Goal: Information Seeking & Learning: Get advice/opinions

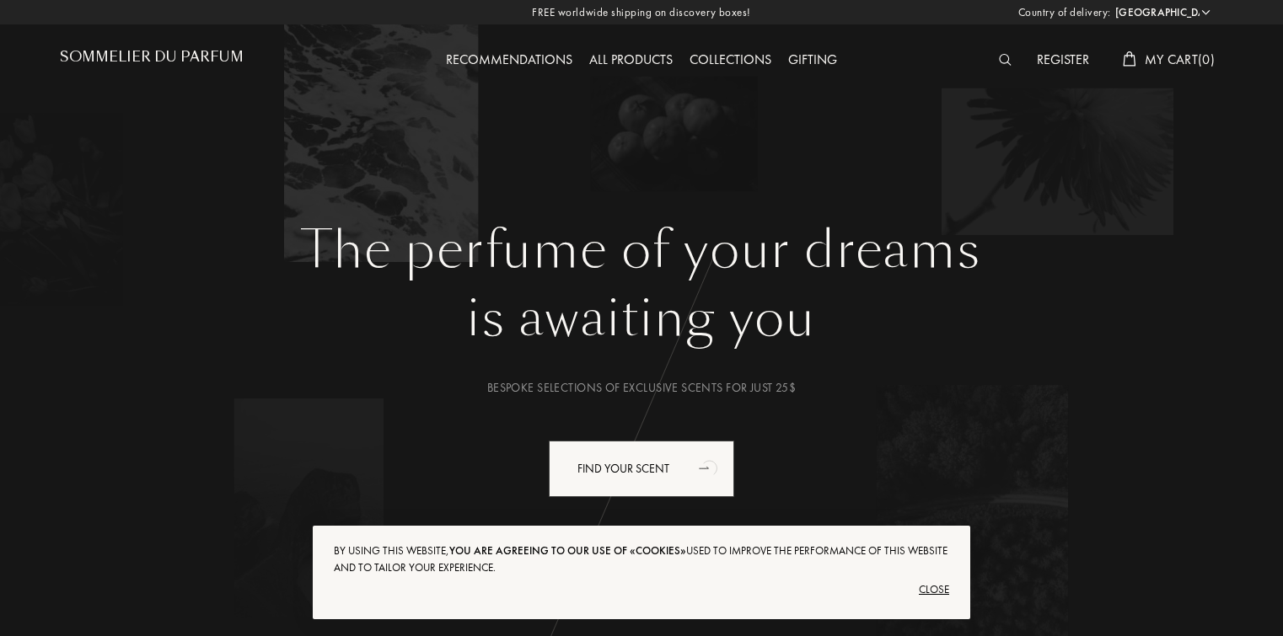
select select "US"
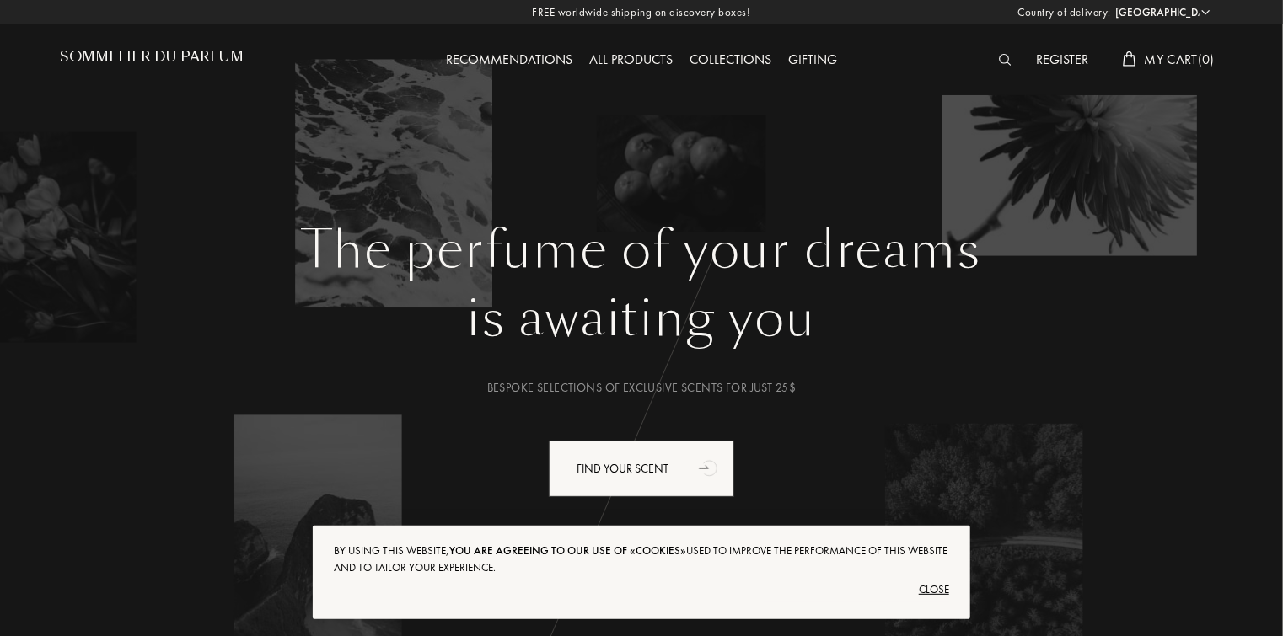
click at [933, 592] on div "Close" at bounding box center [641, 590] width 615 height 27
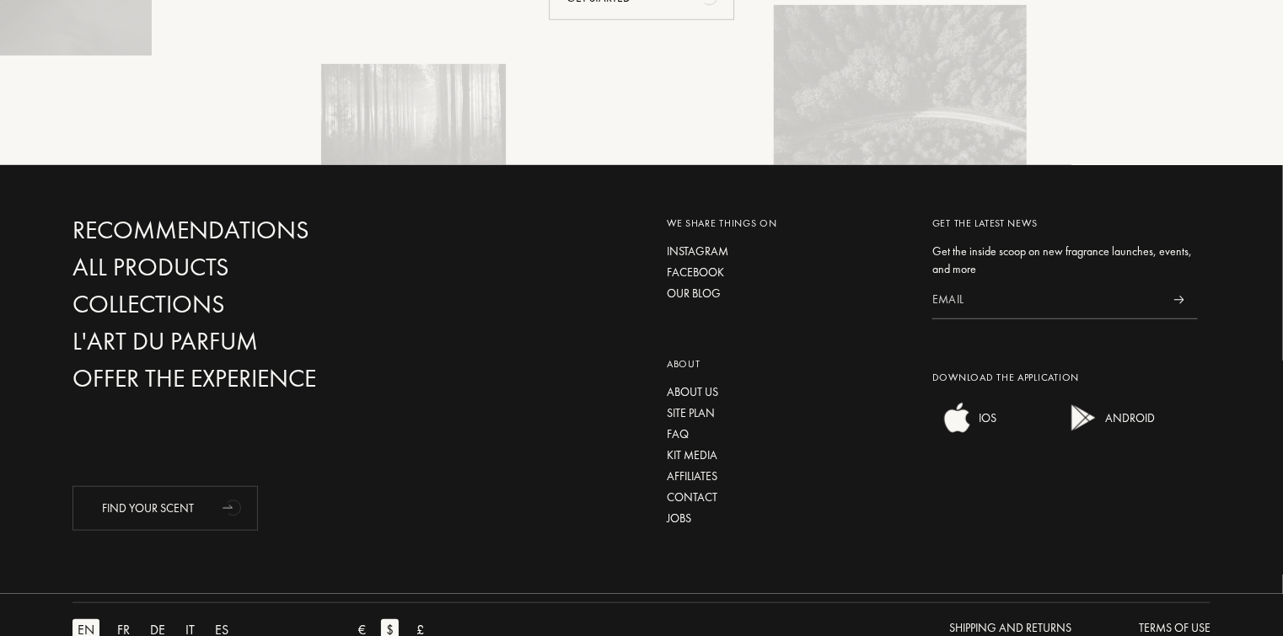
scroll to position [3755, 0]
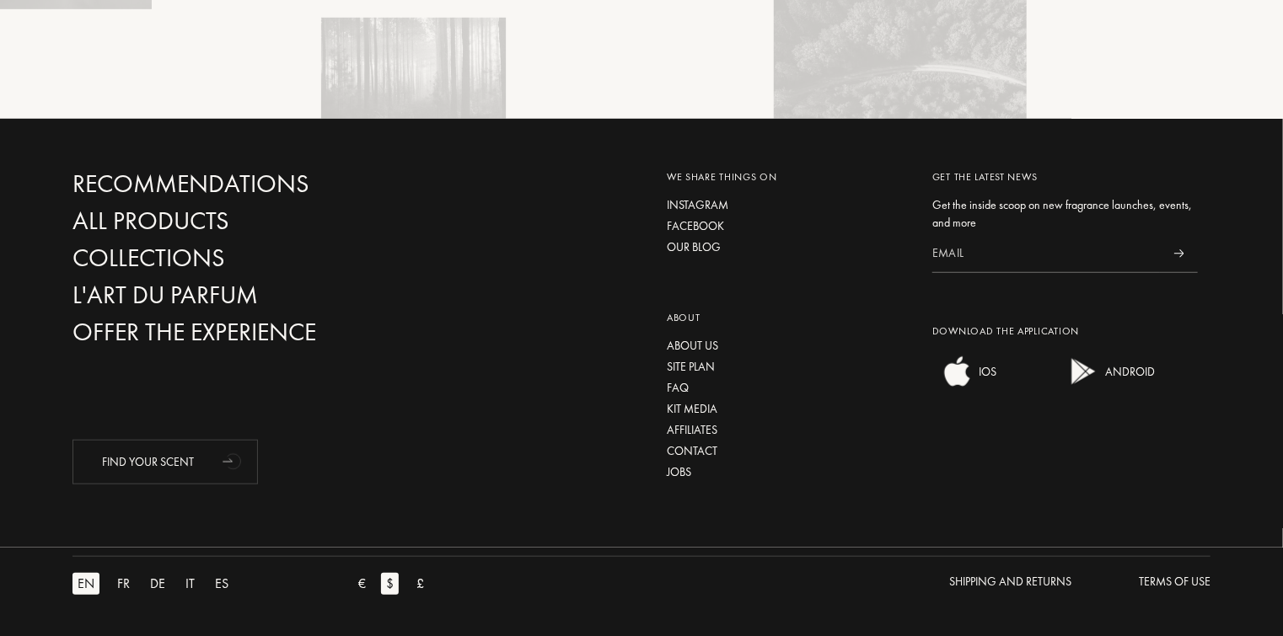
click at [1147, 128] on div "Recommendations All products Collections L'Art du Parfum Offer the experience F…" at bounding box center [641, 333] width 1283 height 429
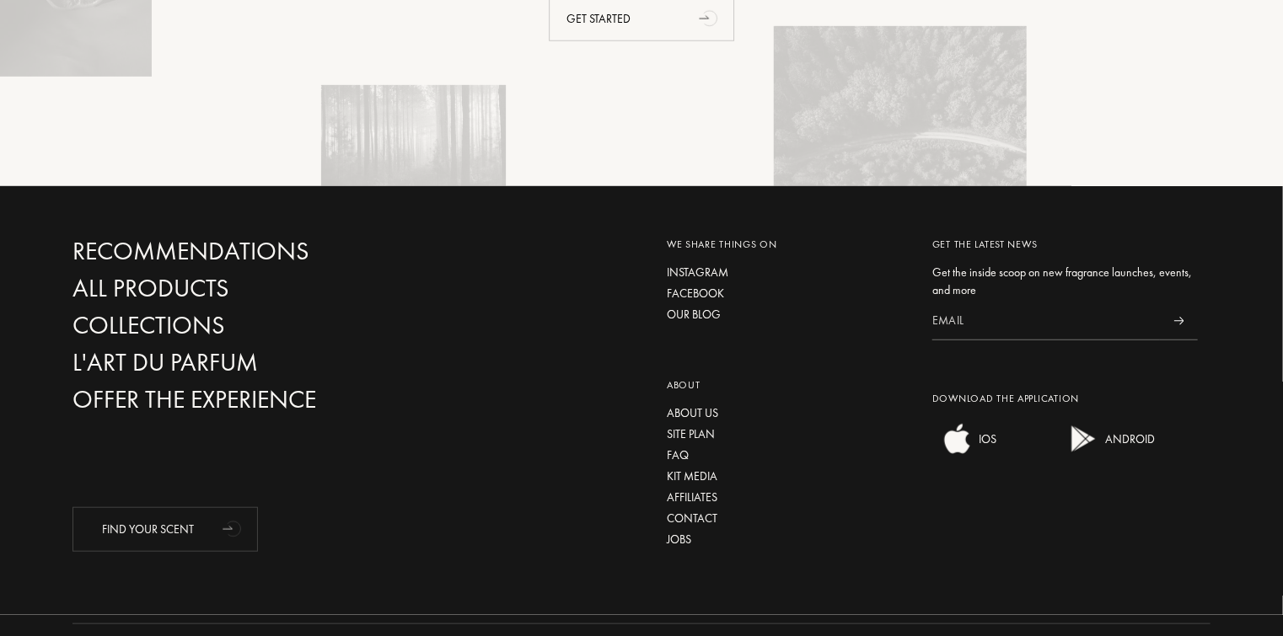
scroll to position [3620, 0]
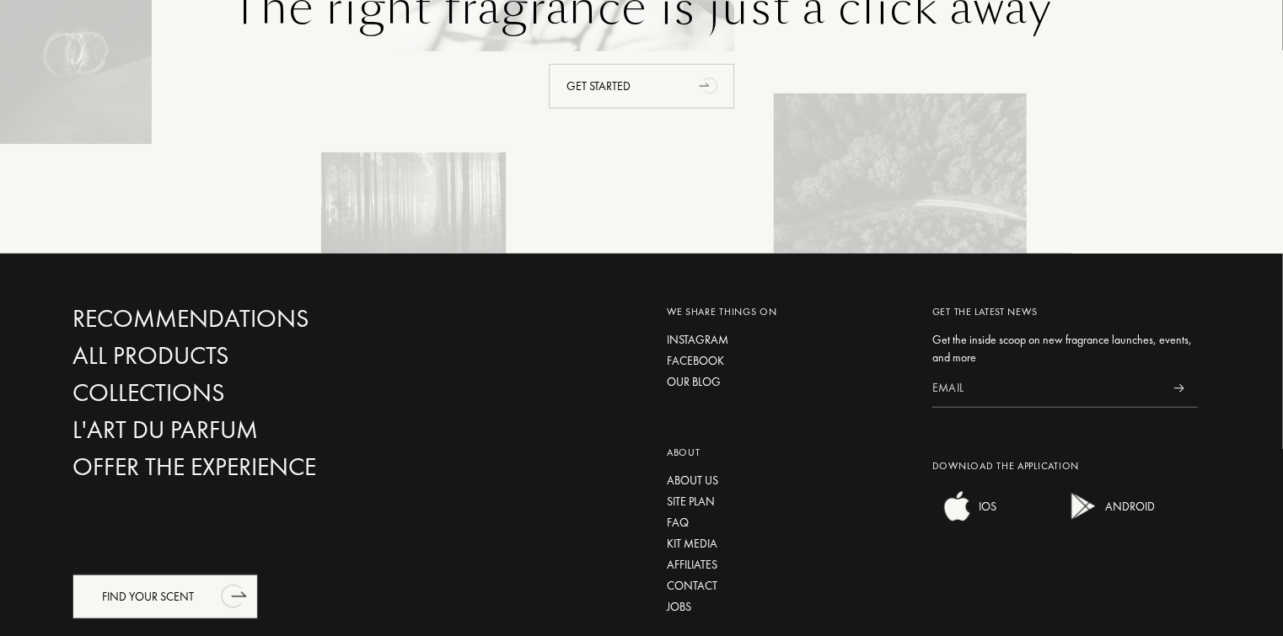
click at [152, 600] on div "Find your scent" at bounding box center [164, 597] width 185 height 45
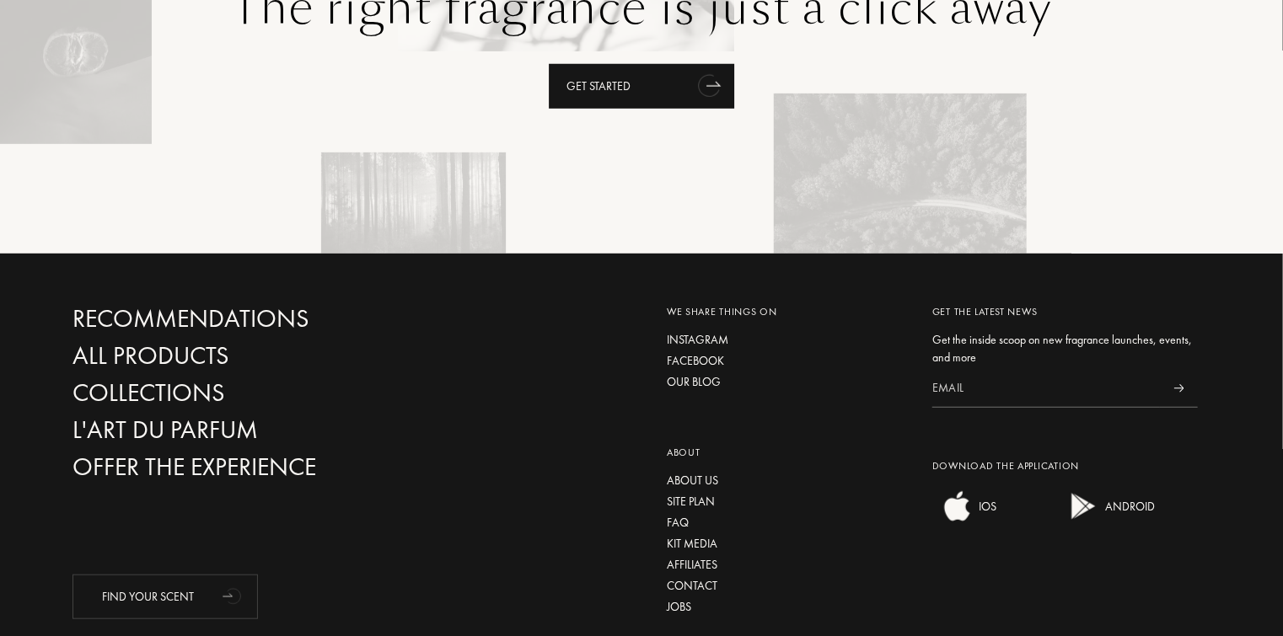
click at [681, 72] on div "Get started" at bounding box center [641, 86] width 185 height 45
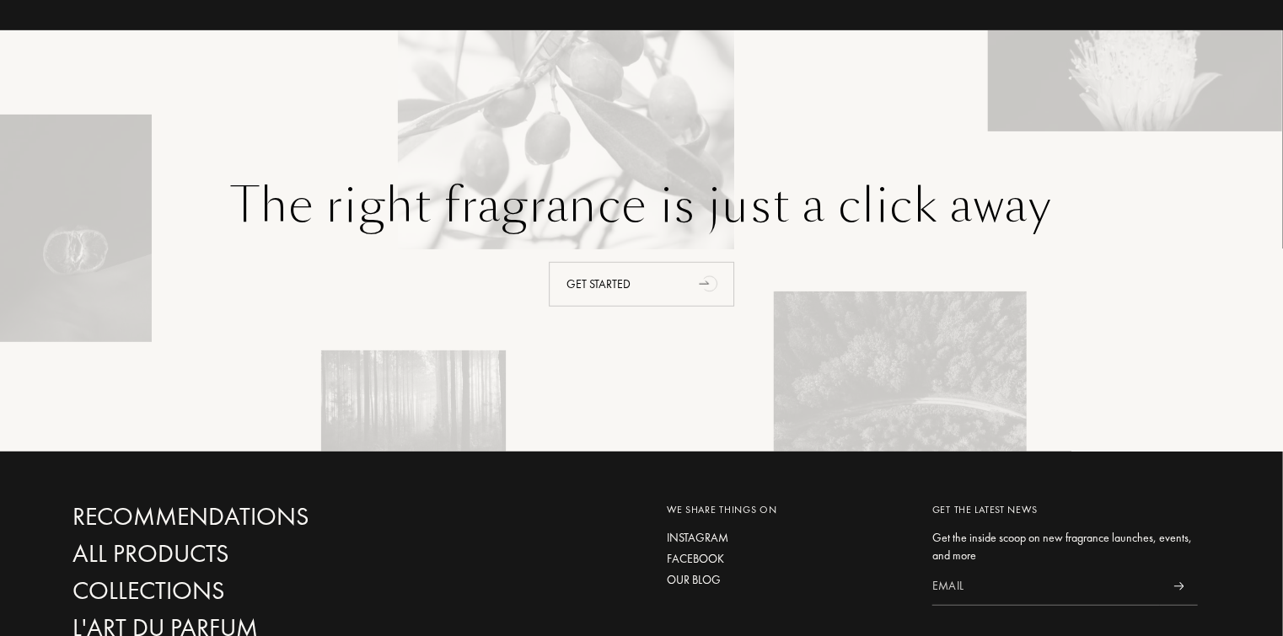
scroll to position [3317, 0]
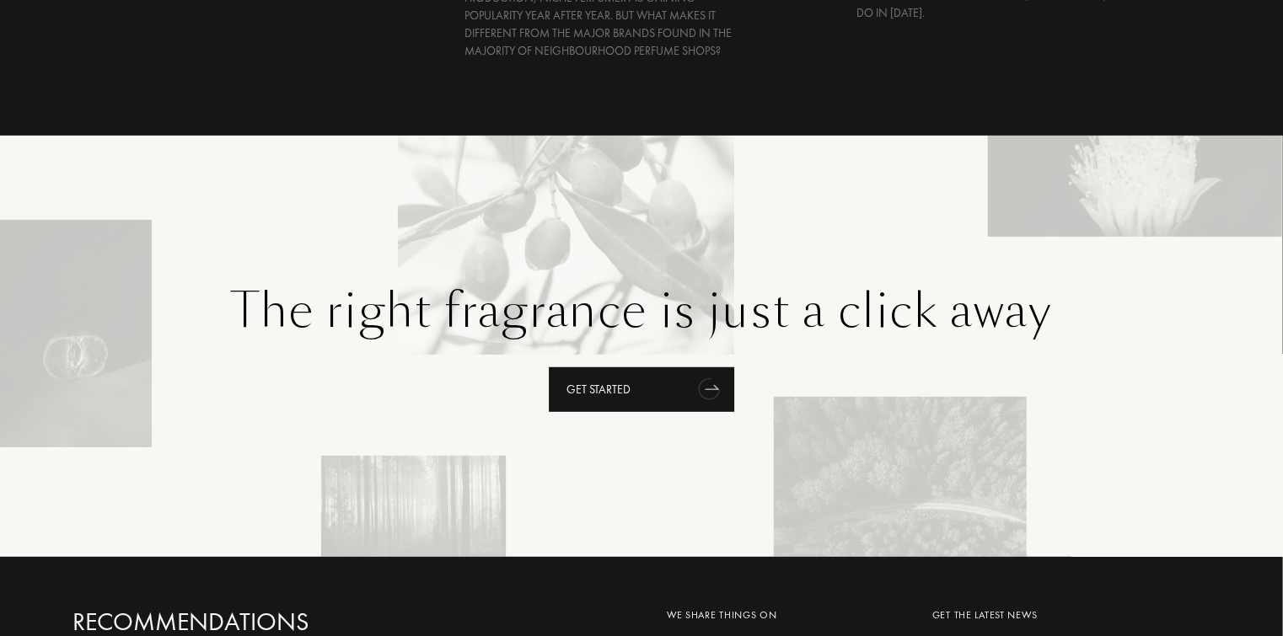
click at [671, 397] on div "Get started" at bounding box center [641, 390] width 185 height 45
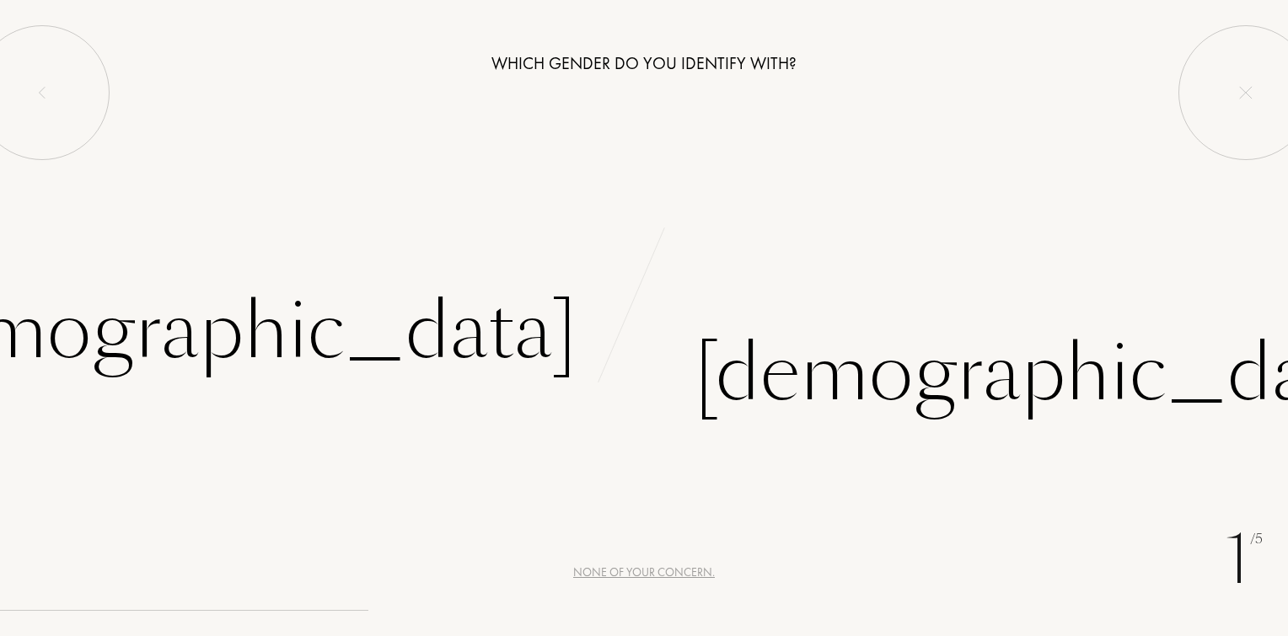
click at [630, 574] on div "None of your concern." at bounding box center [644, 573] width 142 height 18
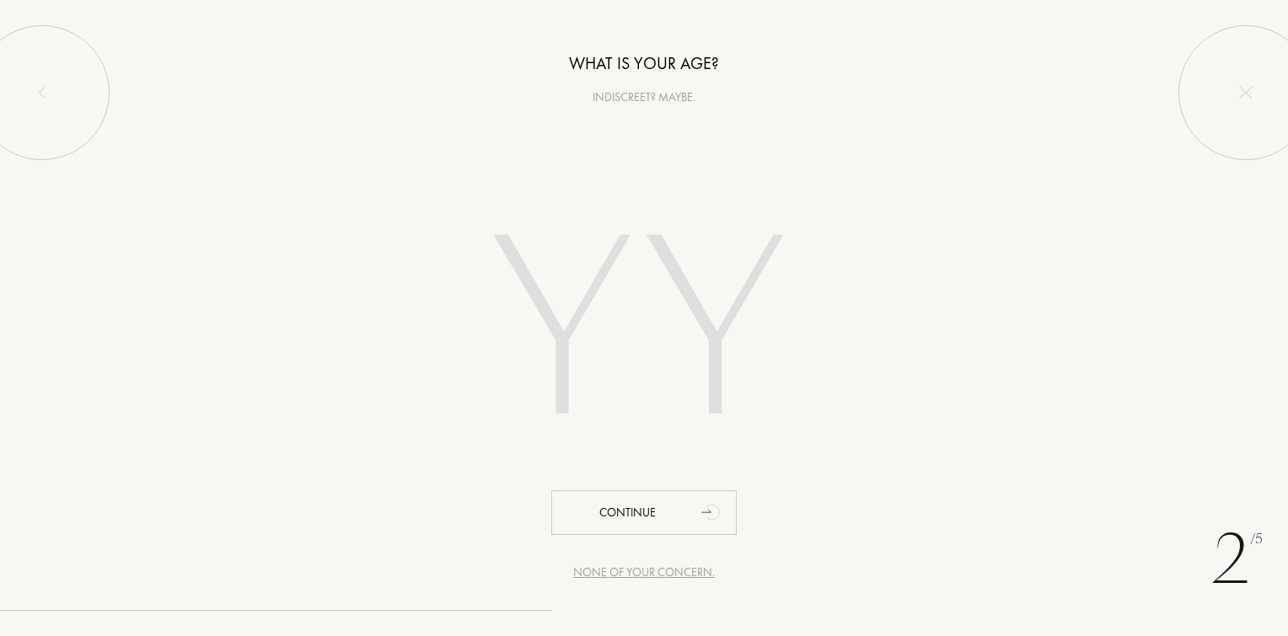
click at [654, 362] on input "number" at bounding box center [644, 335] width 480 height 341
click at [589, 361] on input "number" at bounding box center [644, 335] width 480 height 341
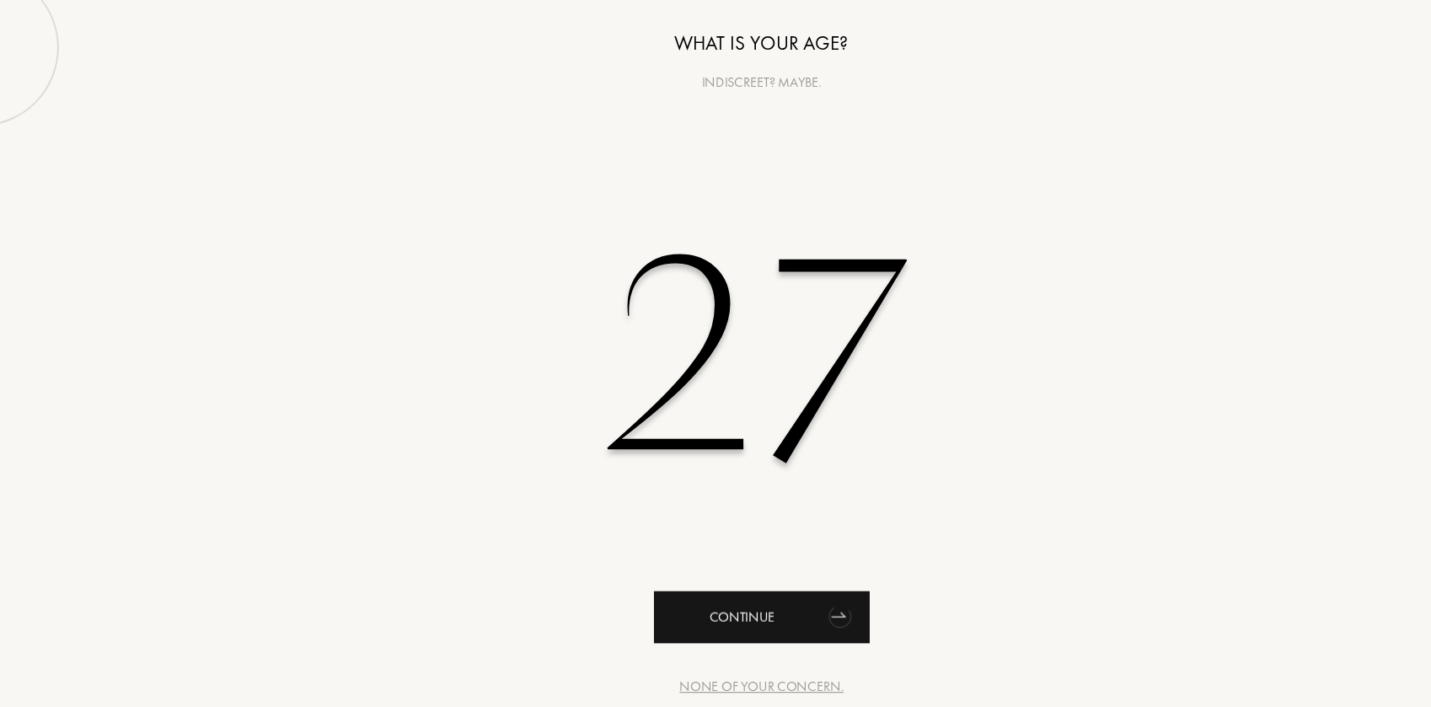
type input "27"
click at [748, 603] on div "Continue" at bounding box center [715, 583] width 185 height 45
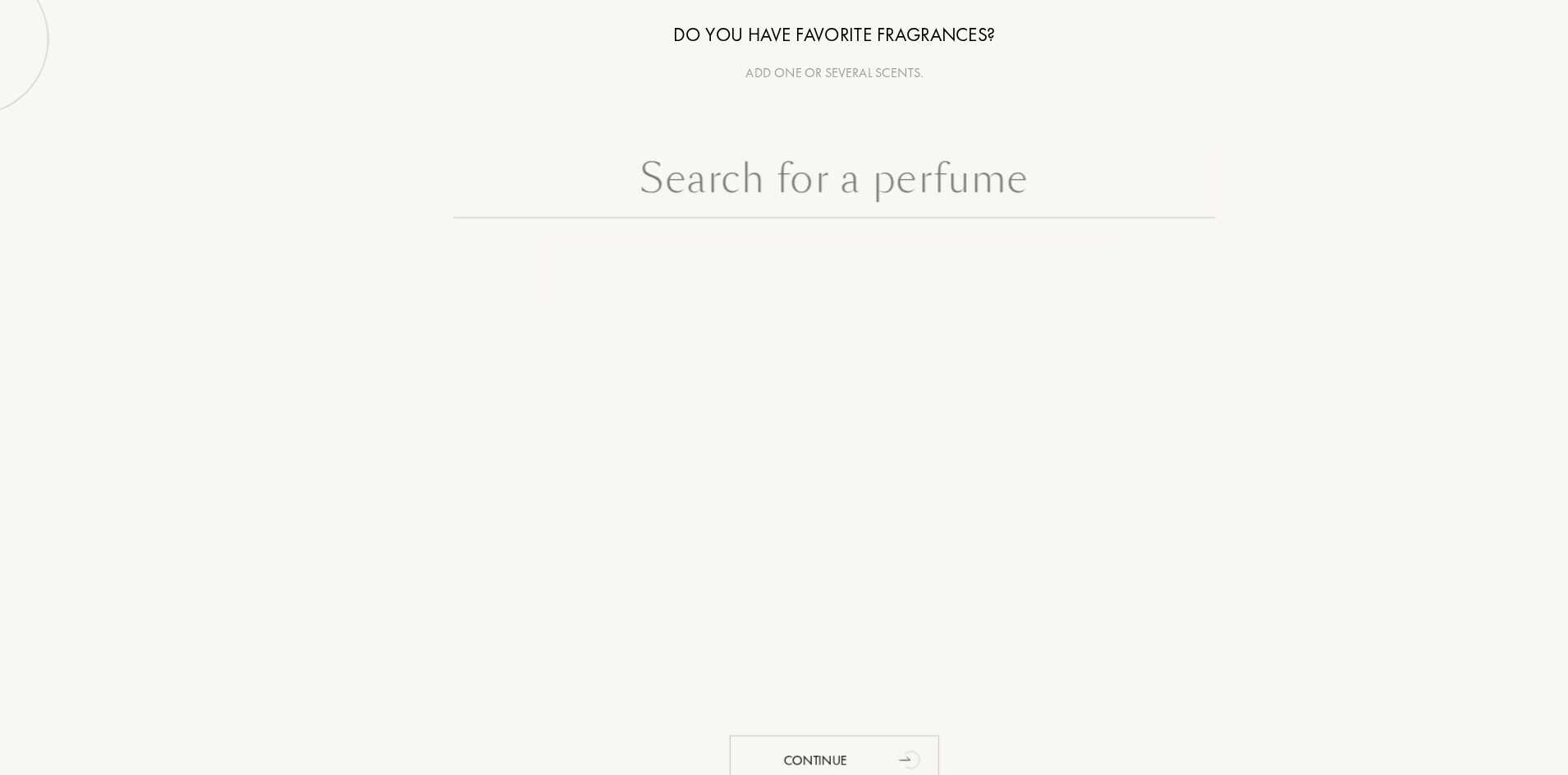
click at [862, 219] on input "text" at bounding box center [784, 215] width 656 height 59
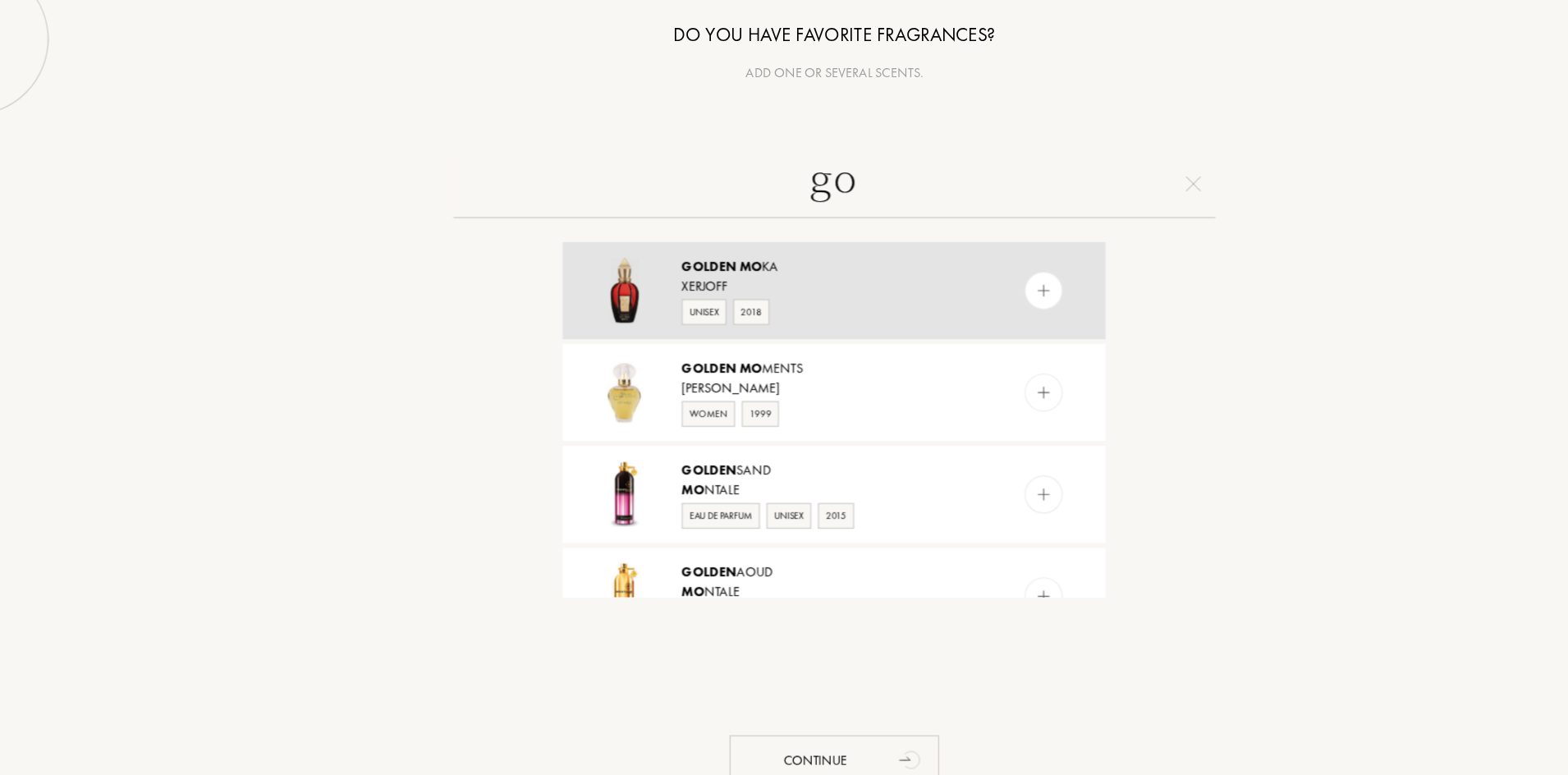
type input "g"
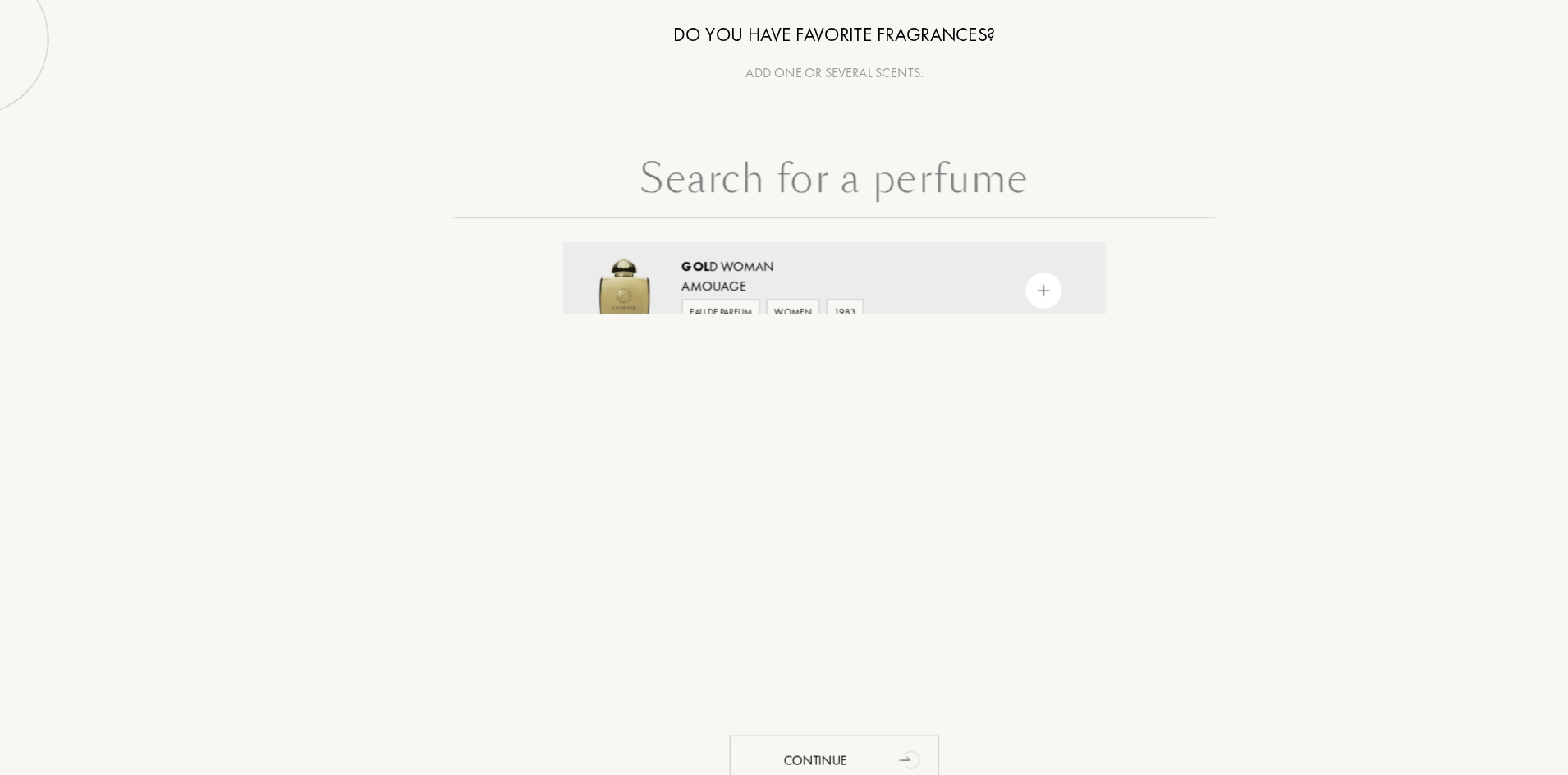
click at [777, 224] on input "text" at bounding box center [784, 215] width 656 height 59
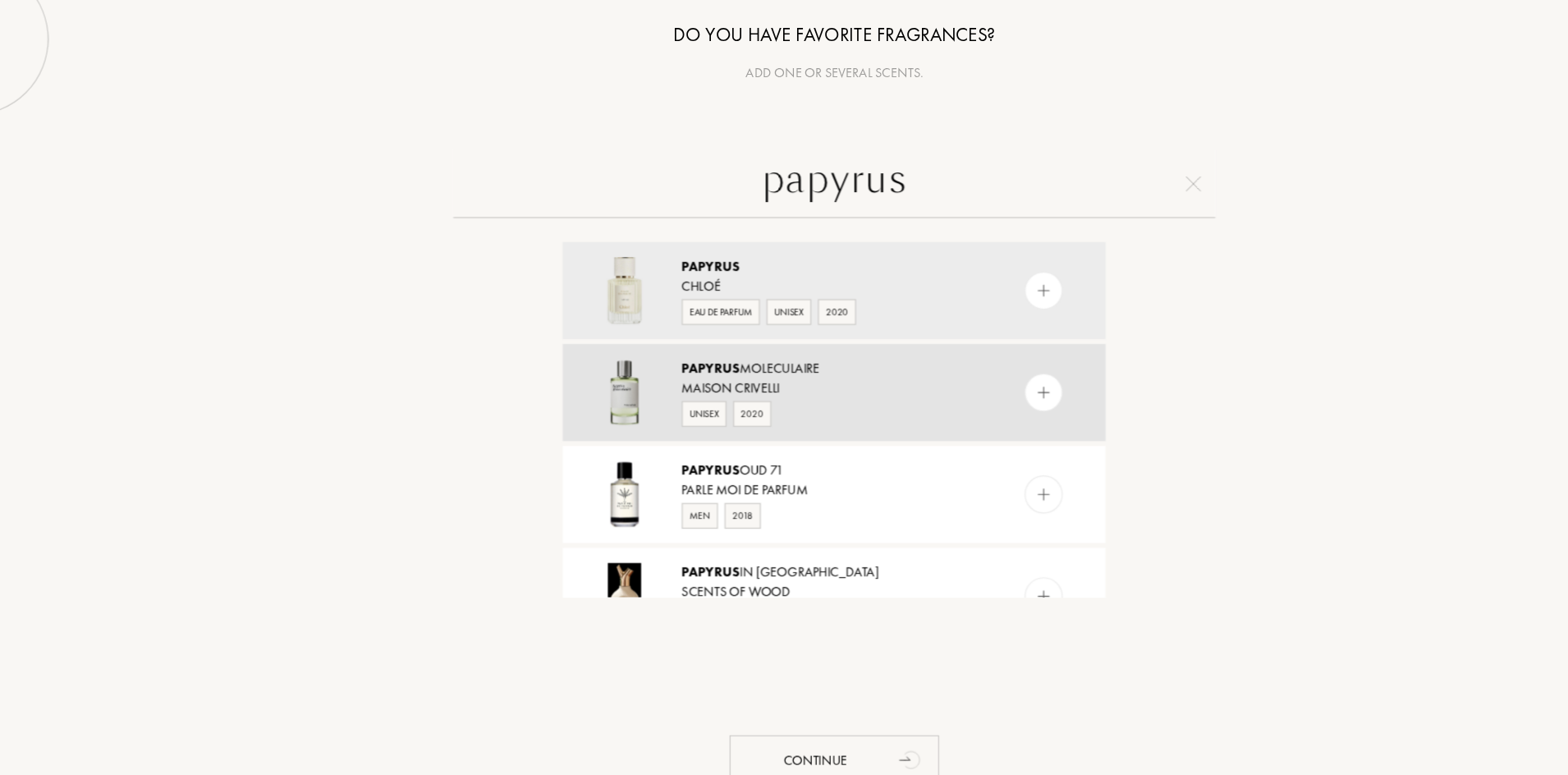
type input "papyrus"
click at [957, 393] on img at bounding box center [965, 395] width 16 height 16
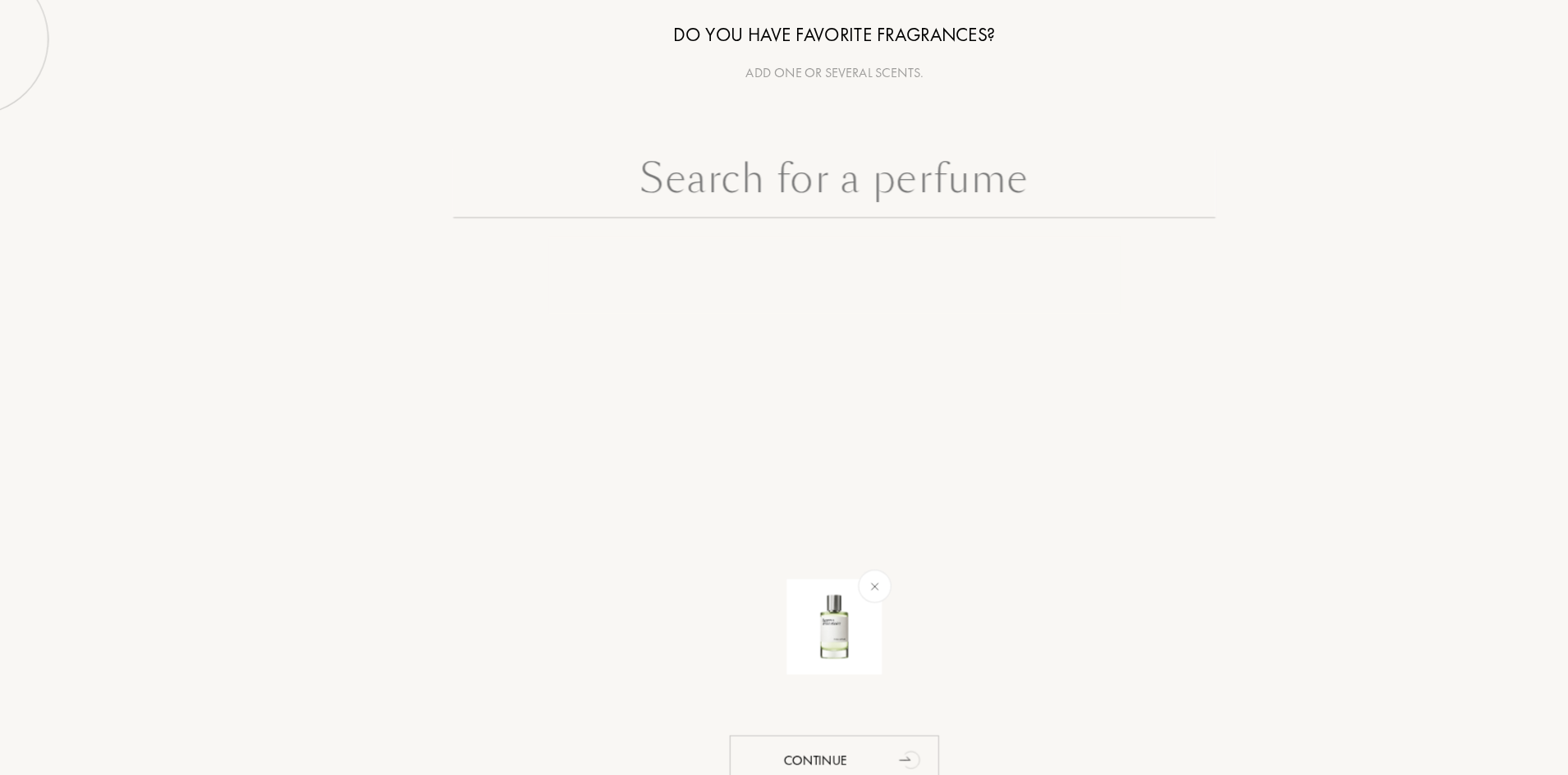
click at [898, 227] on input "text" at bounding box center [784, 215] width 656 height 59
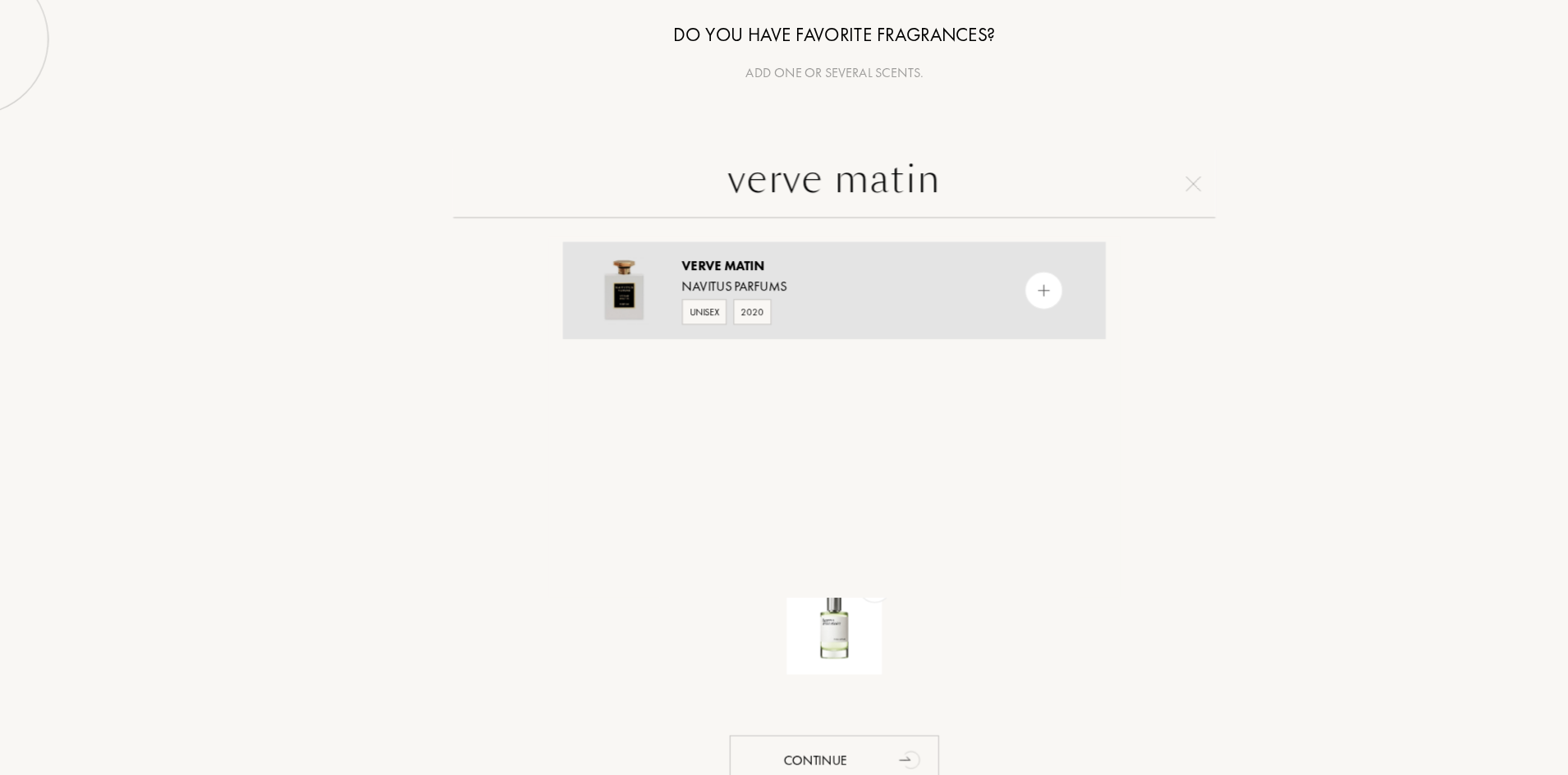
type input "verve matin"
click at [977, 305] on div at bounding box center [965, 307] width 33 height 33
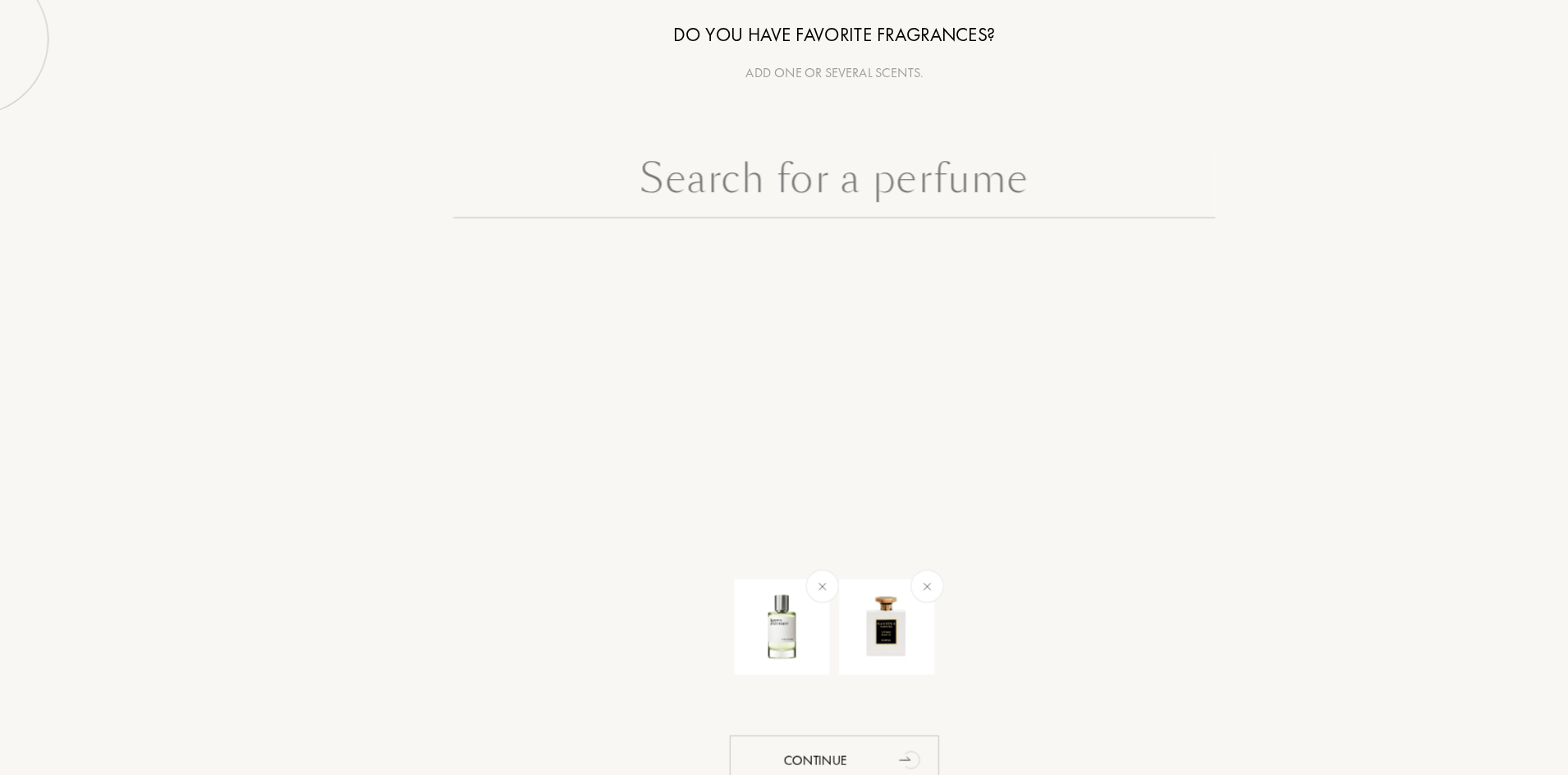
click at [779, 234] on input "text" at bounding box center [784, 215] width 656 height 59
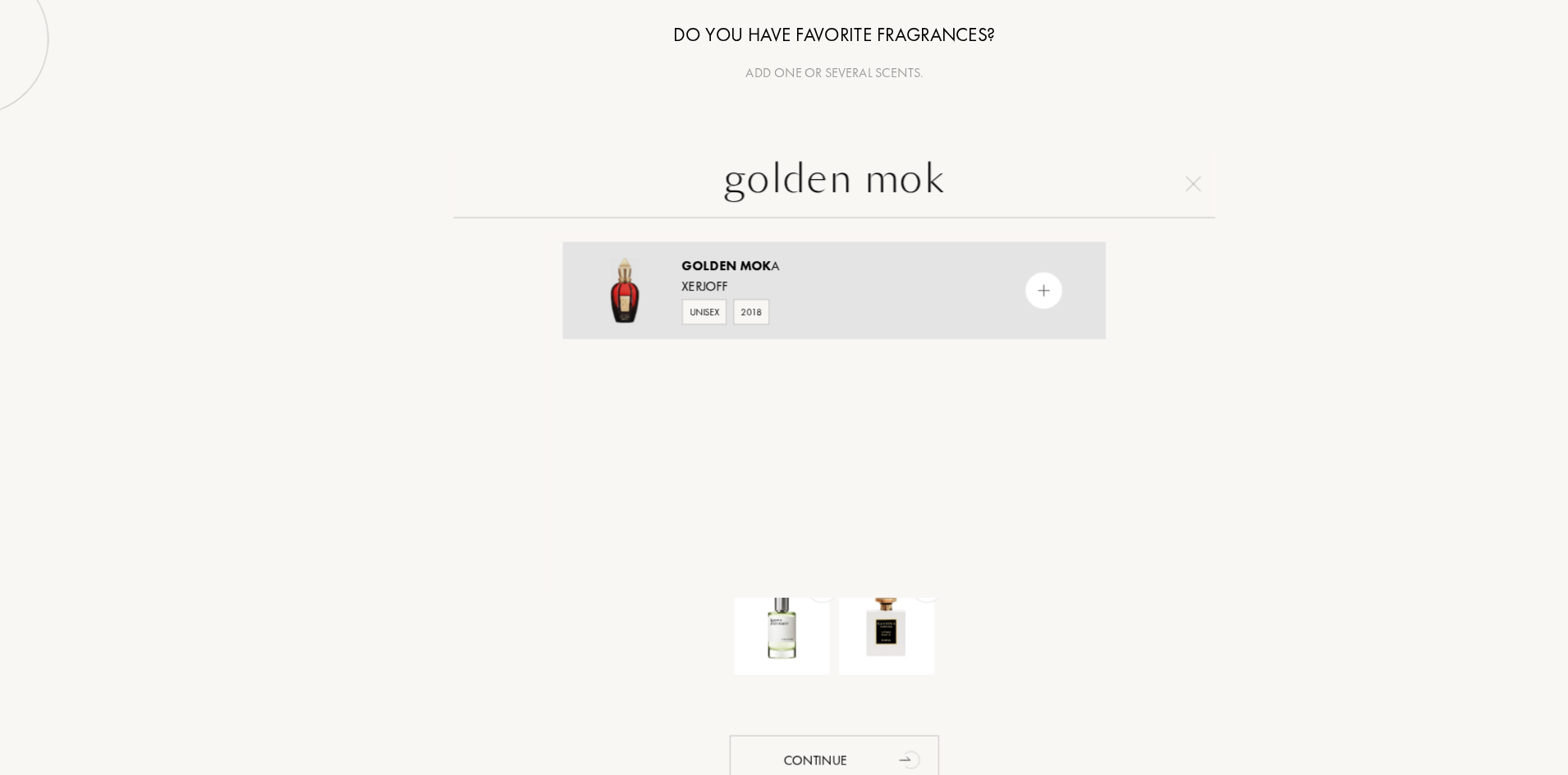
type input "golden mok"
click at [964, 310] on img at bounding box center [965, 308] width 16 height 16
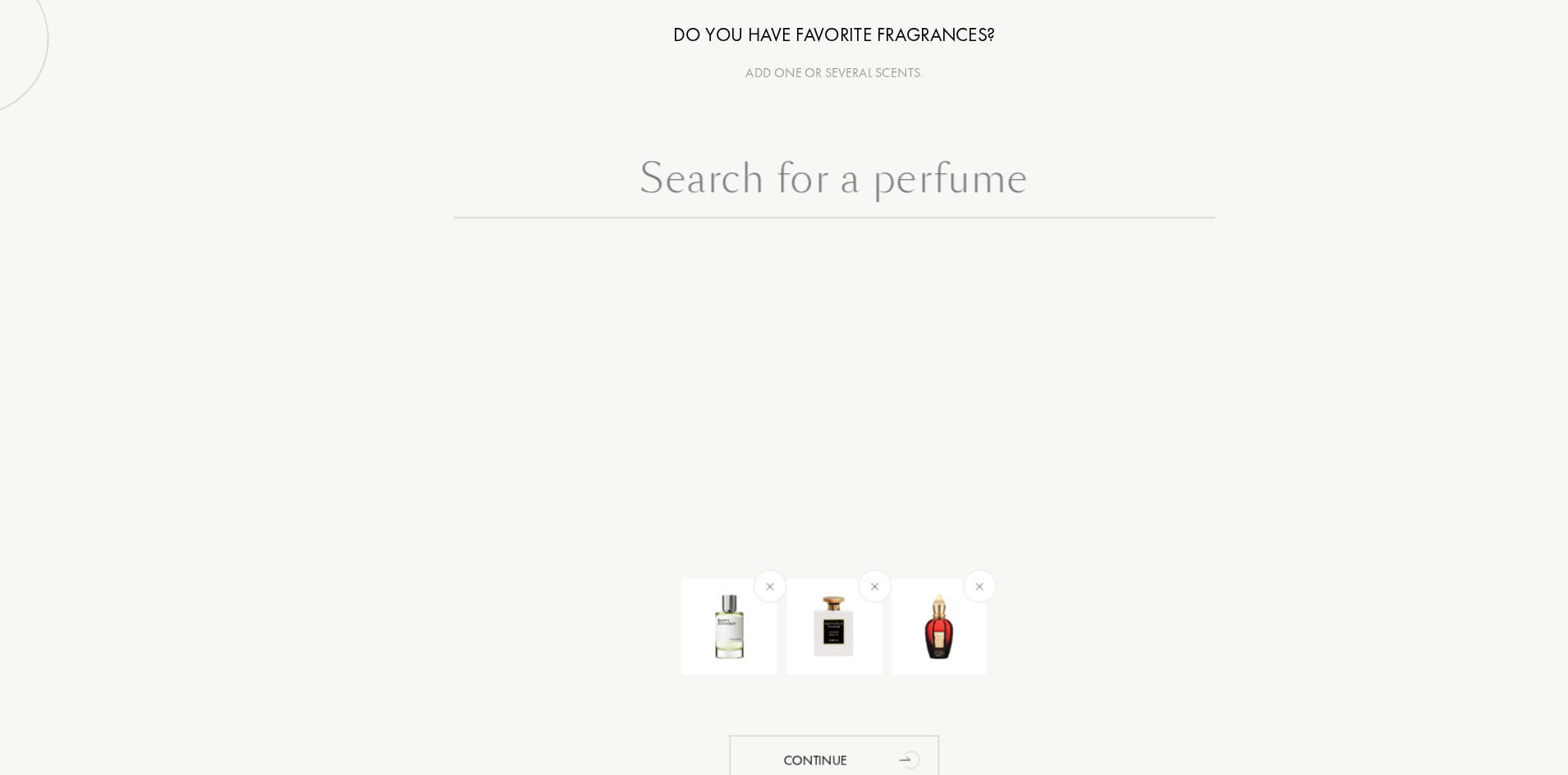
click at [763, 217] on input "text" at bounding box center [784, 215] width 656 height 59
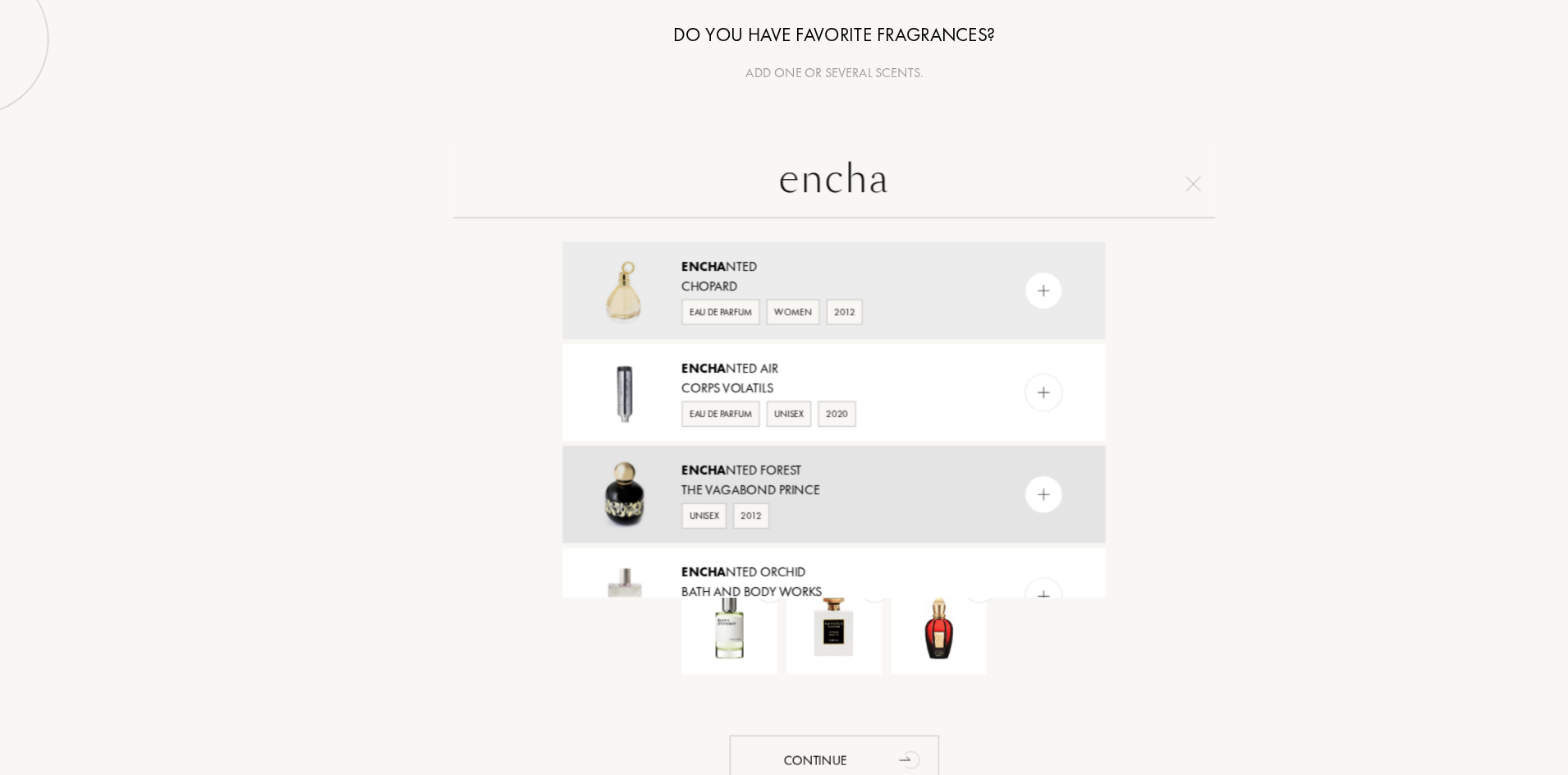
type input "encha"
click at [970, 483] on img at bounding box center [965, 483] width 16 height 16
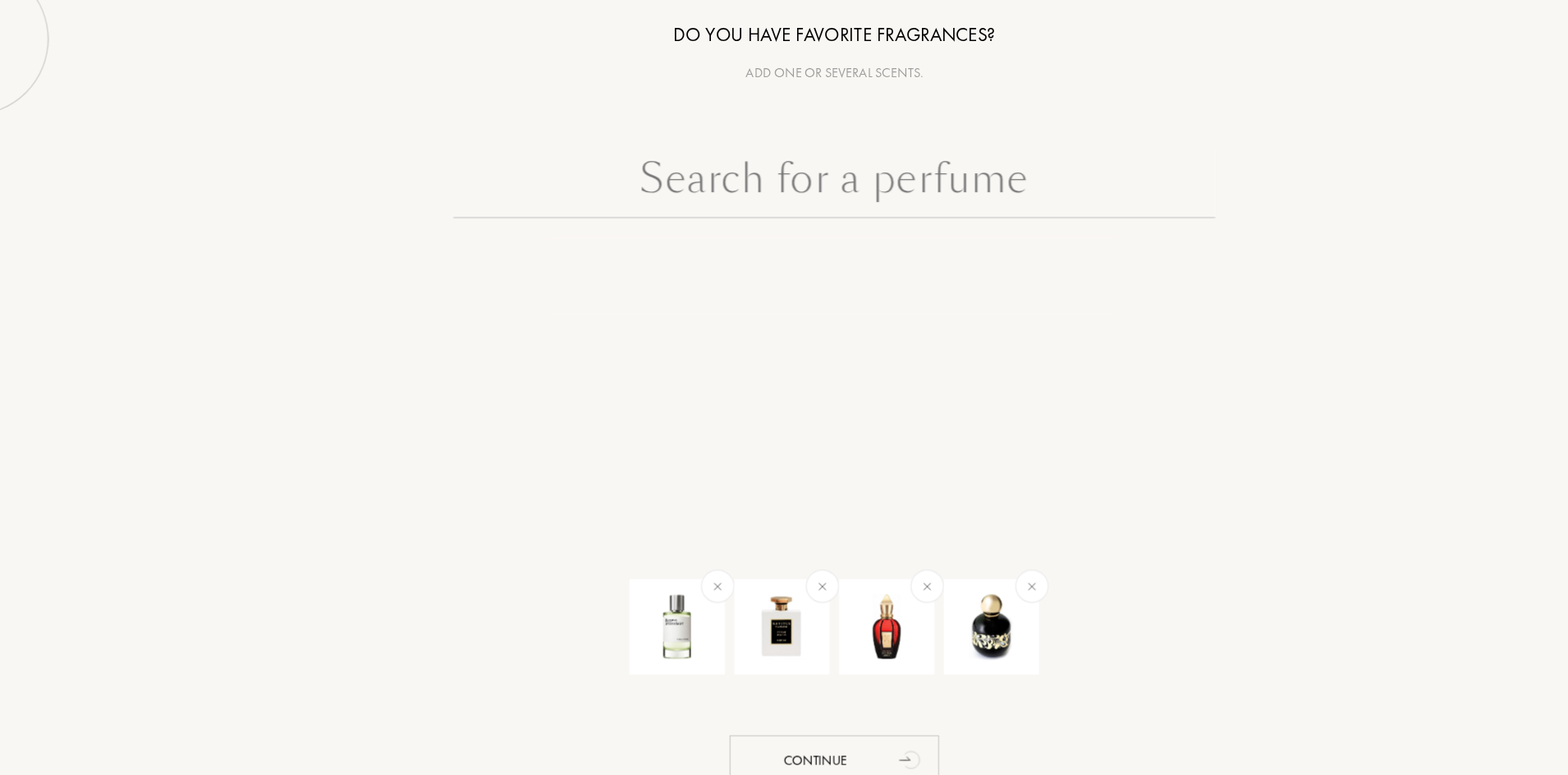
click at [637, 197] on input "text" at bounding box center [784, 215] width 656 height 59
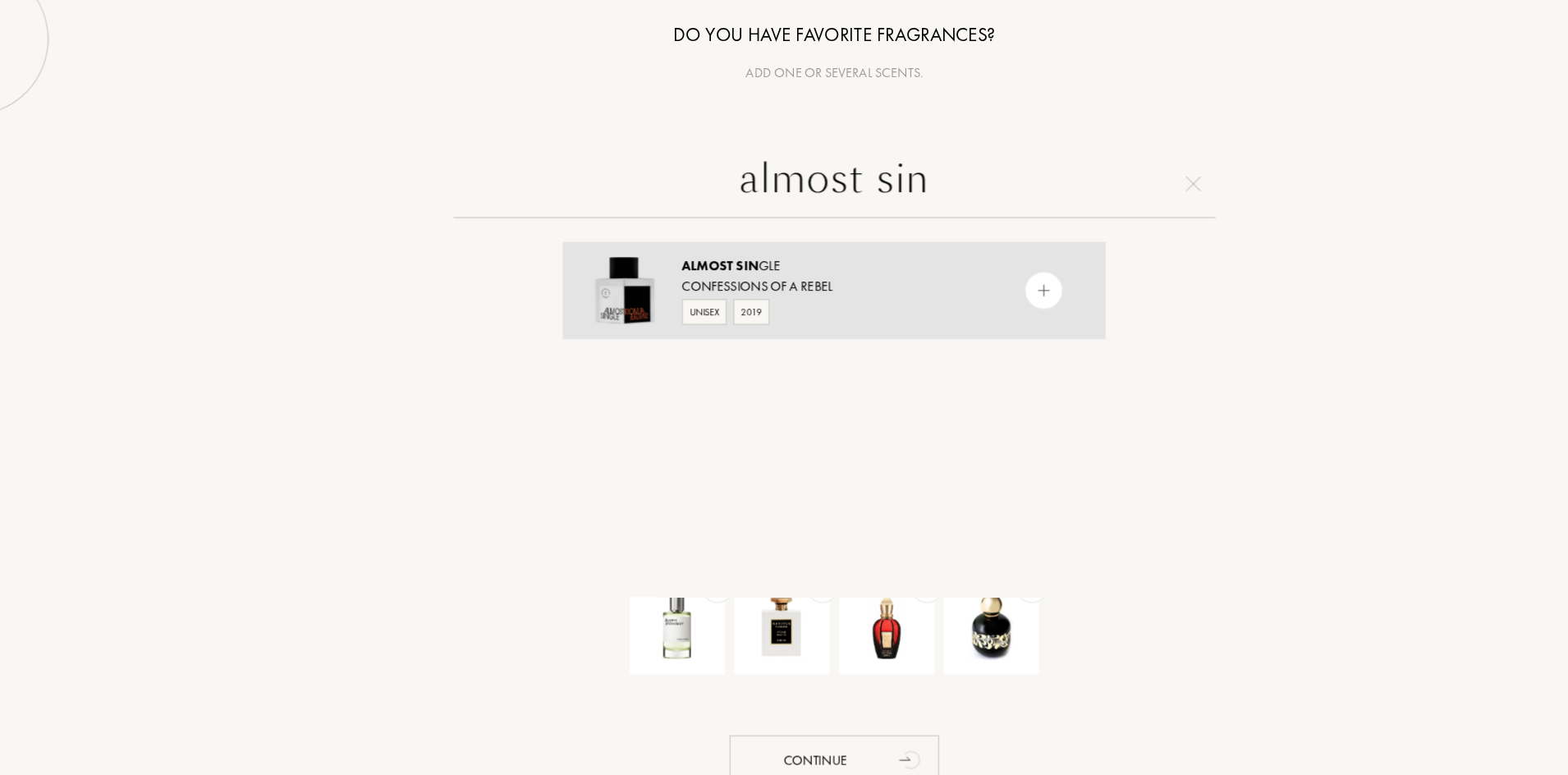
type input "almost sin"
click at [961, 309] on img at bounding box center [965, 308] width 16 height 16
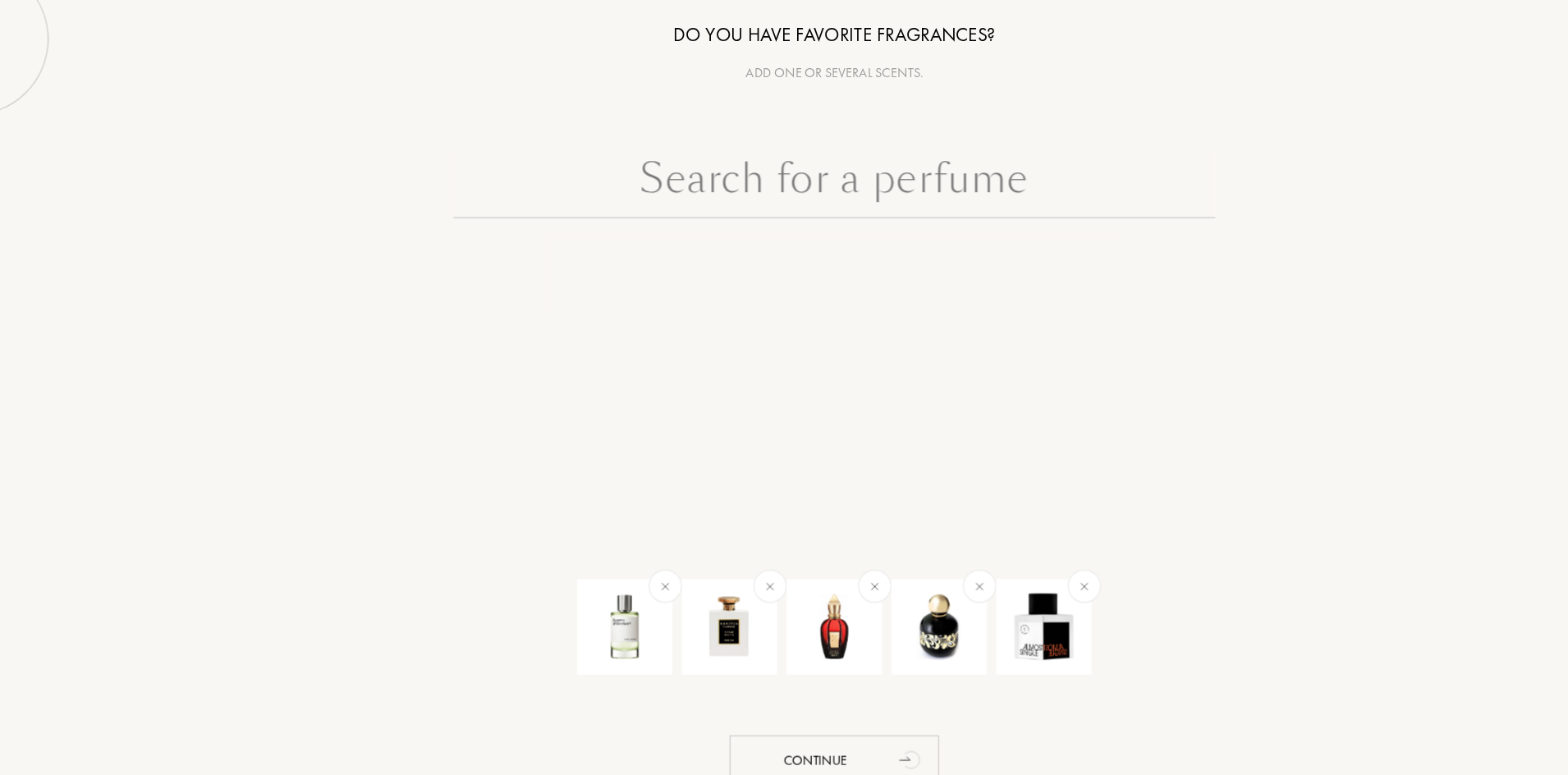
click at [712, 238] on input "text" at bounding box center [784, 215] width 656 height 59
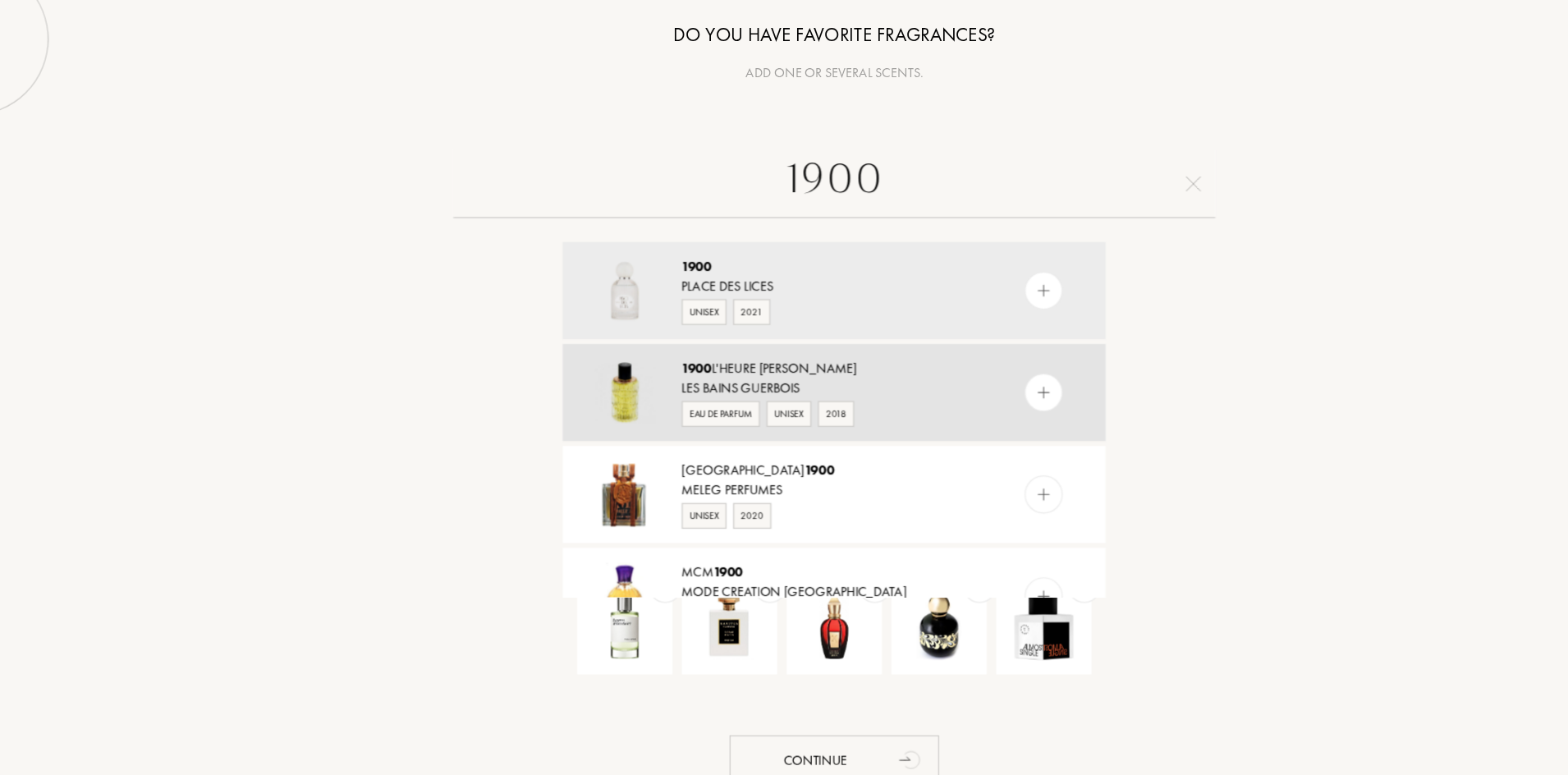
type input "1900"
click at [964, 389] on img at bounding box center [965, 395] width 16 height 16
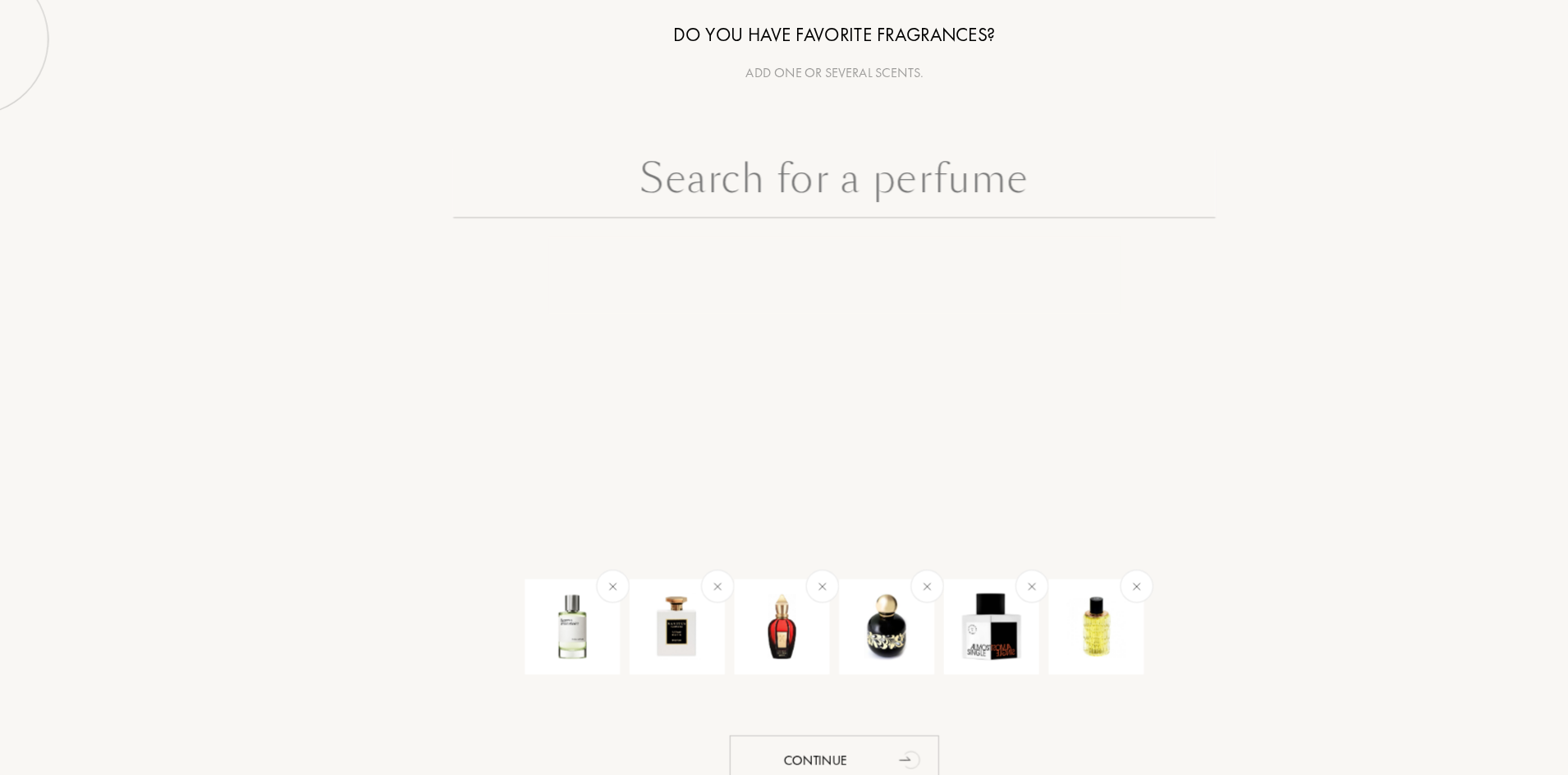
click at [883, 239] on input "text" at bounding box center [784, 215] width 656 height 59
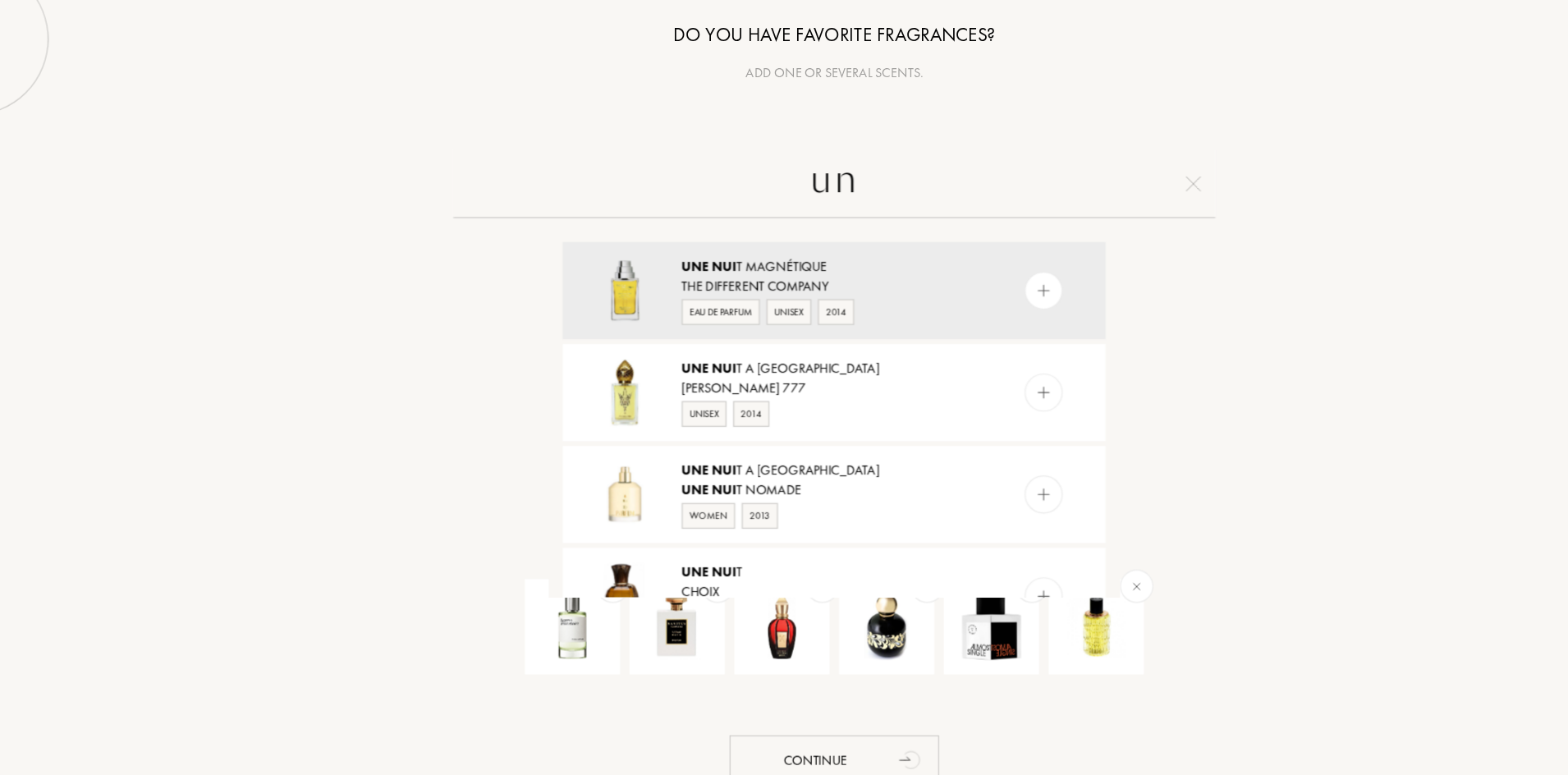
type input "u"
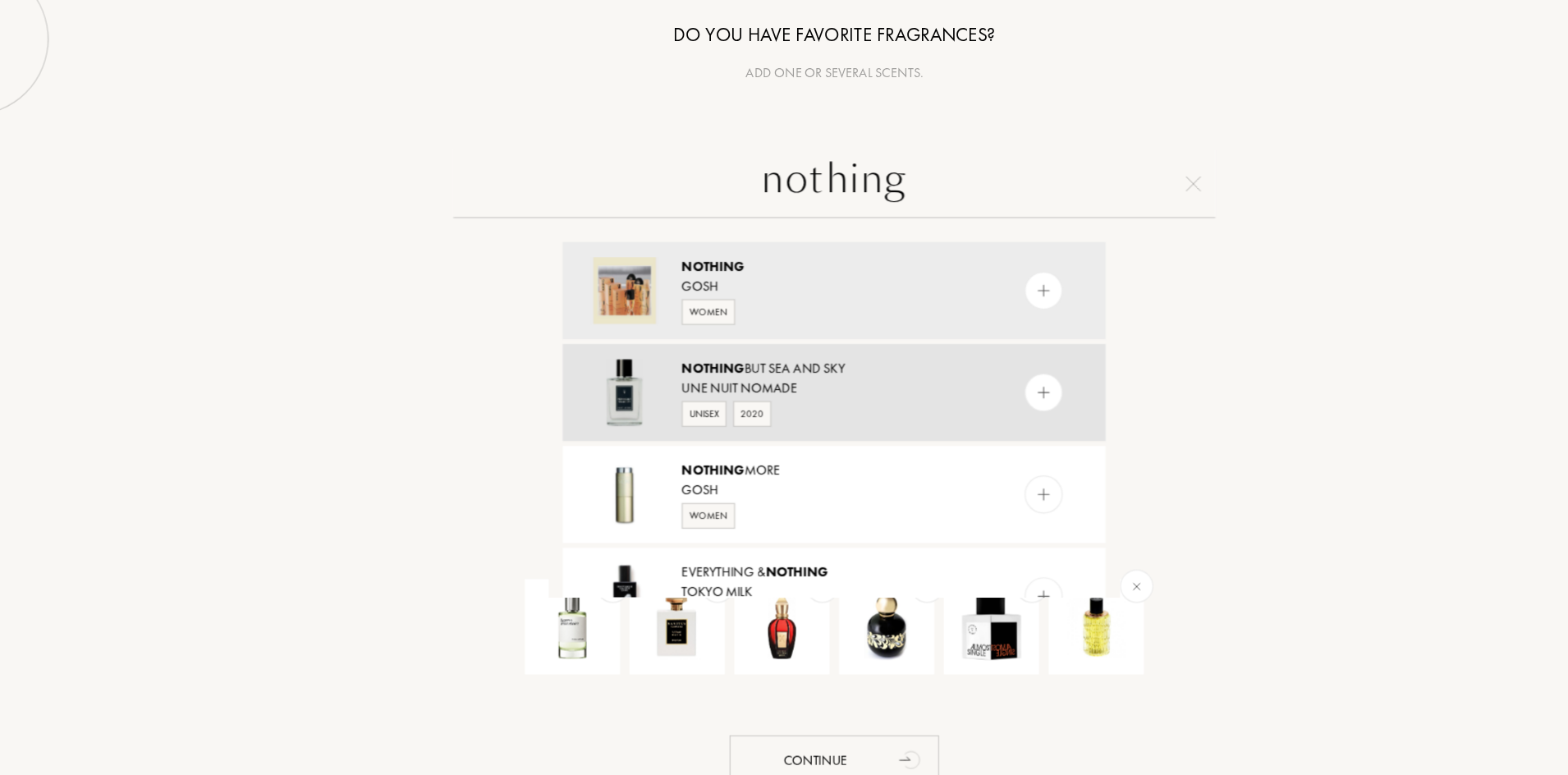
type input "nothing"
click at [967, 390] on img at bounding box center [965, 395] width 16 height 16
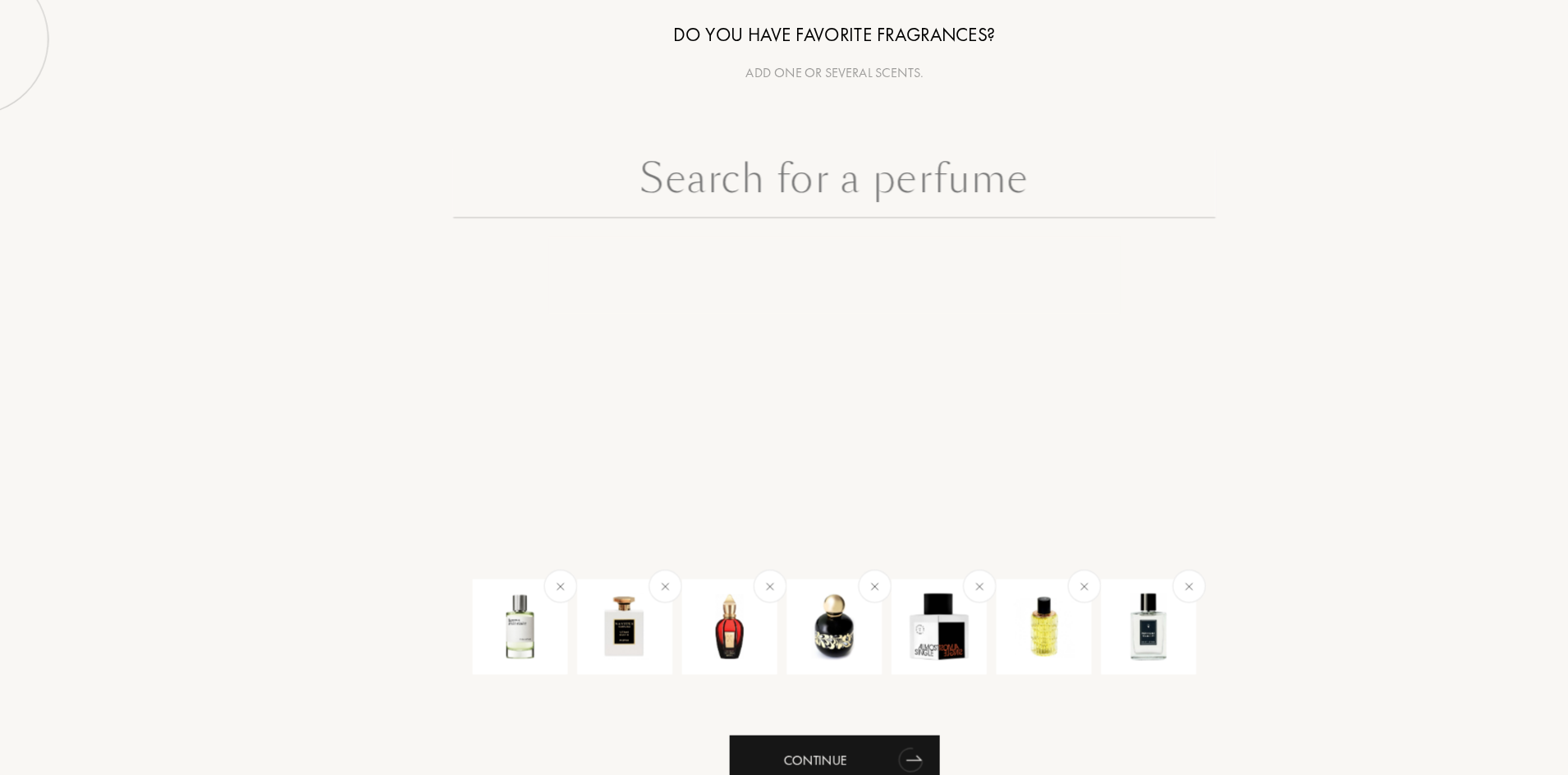
click at [803, 619] on div "Continue" at bounding box center [783, 712] width 180 height 44
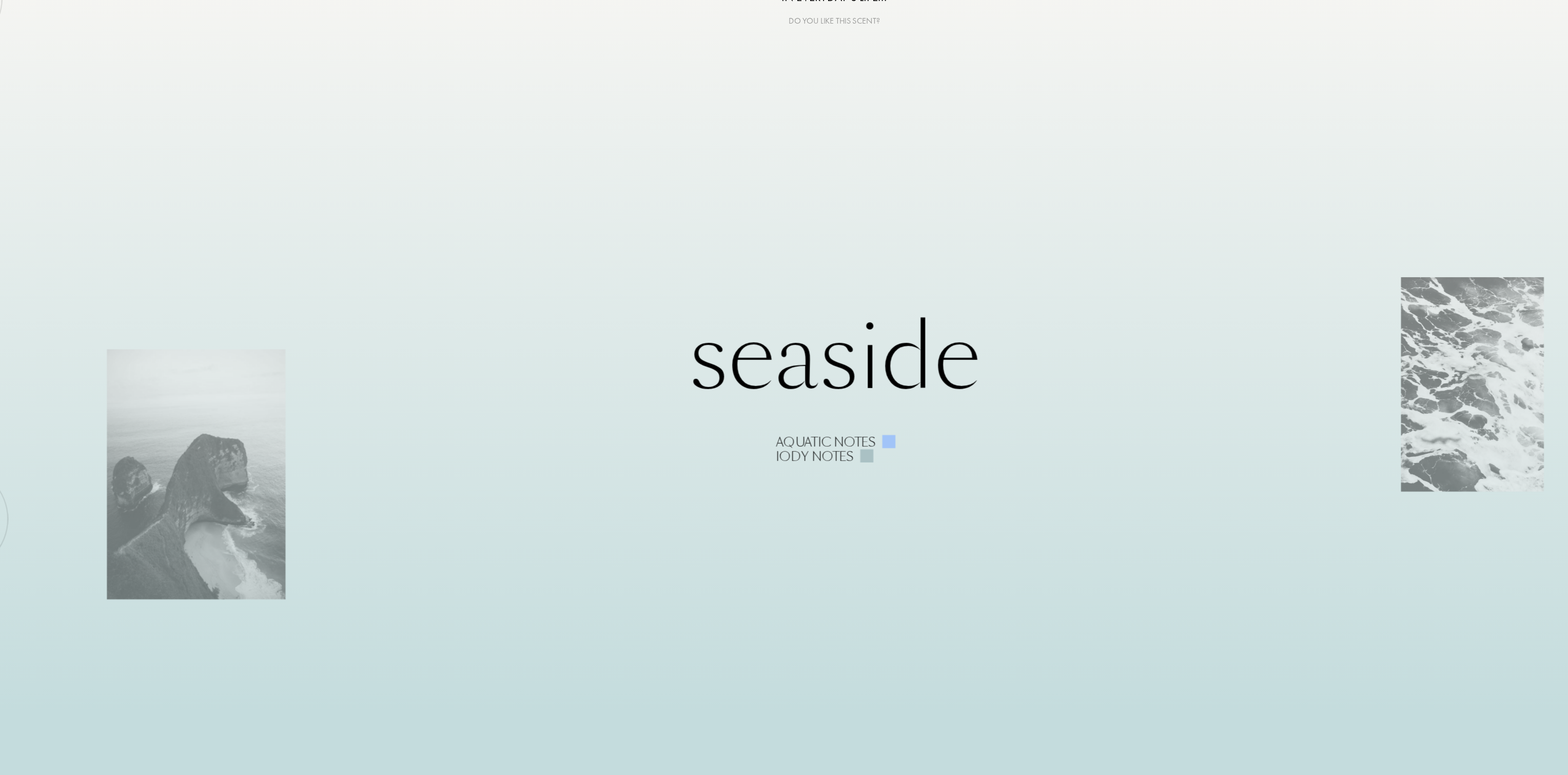
click at [783, 387] on div "Seaside Aquatic notes Iody notes" at bounding box center [784, 387] width 1255 height 138
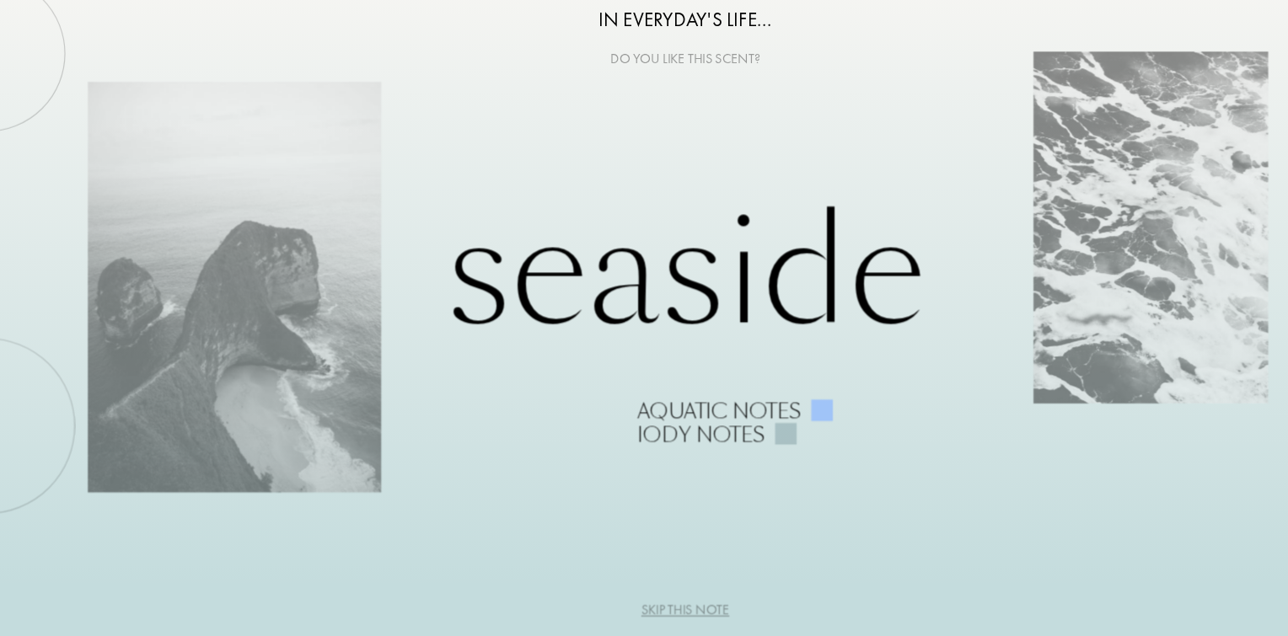
click at [647, 314] on div "Seaside Aquatic notes Iody notes" at bounding box center [644, 319] width 1030 height 226
click at [636, 54] on div "In everyday's life..." at bounding box center [644, 63] width 1288 height 25
click at [212, 347] on div "Seaside Aquatic notes Iody notes" at bounding box center [644, 319] width 1030 height 226
click at [879, 307] on div "Seaside Aquatic notes Iody notes" at bounding box center [644, 319] width 1030 height 226
click at [636, 397] on div "Aquatic notes" at bounding box center [674, 401] width 142 height 20
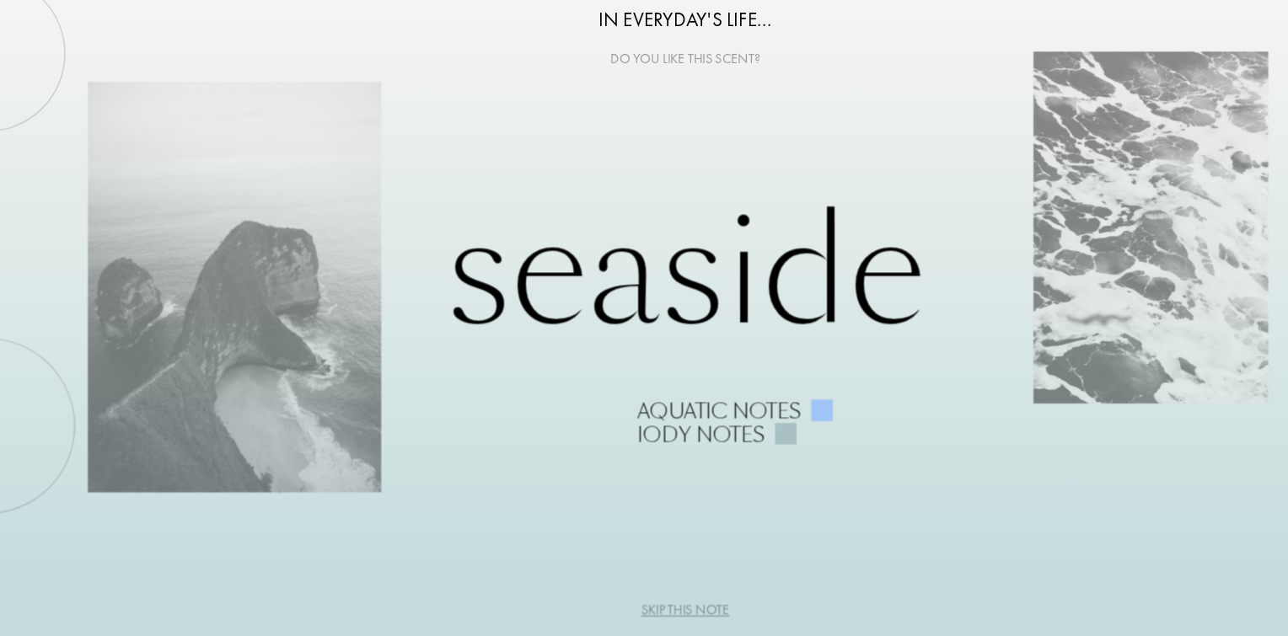
click at [666, 275] on div "Seaside Aquatic notes Iody notes" at bounding box center [644, 319] width 1030 height 226
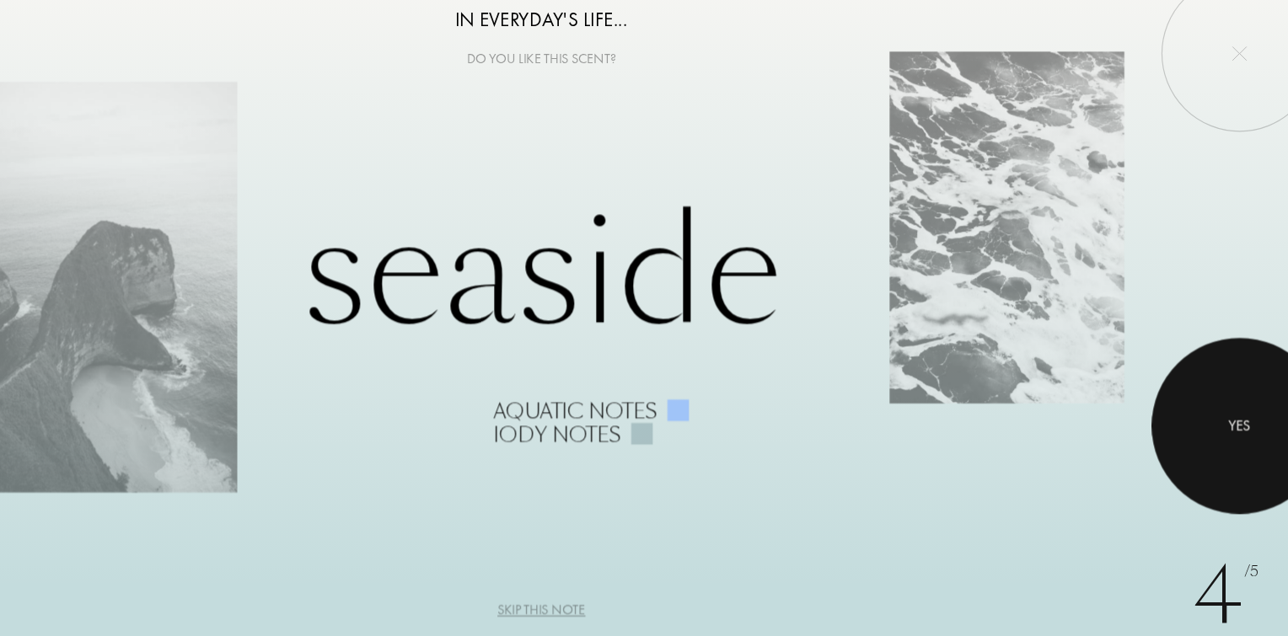
click at [1261, 393] on div at bounding box center [1246, 414] width 152 height 152
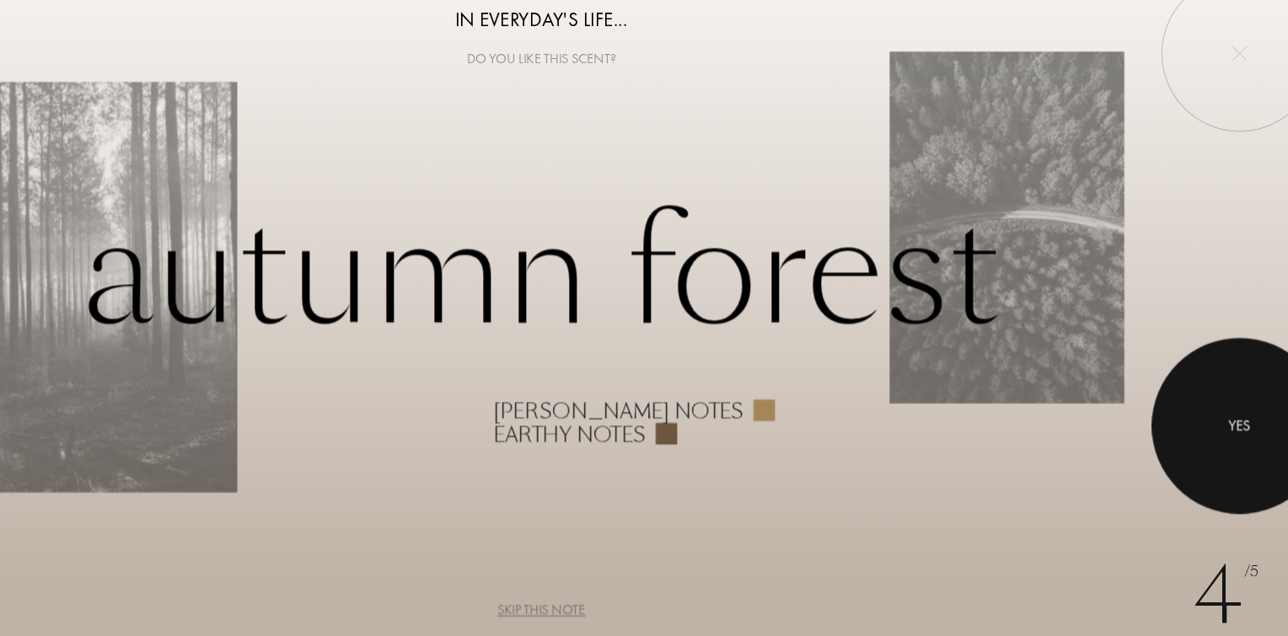
click at [1232, 410] on div at bounding box center [1246, 414] width 152 height 152
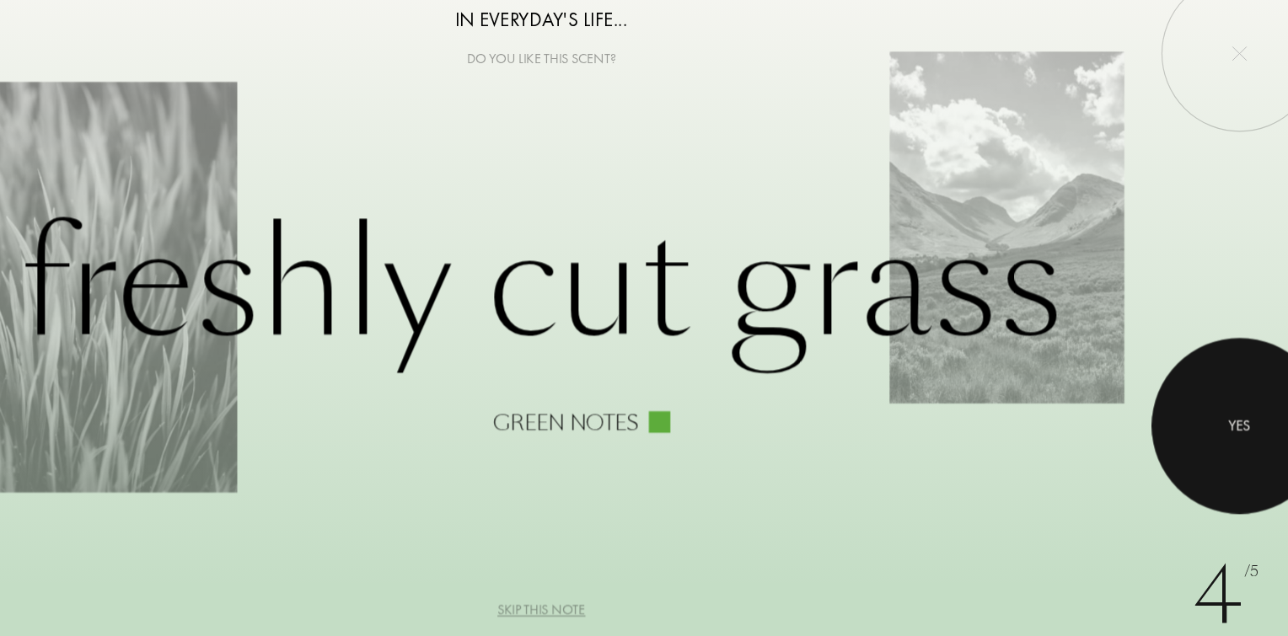
click at [1220, 405] on div at bounding box center [1246, 414] width 152 height 152
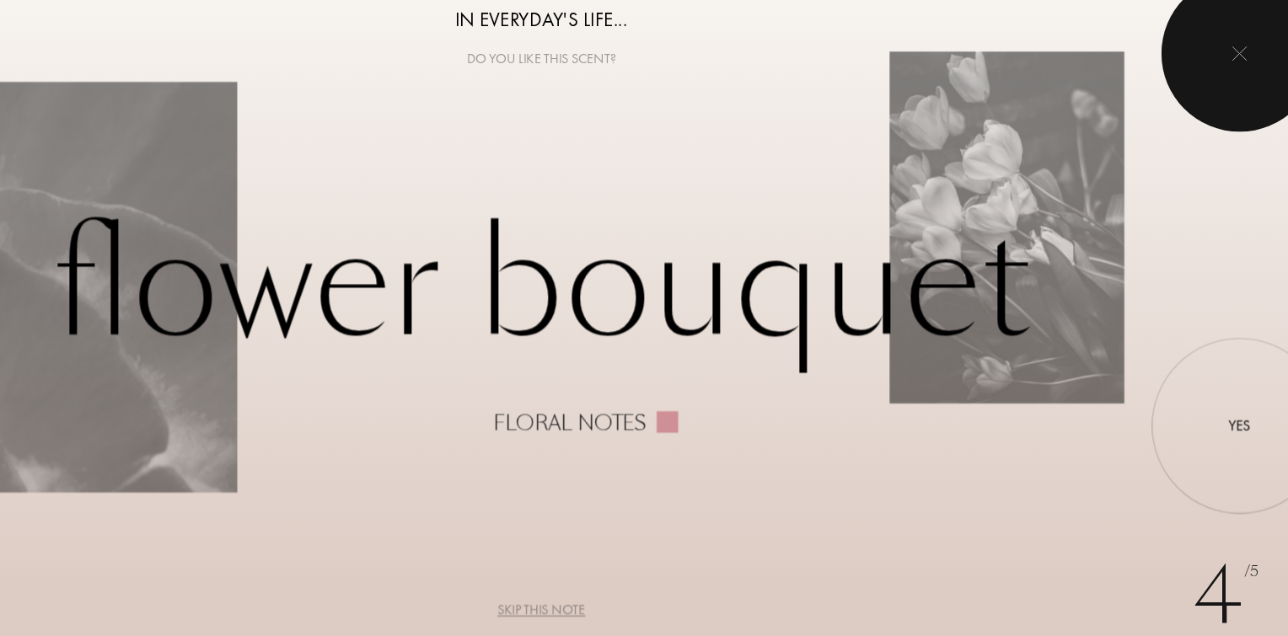
click at [1202, 131] on div at bounding box center [1245, 92] width 135 height 135
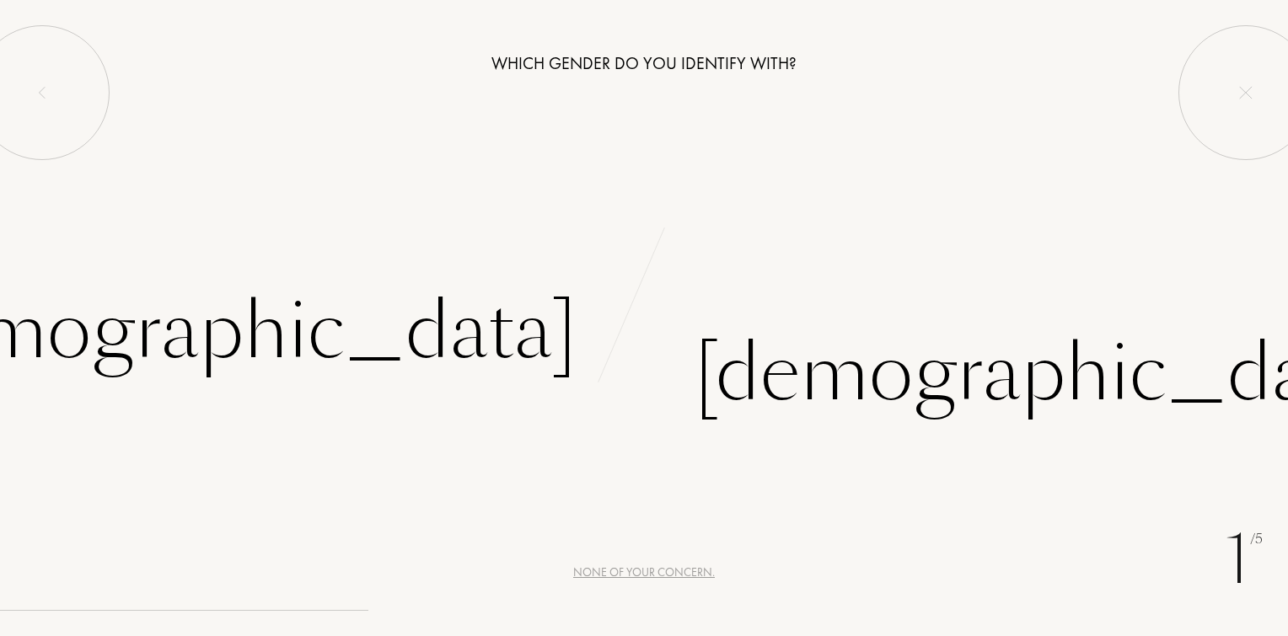
click at [827, 216] on div "Which gender do you identify with? Female Male" at bounding box center [644, 218] width 1288 height 437
click at [625, 581] on div "None of your concern." at bounding box center [644, 573] width 142 height 18
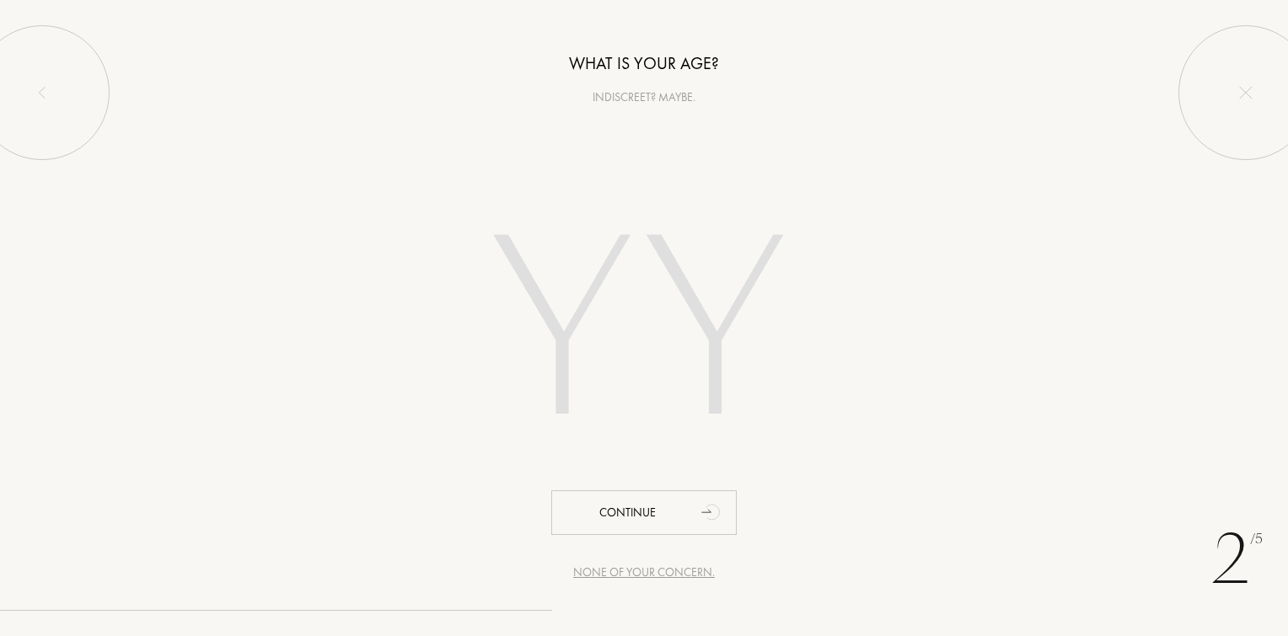
click at [744, 317] on input "number" at bounding box center [644, 335] width 480 height 341
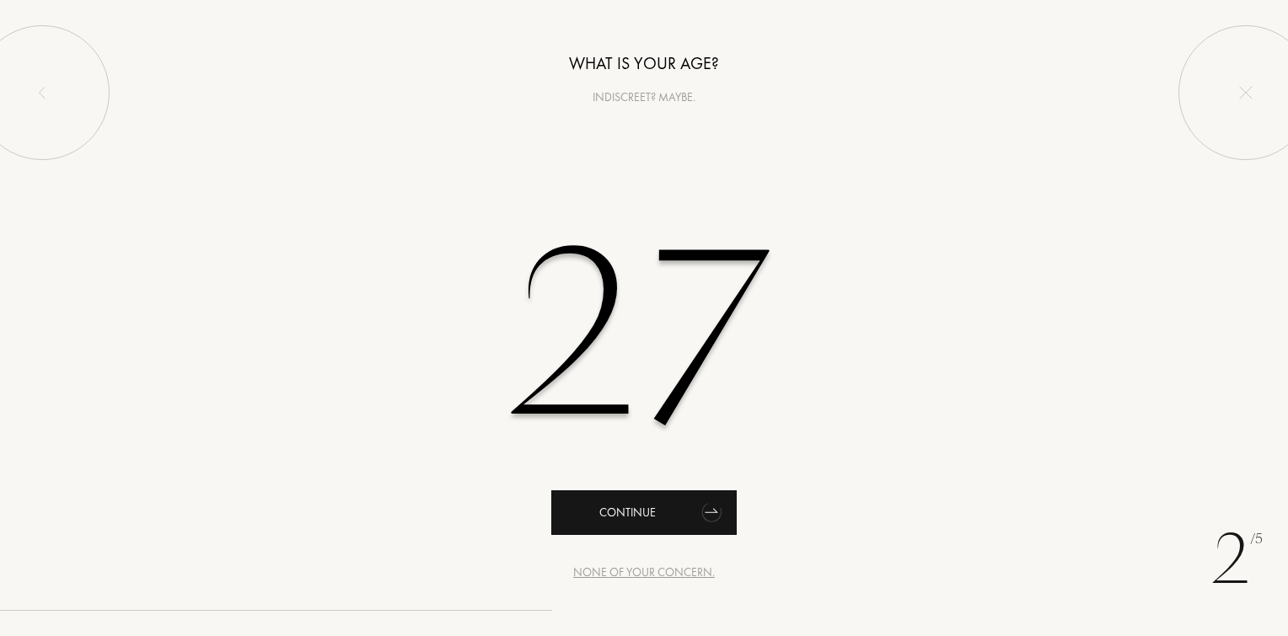
type input "27"
click at [631, 505] on div "Continue" at bounding box center [643, 513] width 185 height 45
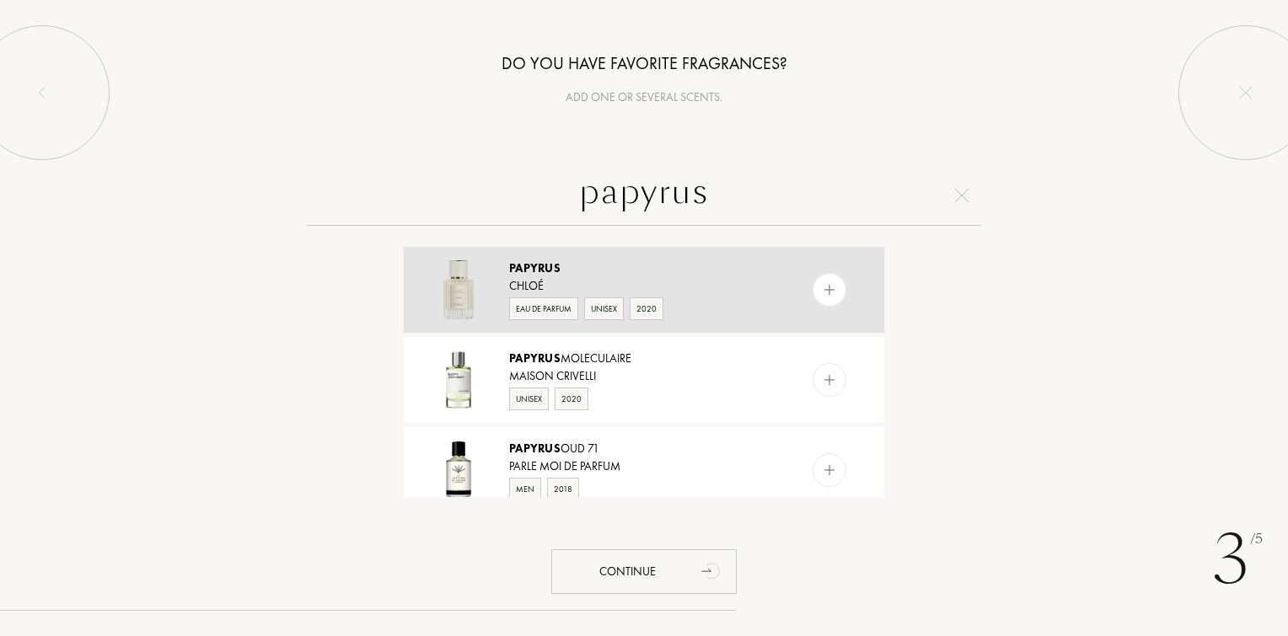
type input "papyrus"
click at [821, 302] on div at bounding box center [830, 290] width 34 height 34
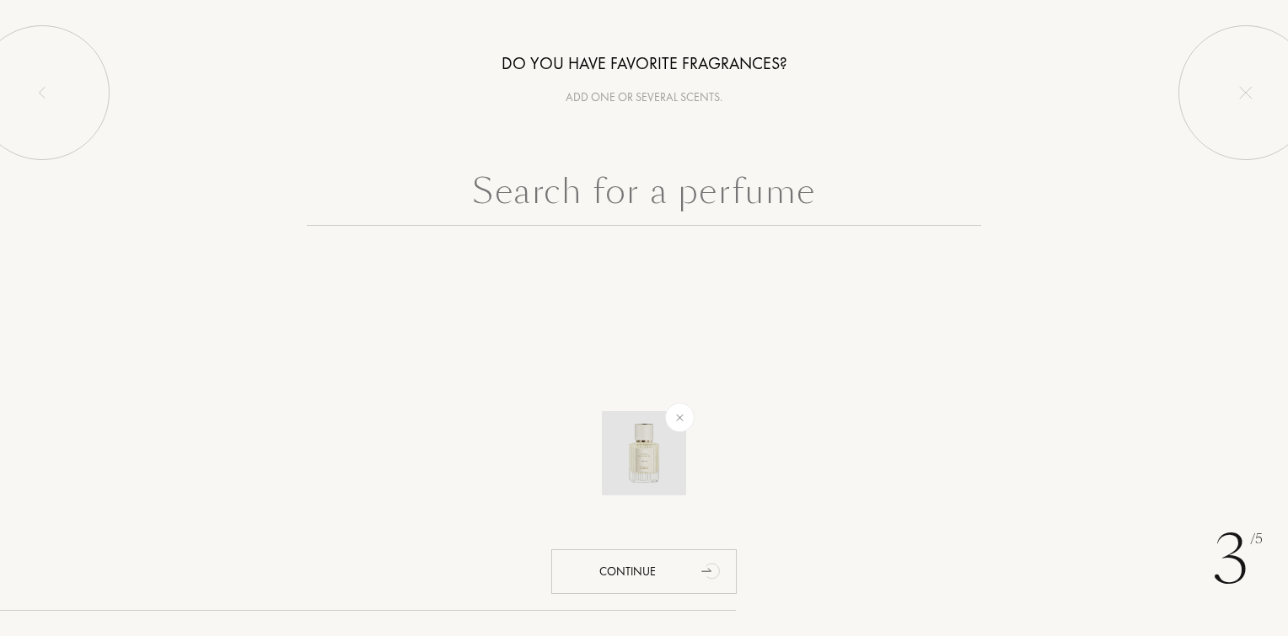
click at [676, 418] on img at bounding box center [679, 417] width 19 height 19
click at [688, 173] on input "text" at bounding box center [644, 195] width 674 height 61
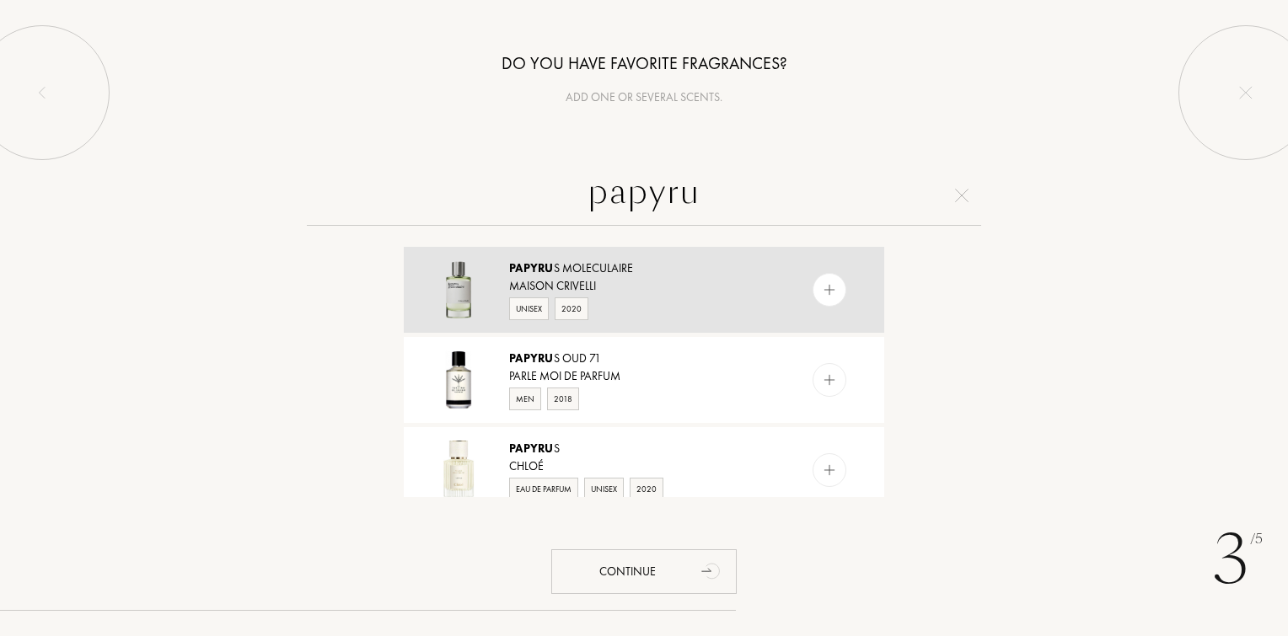
type input "papyru"
click at [832, 295] on img at bounding box center [830, 290] width 16 height 16
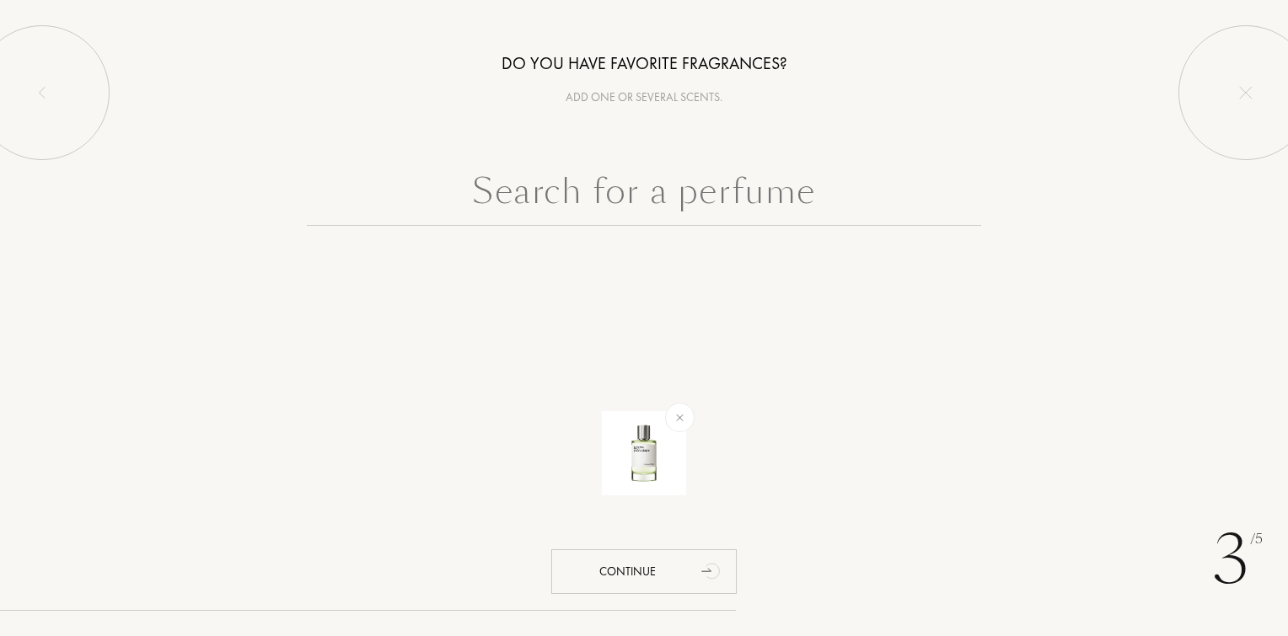
click at [706, 189] on input "text" at bounding box center [644, 195] width 674 height 61
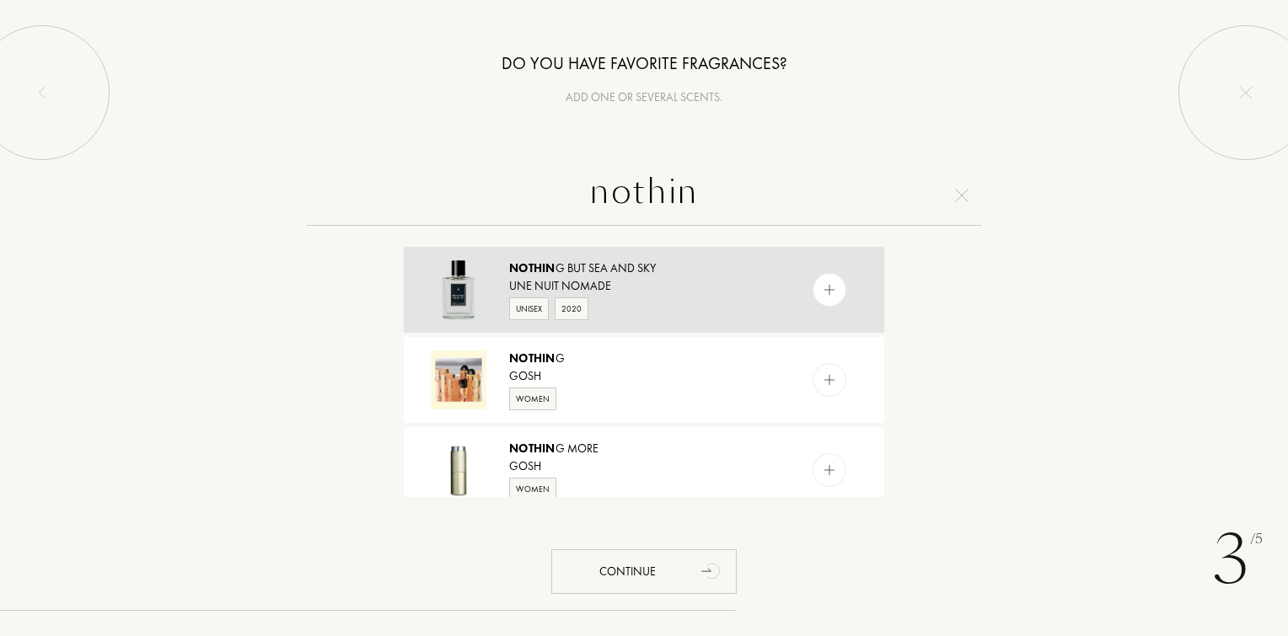
type input "nothin"
click at [845, 301] on div at bounding box center [863, 290] width 42 height 86
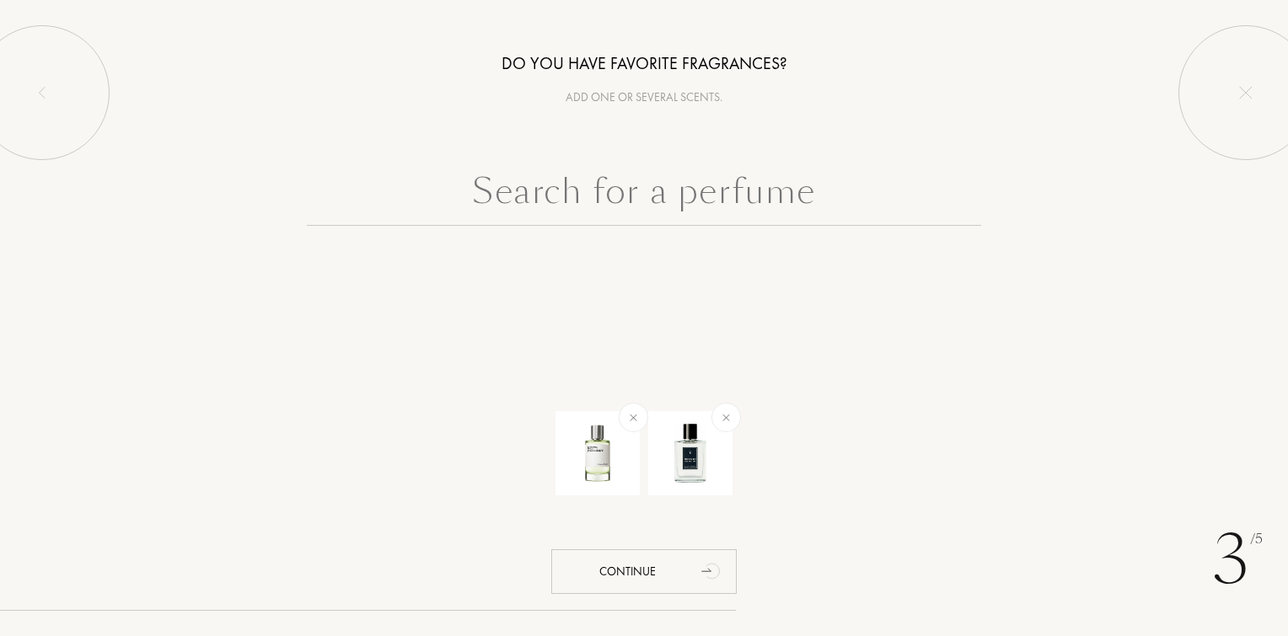
click at [681, 196] on input "text" at bounding box center [644, 195] width 674 height 61
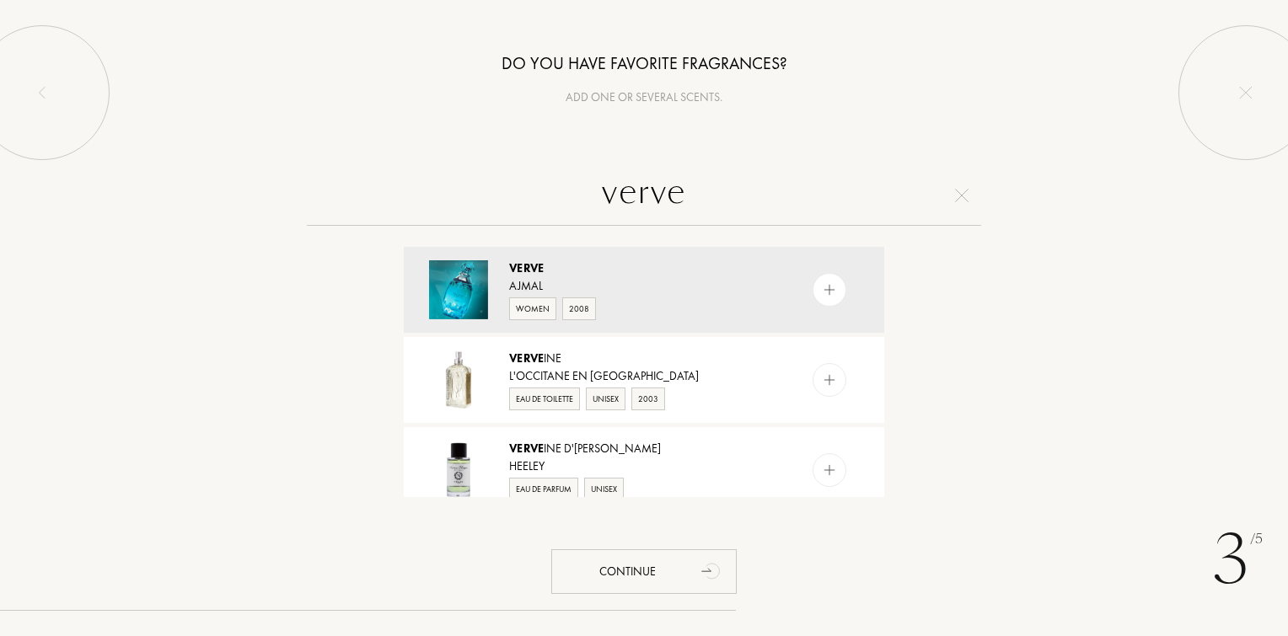
click at [681, 196] on input "verve" at bounding box center [644, 195] width 674 height 61
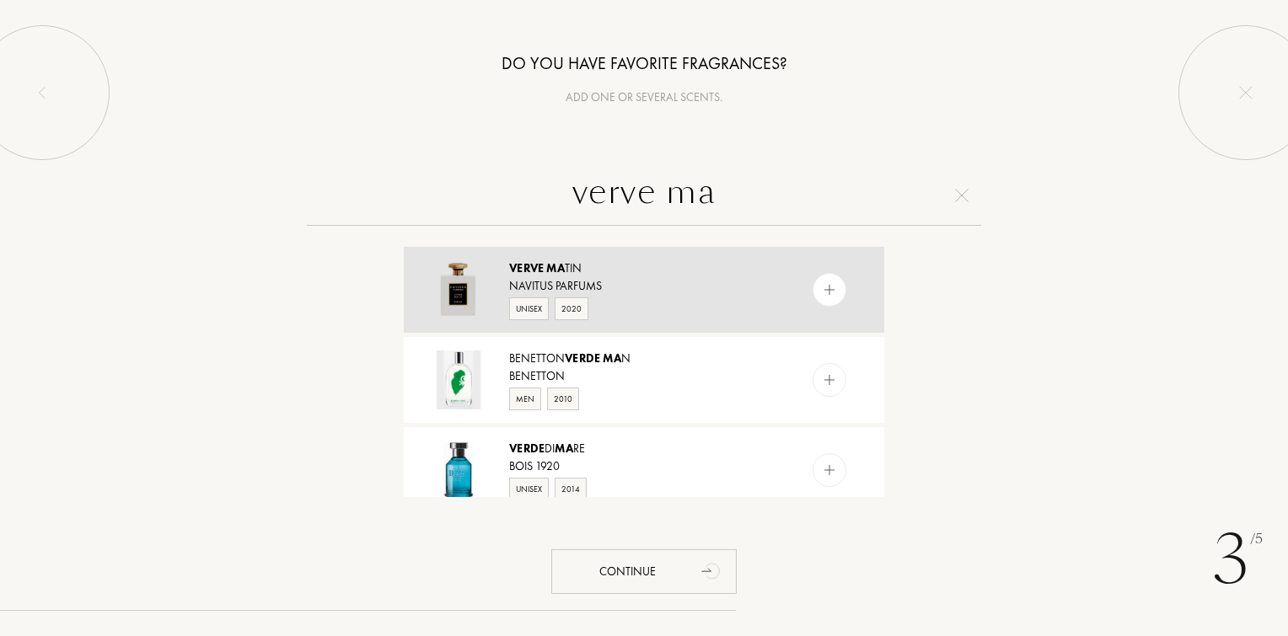
type input "verve ma"
click at [843, 289] on div at bounding box center [830, 290] width 34 height 34
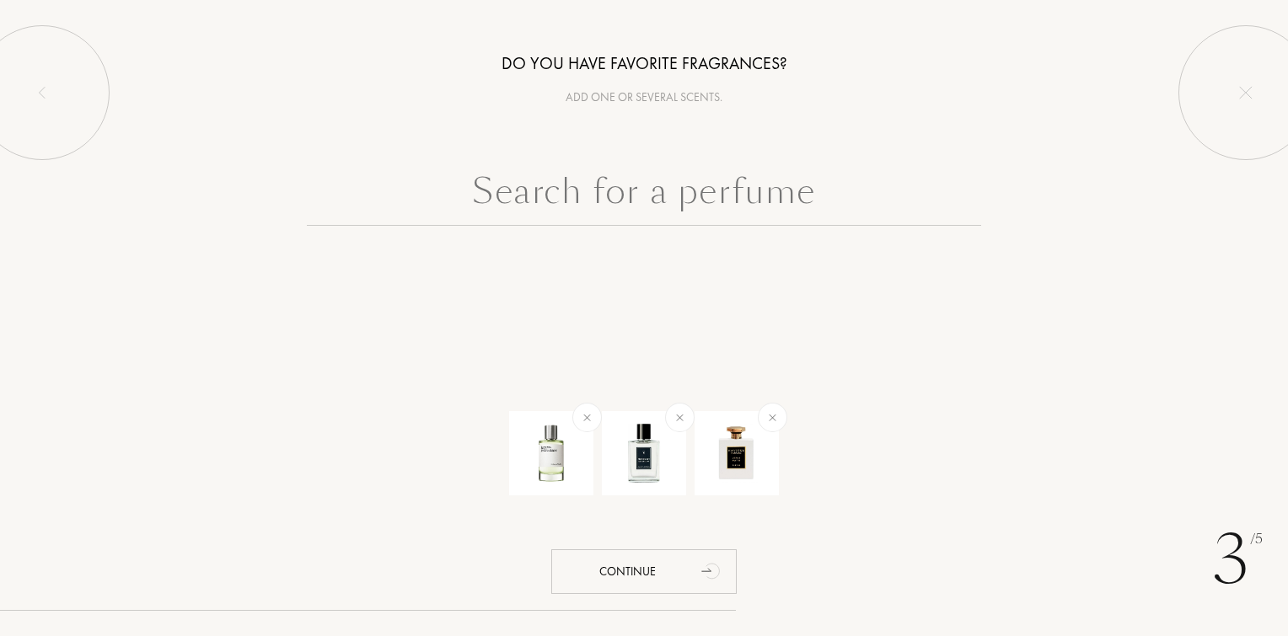
click at [729, 180] on input "text" at bounding box center [644, 195] width 674 height 61
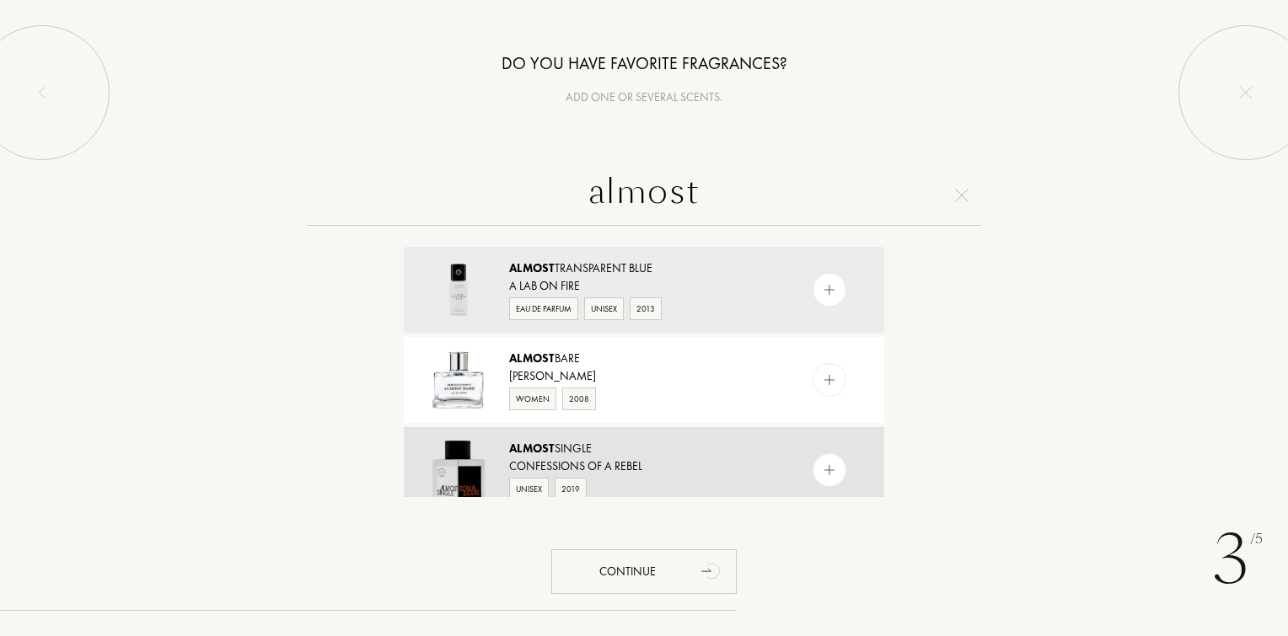
type input "almost"
click at [841, 472] on div at bounding box center [830, 470] width 34 height 34
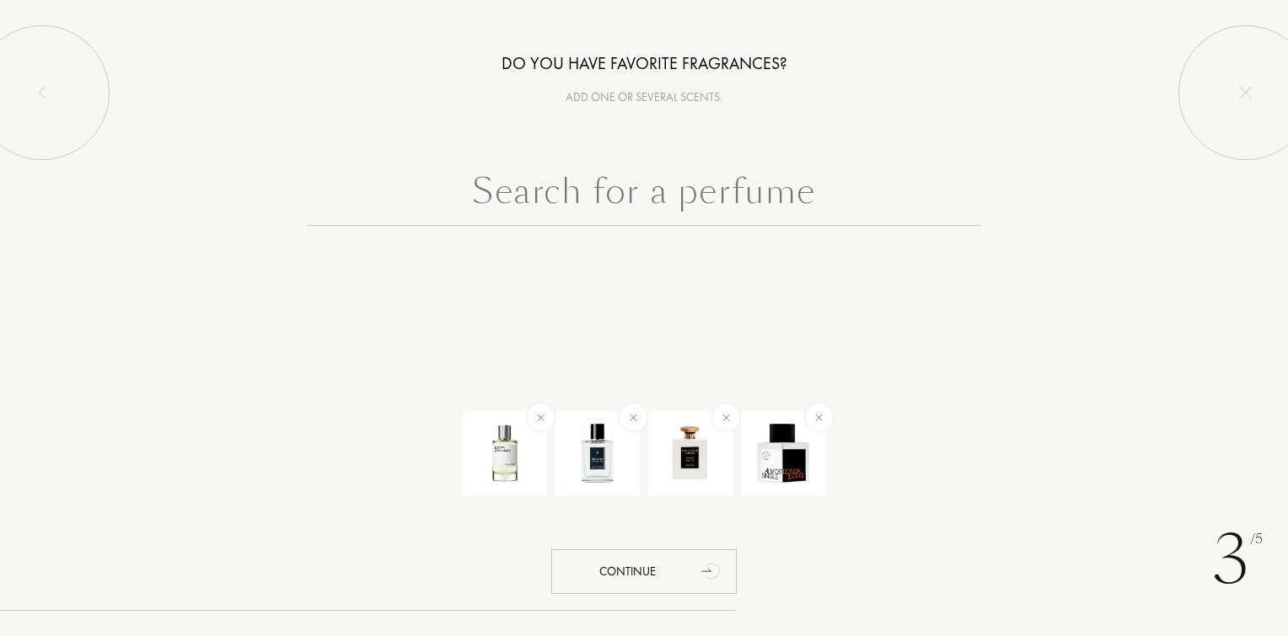
click at [690, 198] on input "text" at bounding box center [644, 195] width 674 height 61
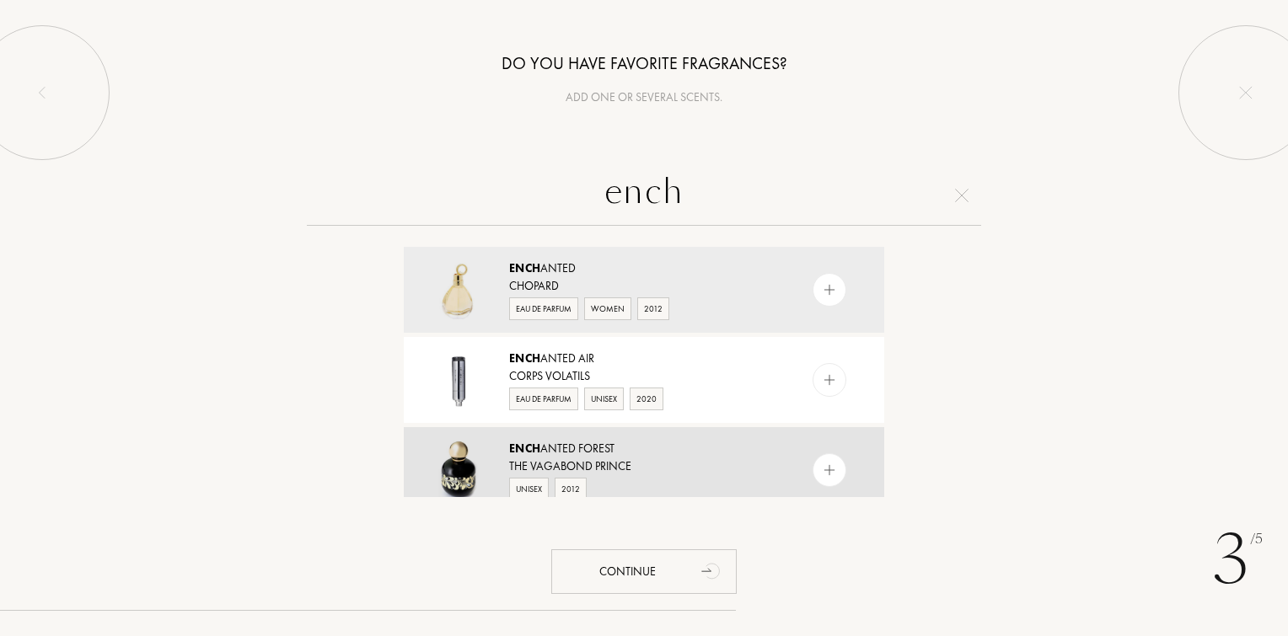
type input "ench"
click at [824, 484] on div at bounding box center [830, 470] width 34 height 34
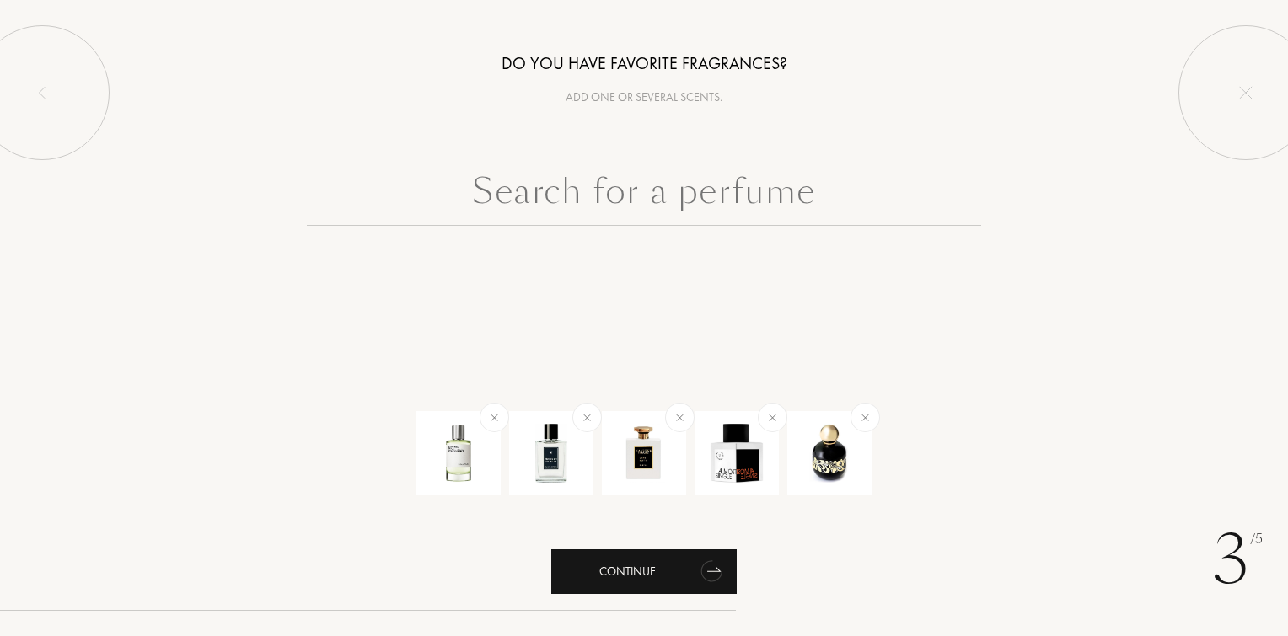
click at [656, 560] on div "Continue" at bounding box center [643, 572] width 185 height 45
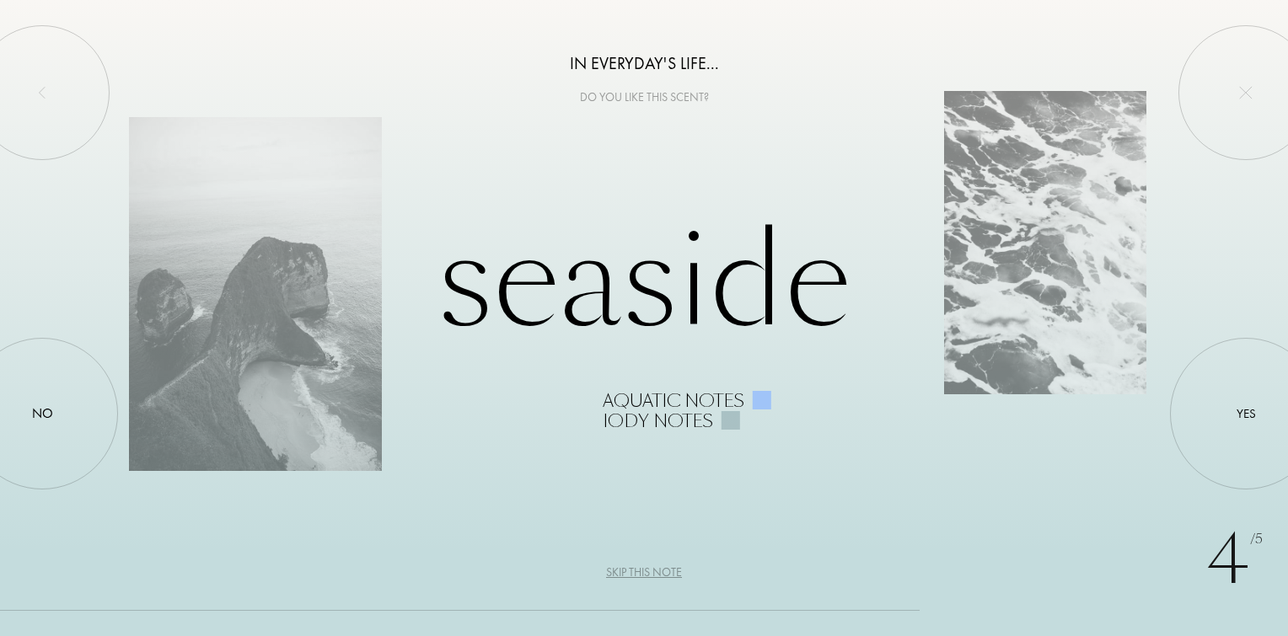
click at [870, 330] on div "Seaside Aquatic notes Iody notes" at bounding box center [644, 319] width 1030 height 226
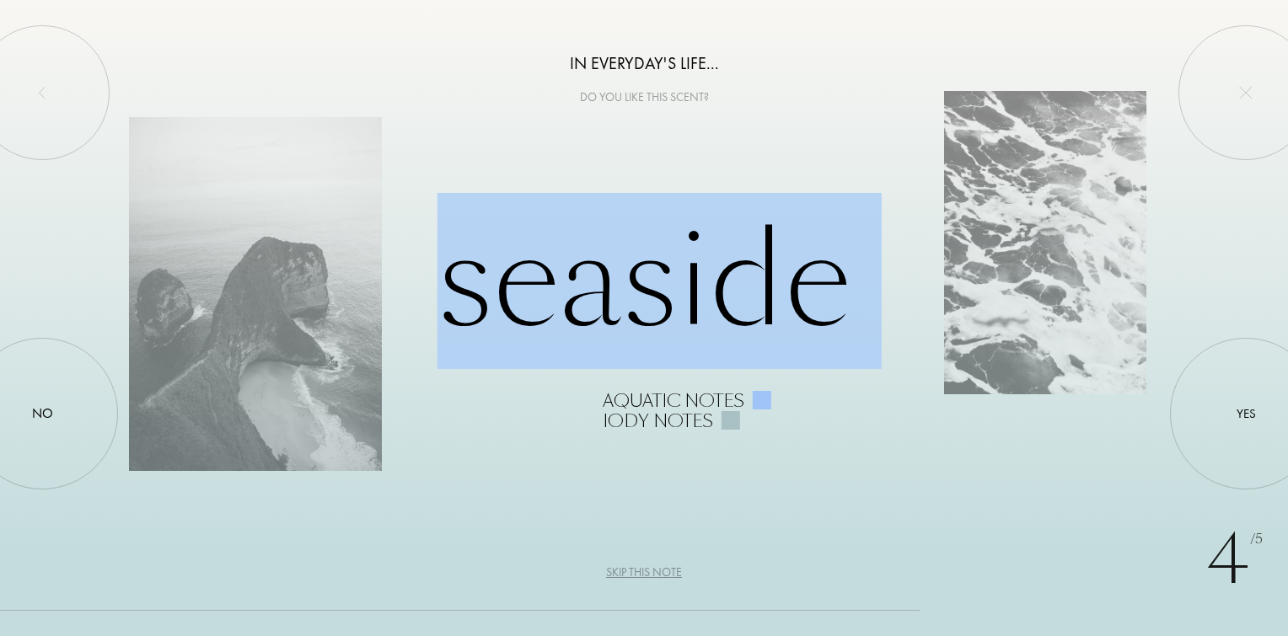
click at [870, 330] on div "Seaside Aquatic notes Iody notes" at bounding box center [644, 319] width 1030 height 226
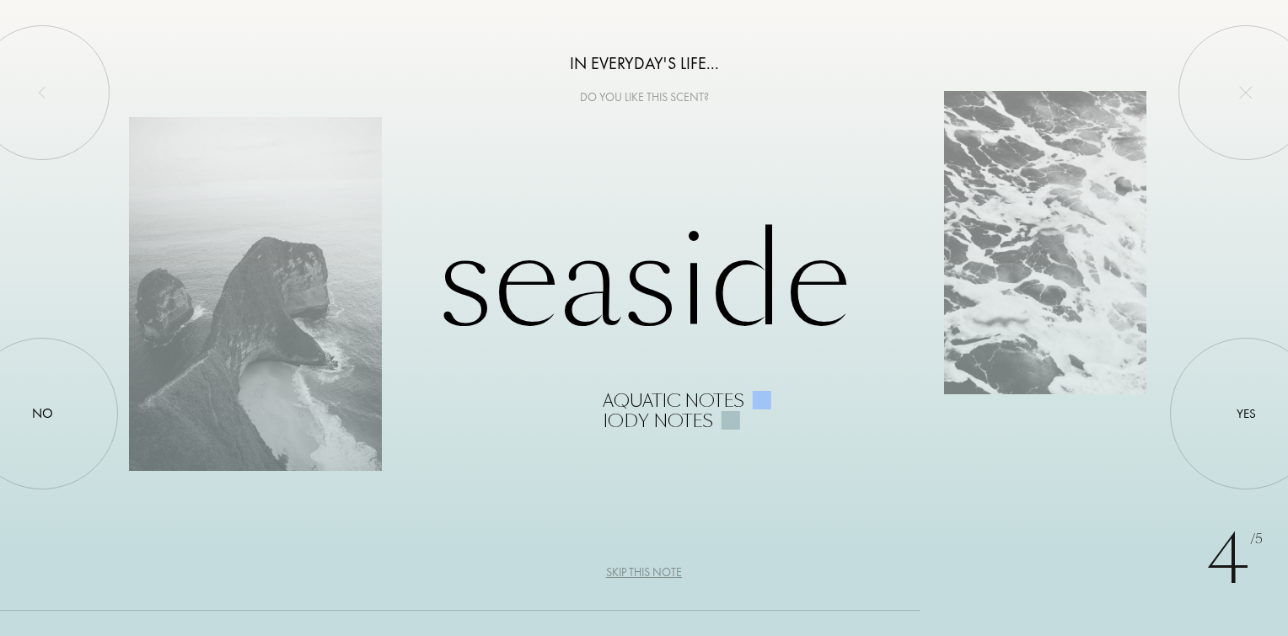
click at [1173, 288] on div "4 /5 In everyday's life... Do you like this scent? Seaside Aquatic notes Iody n…" at bounding box center [644, 318] width 1288 height 636
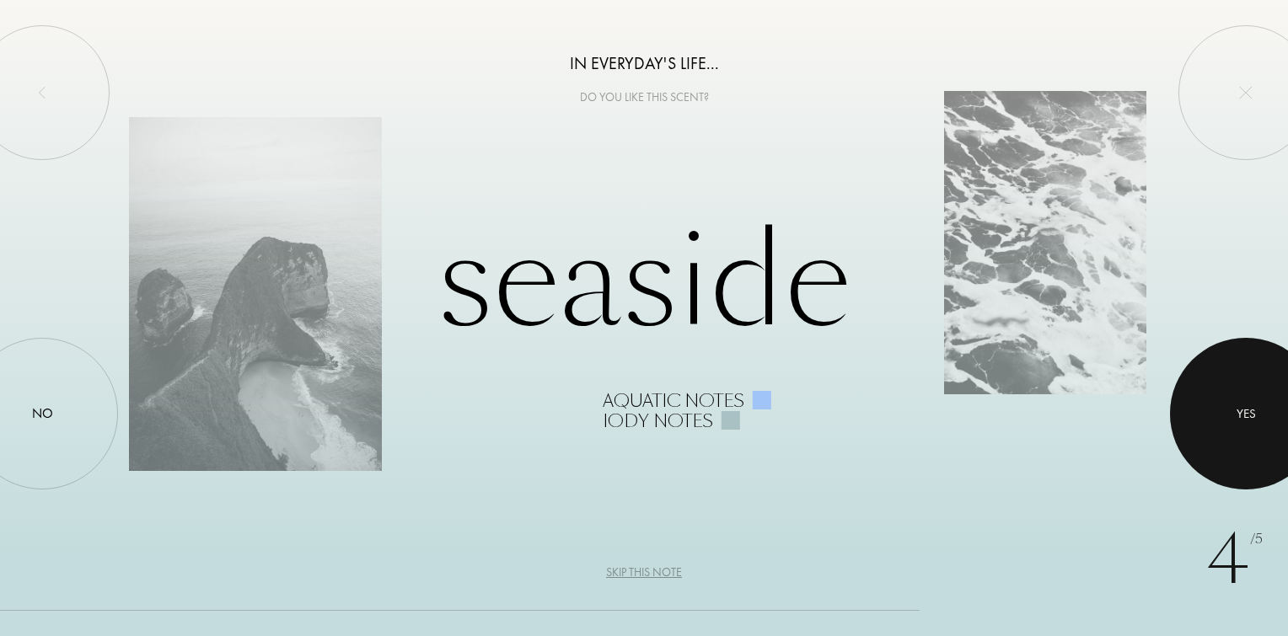
click at [1240, 464] on div at bounding box center [1246, 414] width 152 height 152
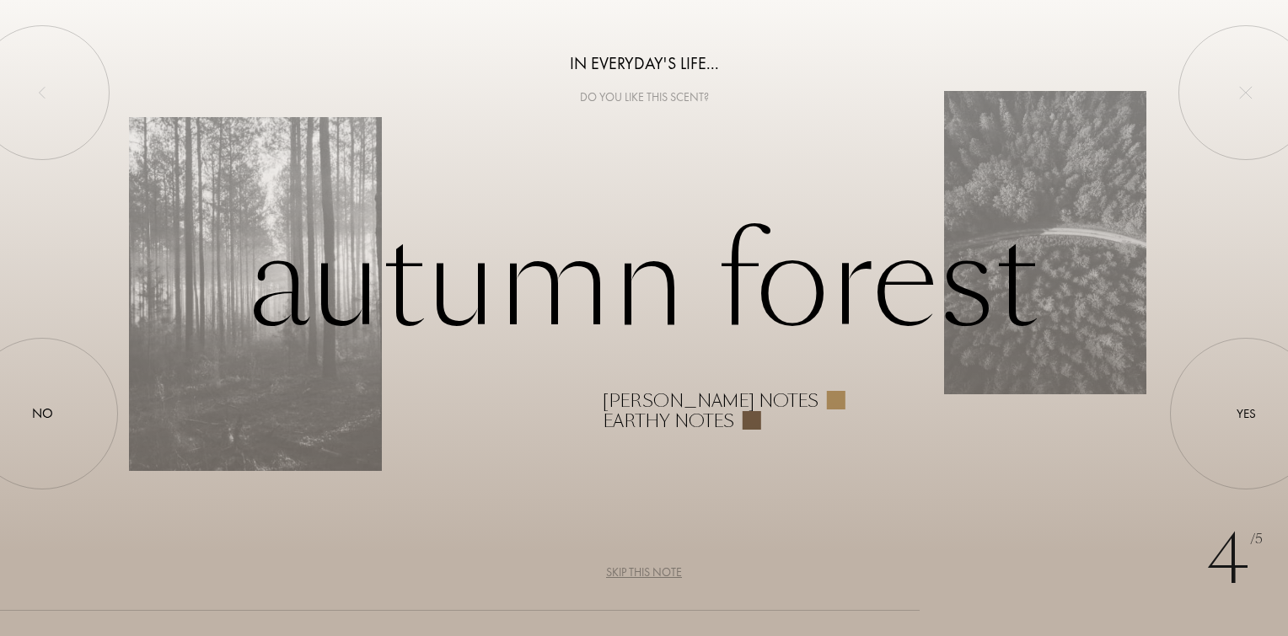
click at [909, 411] on div "Earthy notes" at bounding box center [881, 421] width 556 height 20
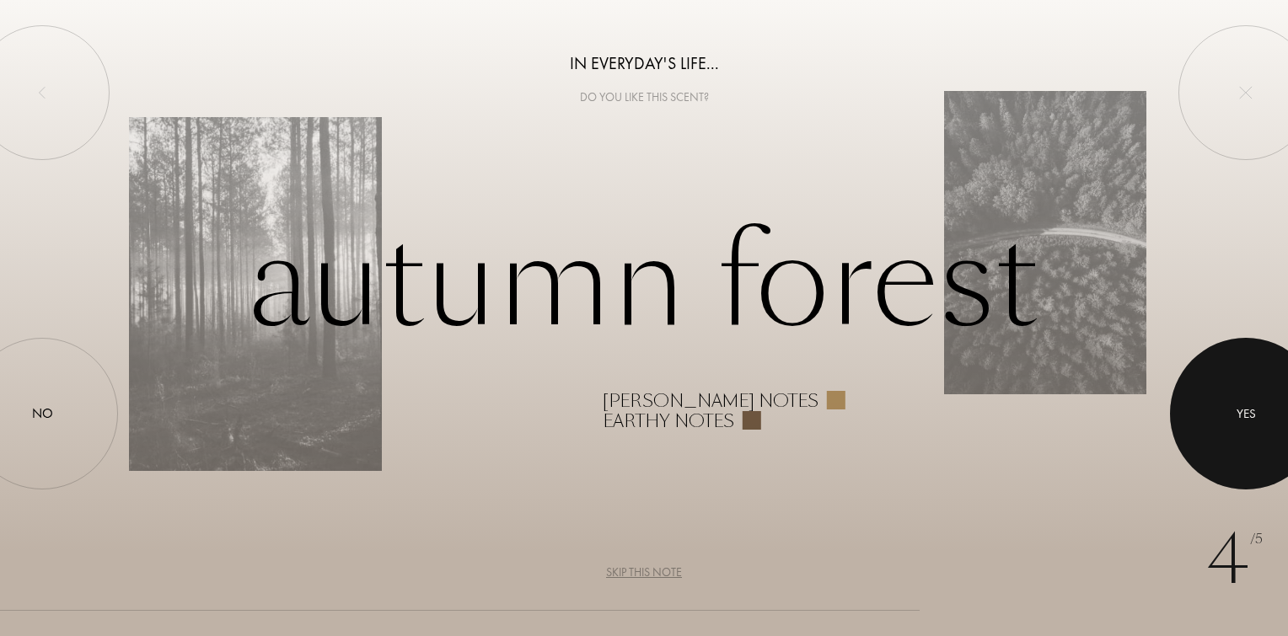
click at [1244, 408] on div "Yes" at bounding box center [1246, 414] width 19 height 19
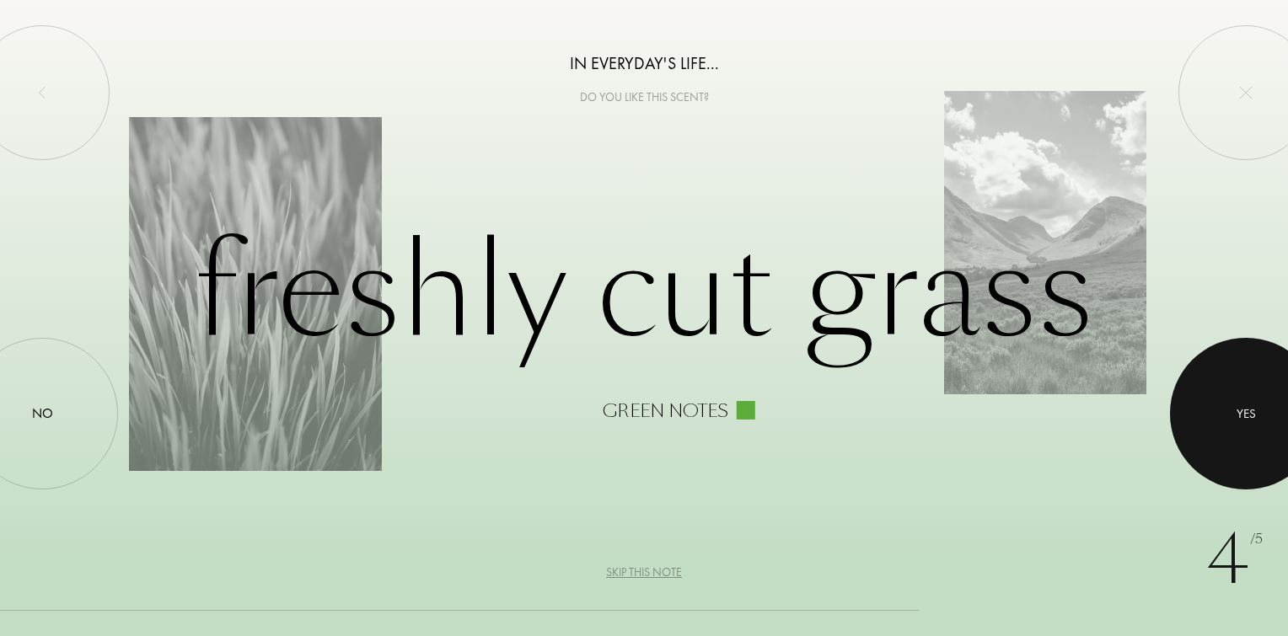
click at [1218, 423] on div at bounding box center [1246, 414] width 152 height 152
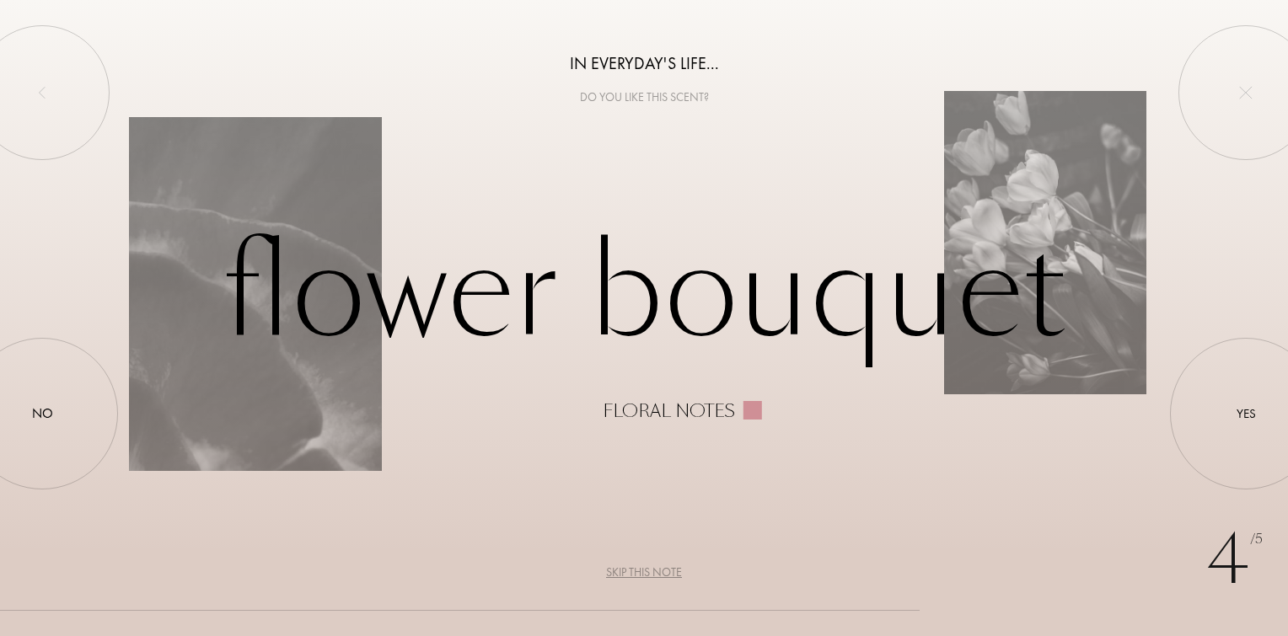
click at [701, 499] on div "4 /5 In everyday's life... Do you like this scent? Flower bouquet Floral notes …" at bounding box center [644, 318] width 1288 height 636
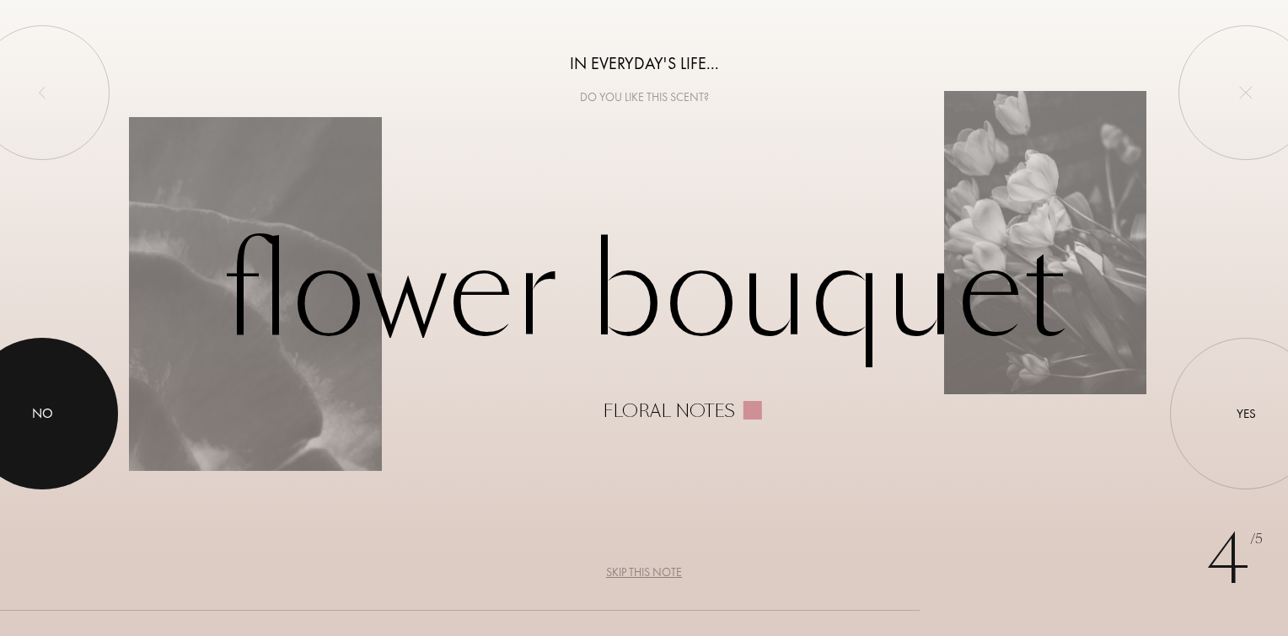
click at [87, 378] on div at bounding box center [42, 414] width 152 height 152
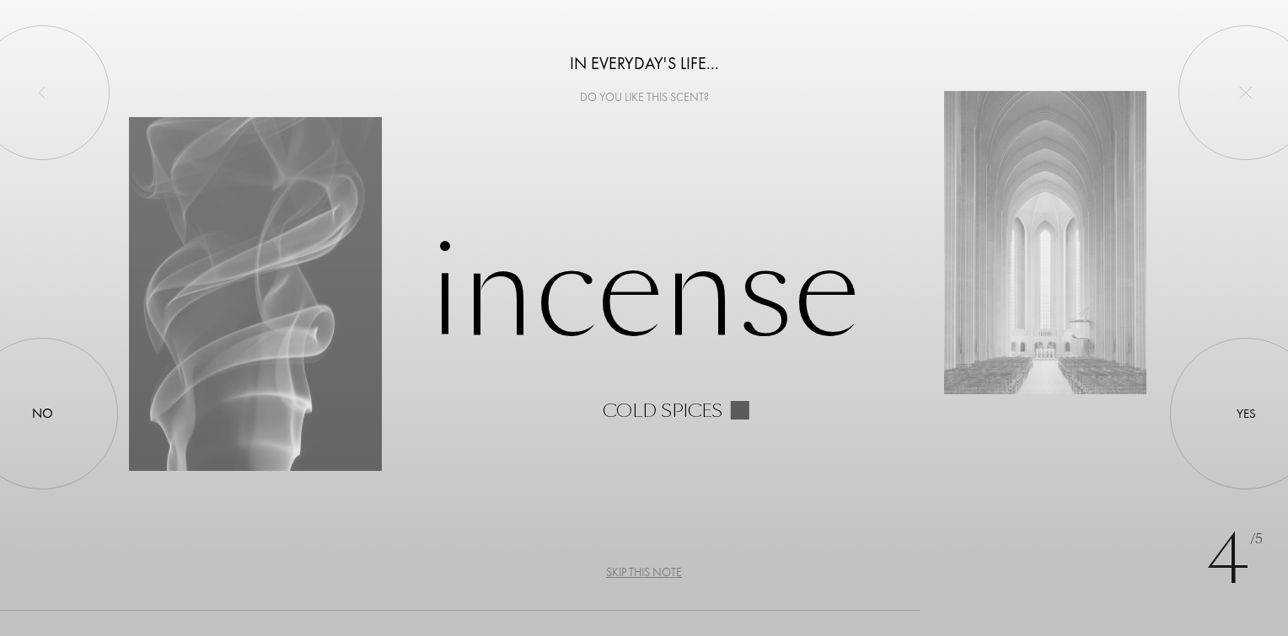
click at [1126, 402] on div "Cold spices" at bounding box center [881, 411] width 556 height 20
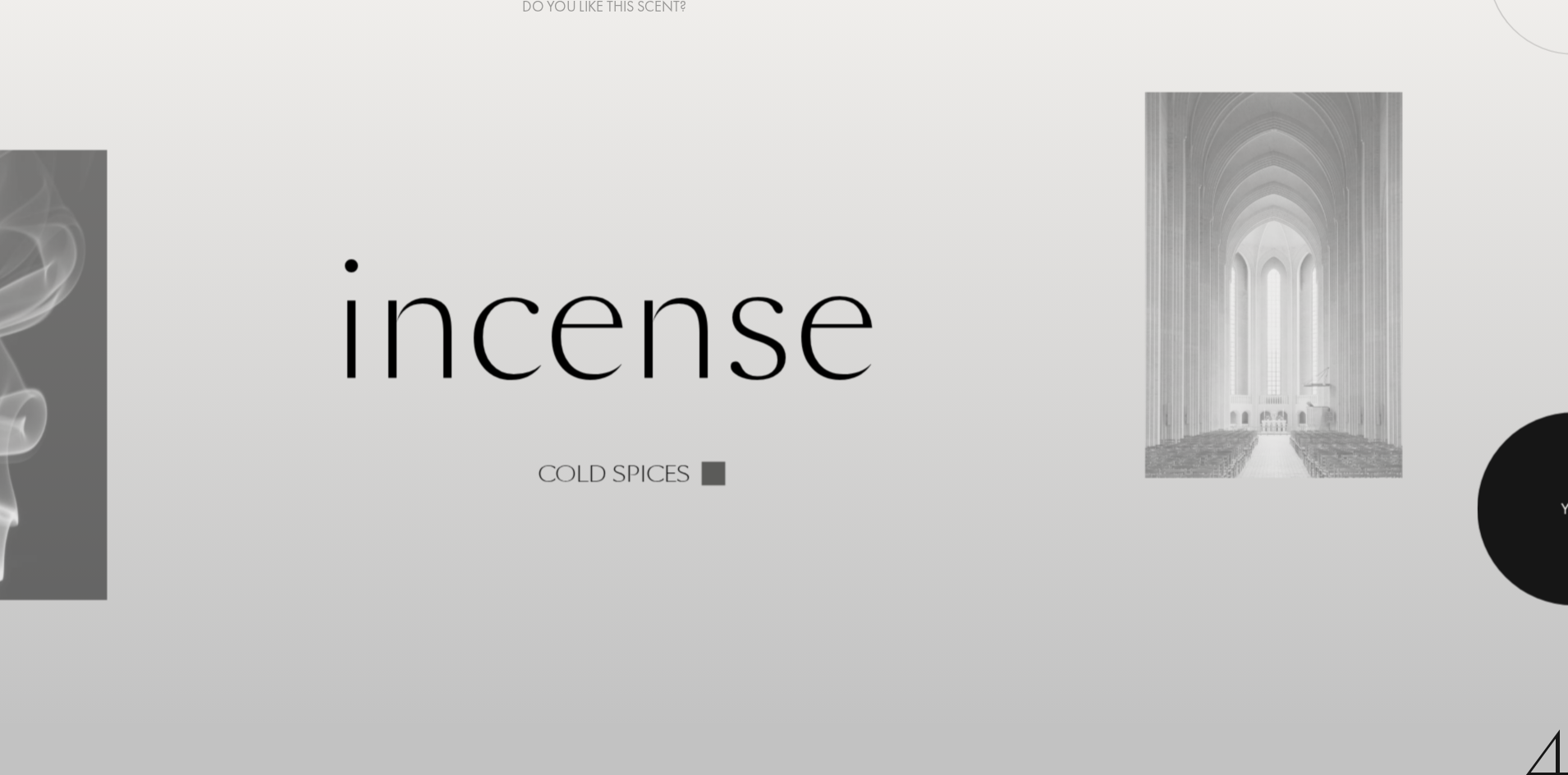
click at [1253, 531] on div at bounding box center [1527, 504] width 148 height 148
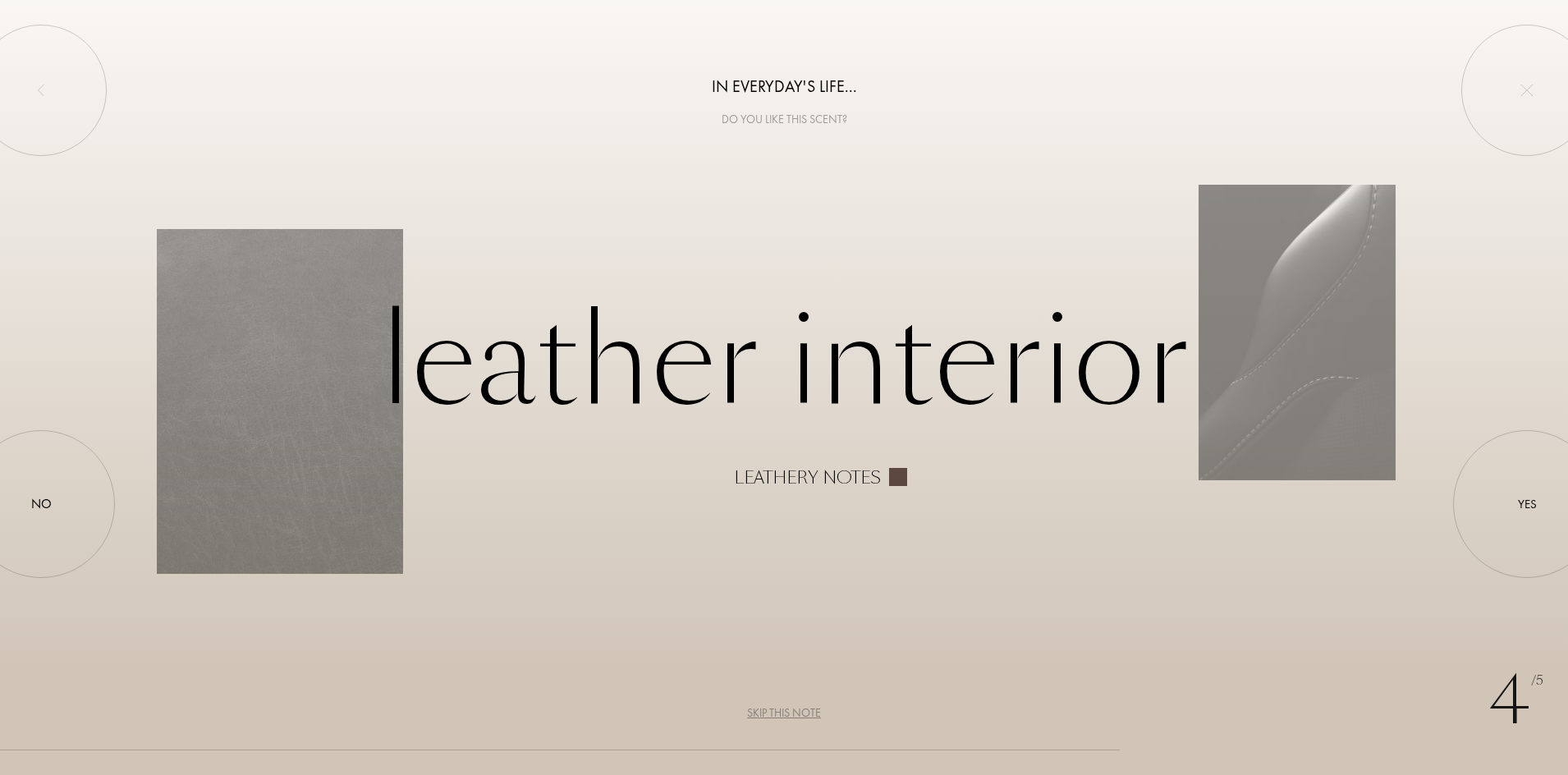
click at [883, 494] on div "4 /5 In everyday's life... Do you like this scent? Leather interior Leathery no…" at bounding box center [784, 388] width 1568 height 775
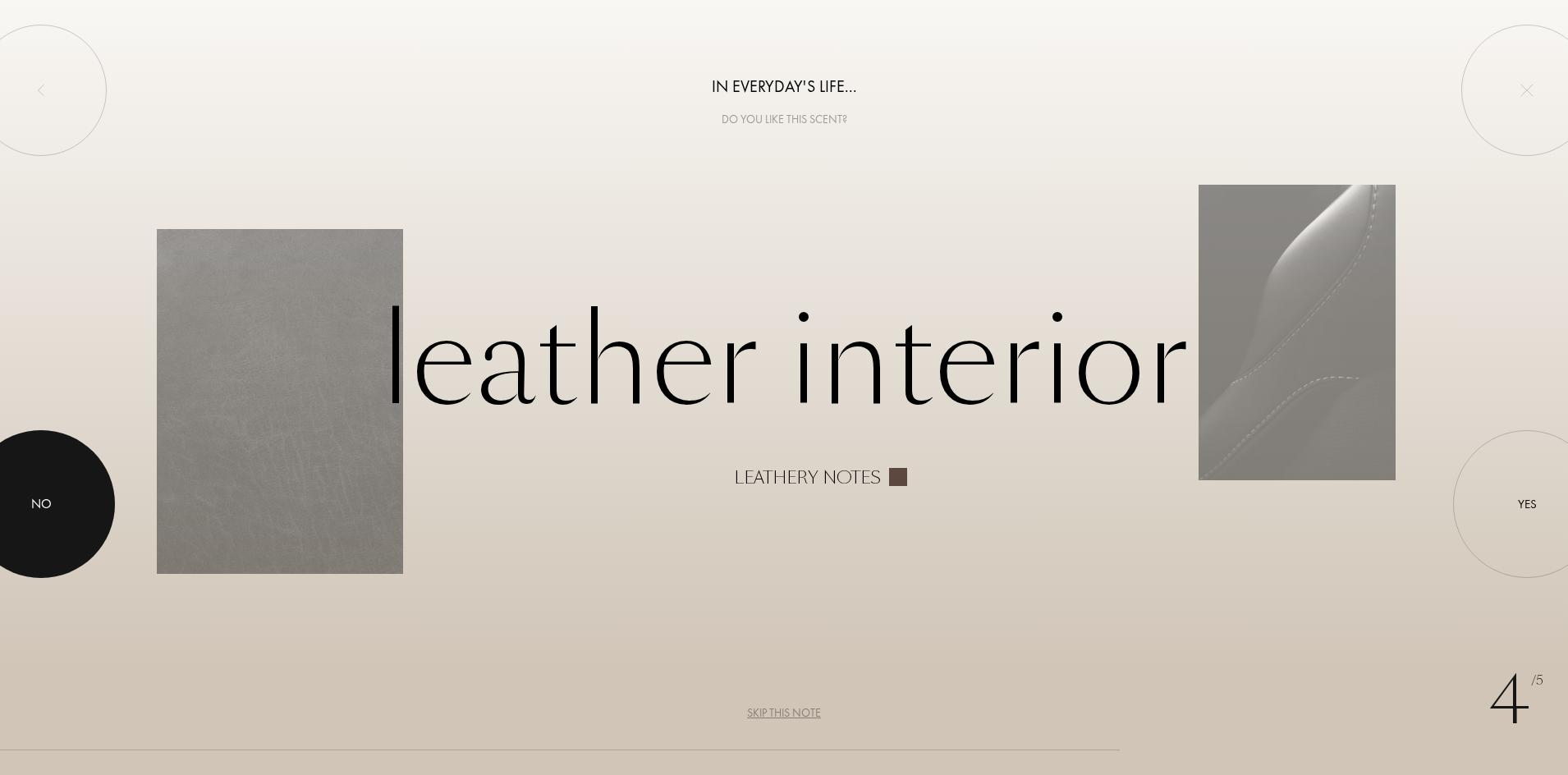
click at [78, 529] on div at bounding box center [41, 504] width 148 height 148
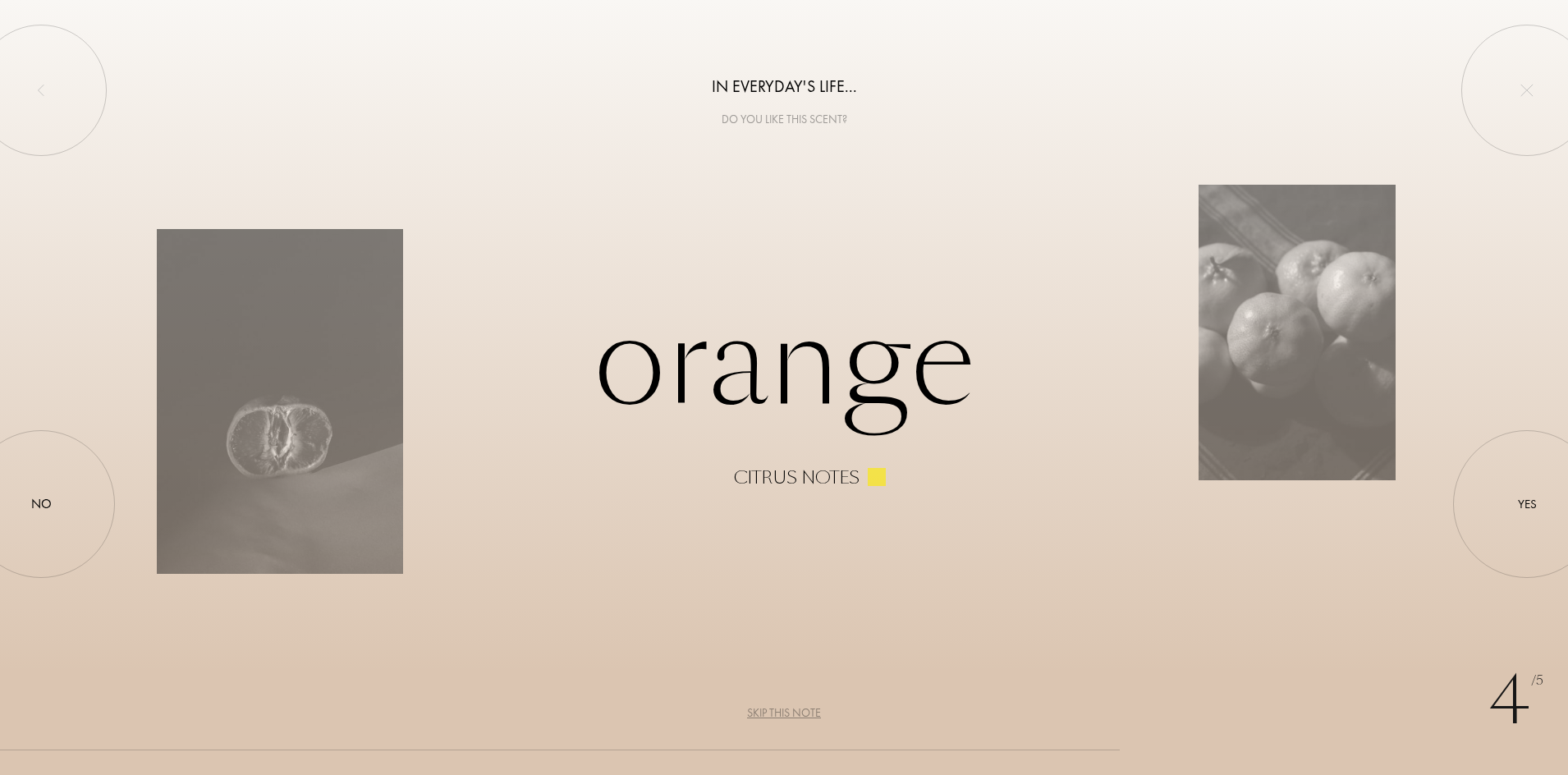
click at [1229, 619] on div "4 /5 In everyday's life... Do you like this scent? Orange Citrus notes Yes No S…" at bounding box center [784, 388] width 1568 height 775
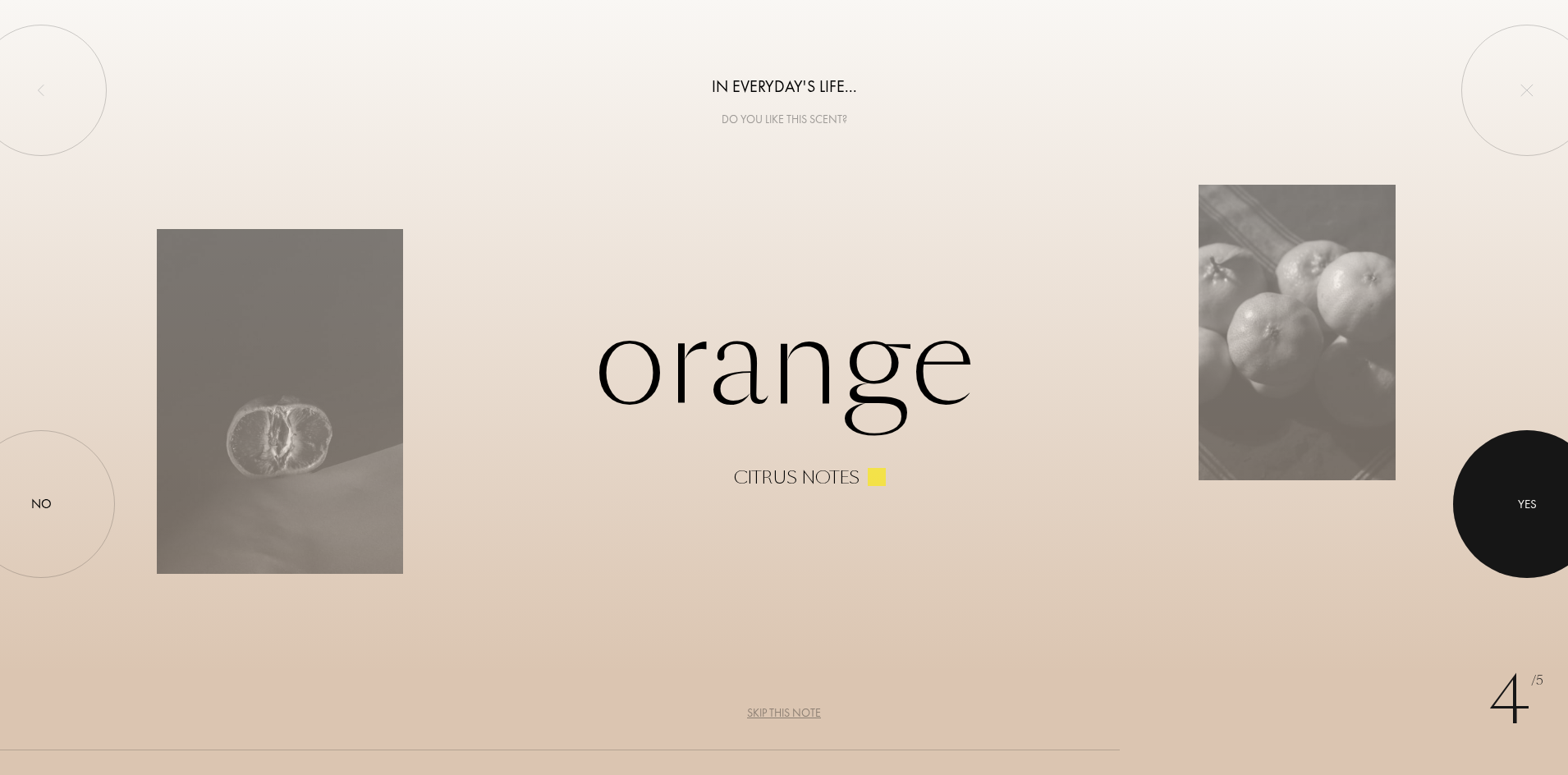
click at [1253, 533] on div at bounding box center [1527, 504] width 148 height 148
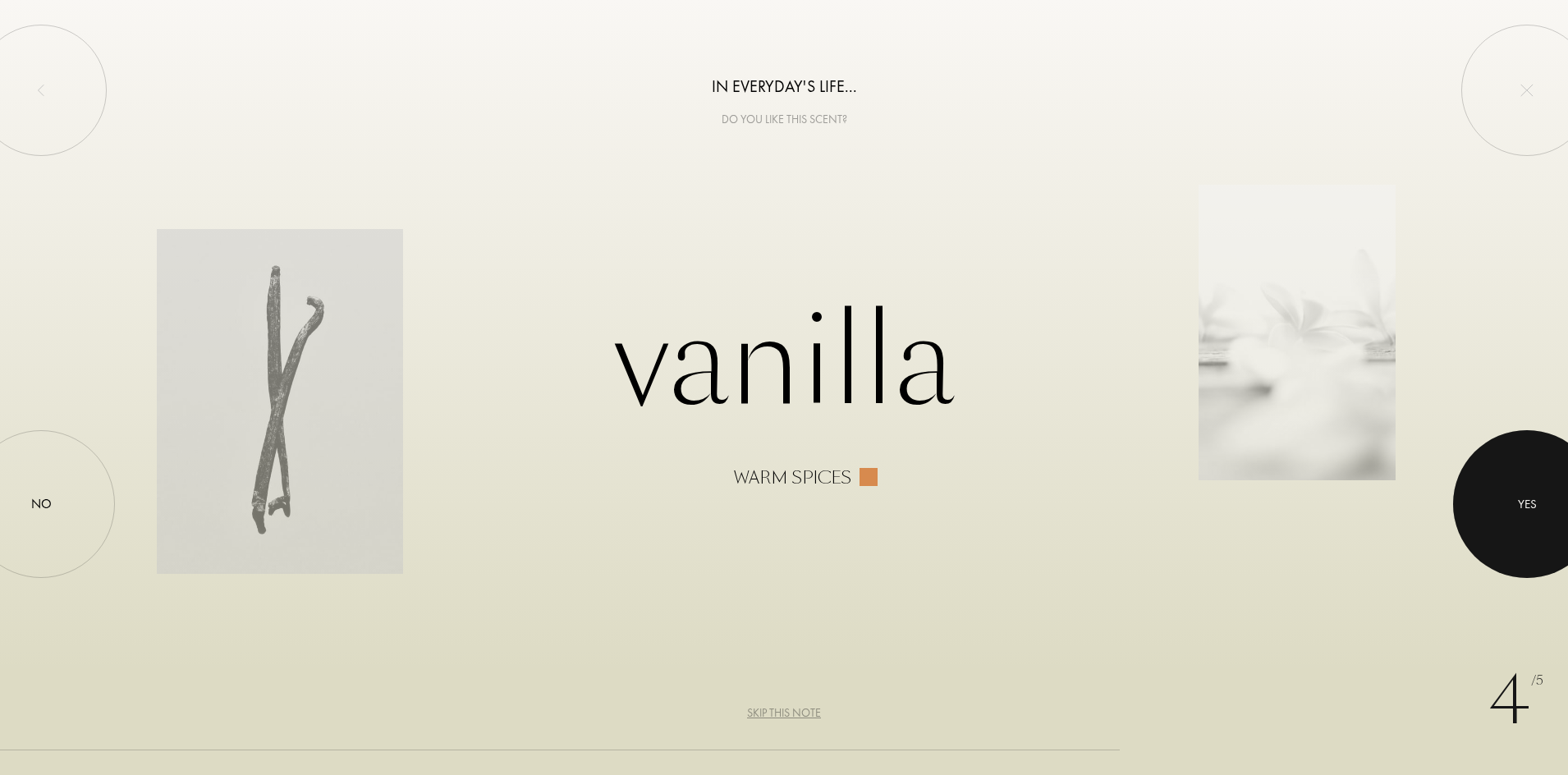
click at [1253, 497] on div "Yes" at bounding box center [1527, 502] width 19 height 18
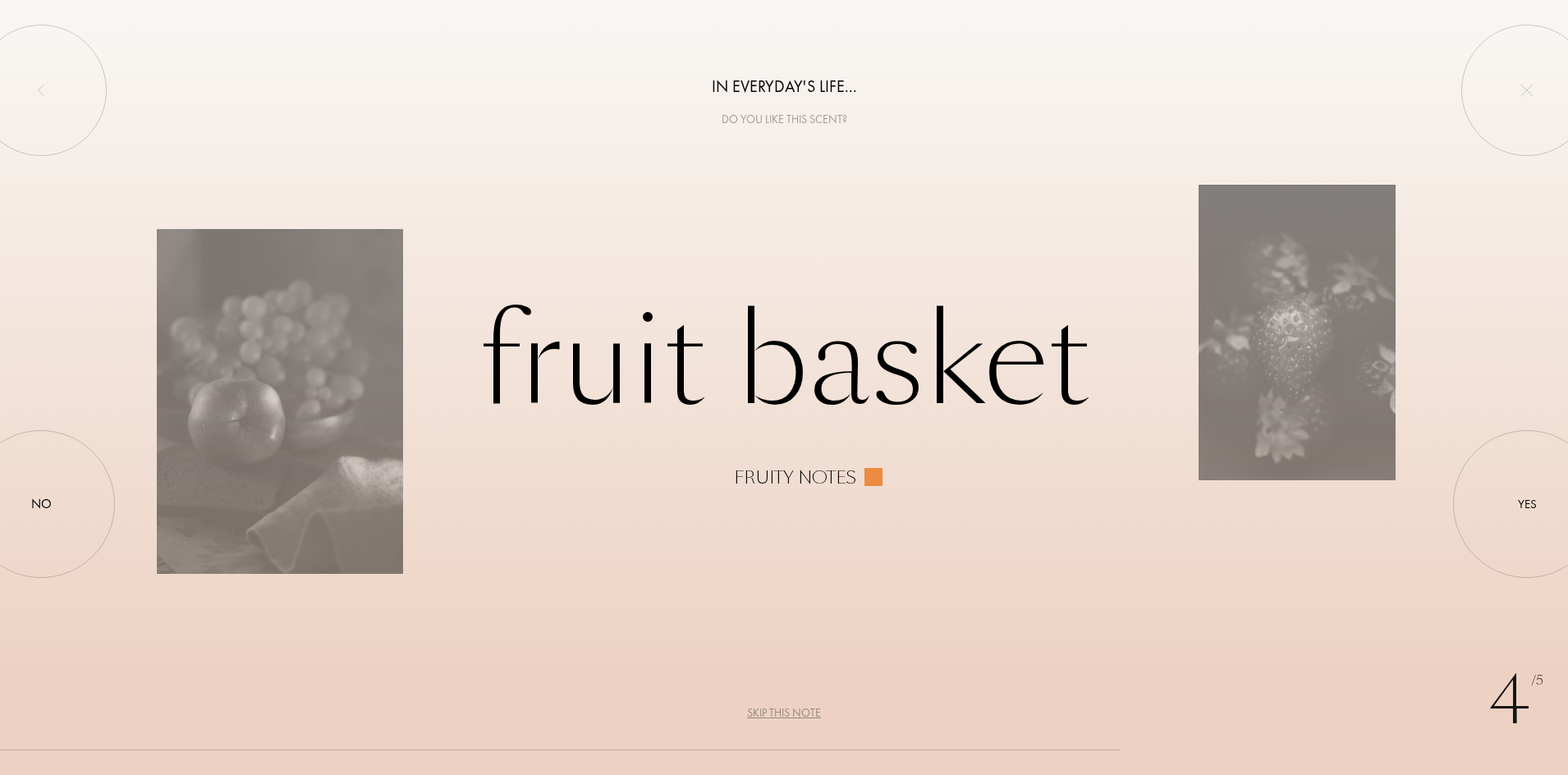
click at [1084, 619] on div "4 /5 In everyday's life... Do you like this scent? Fruit basket Fruity notes Ye…" at bounding box center [784, 388] width 1568 height 775
drag, startPoint x: 1084, startPoint y: 676, endPoint x: 944, endPoint y: 625, distance: 149.0
click at [944, 619] on div "4 /5 In everyday's life... Do you like this scent? Fruit basket Fruity notes Ye…" at bounding box center [784, 388] width 1568 height 775
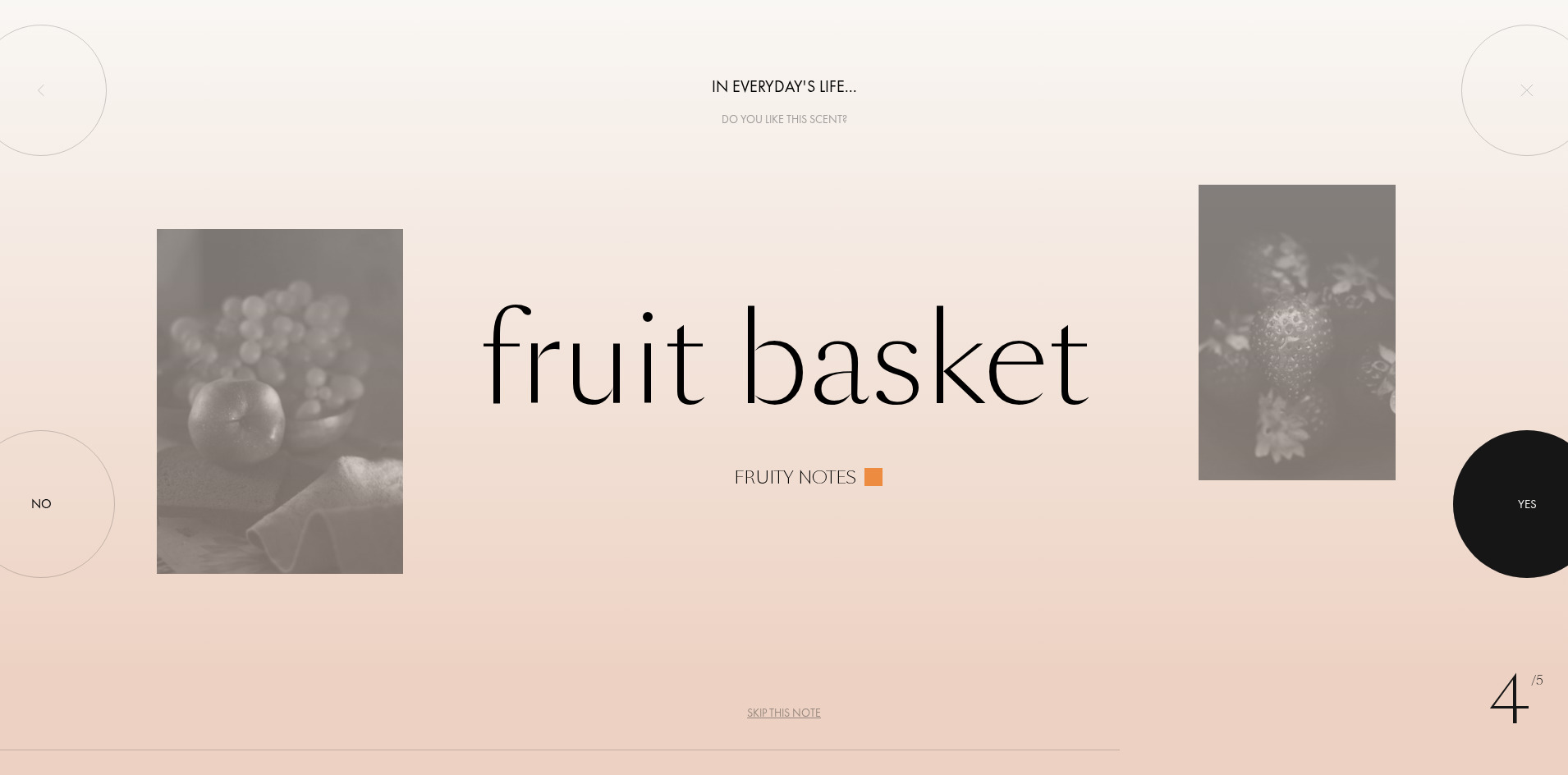
click at [1253, 520] on div at bounding box center [1527, 504] width 148 height 148
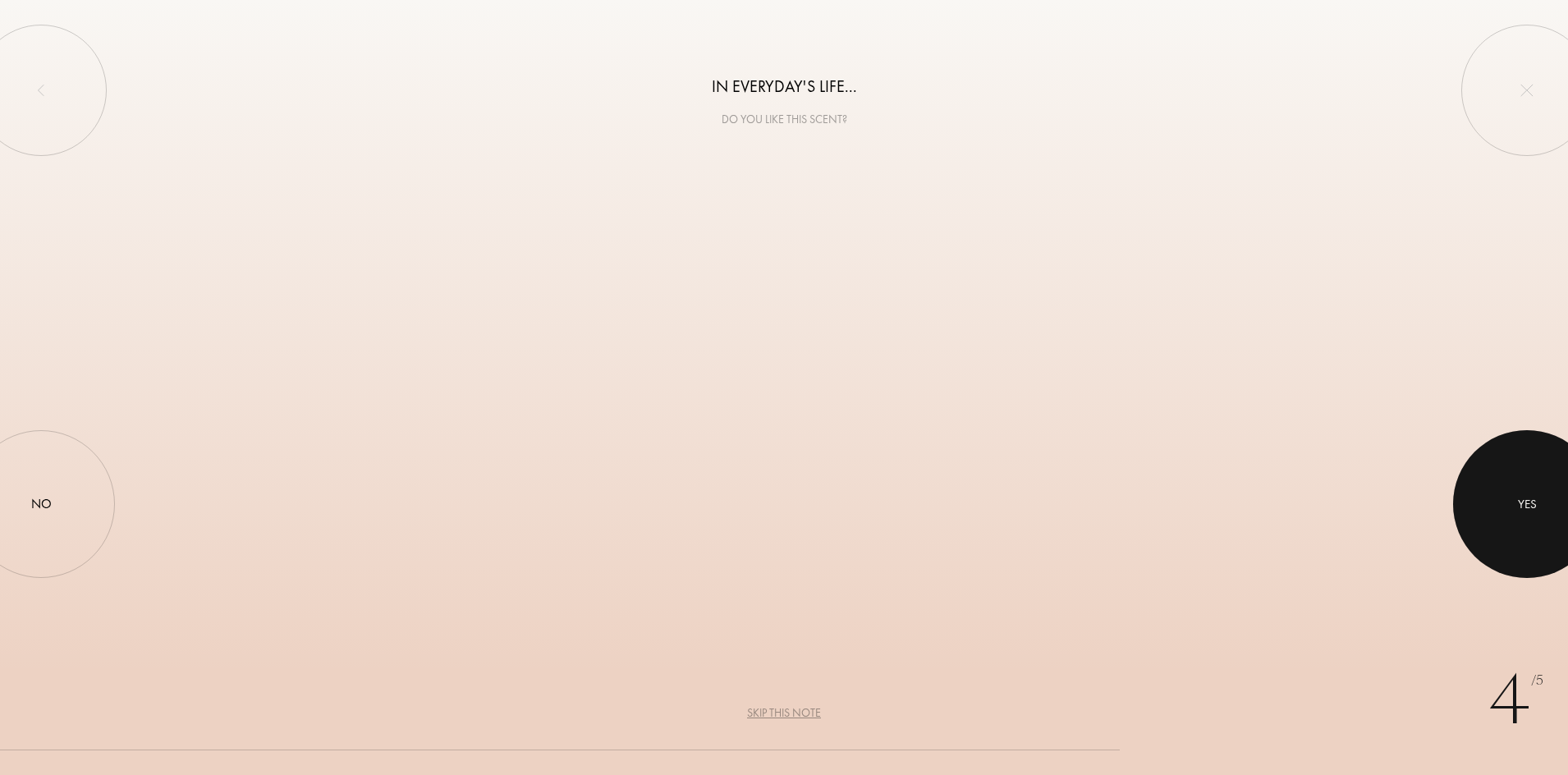
click at [1253, 520] on div at bounding box center [1527, 504] width 148 height 148
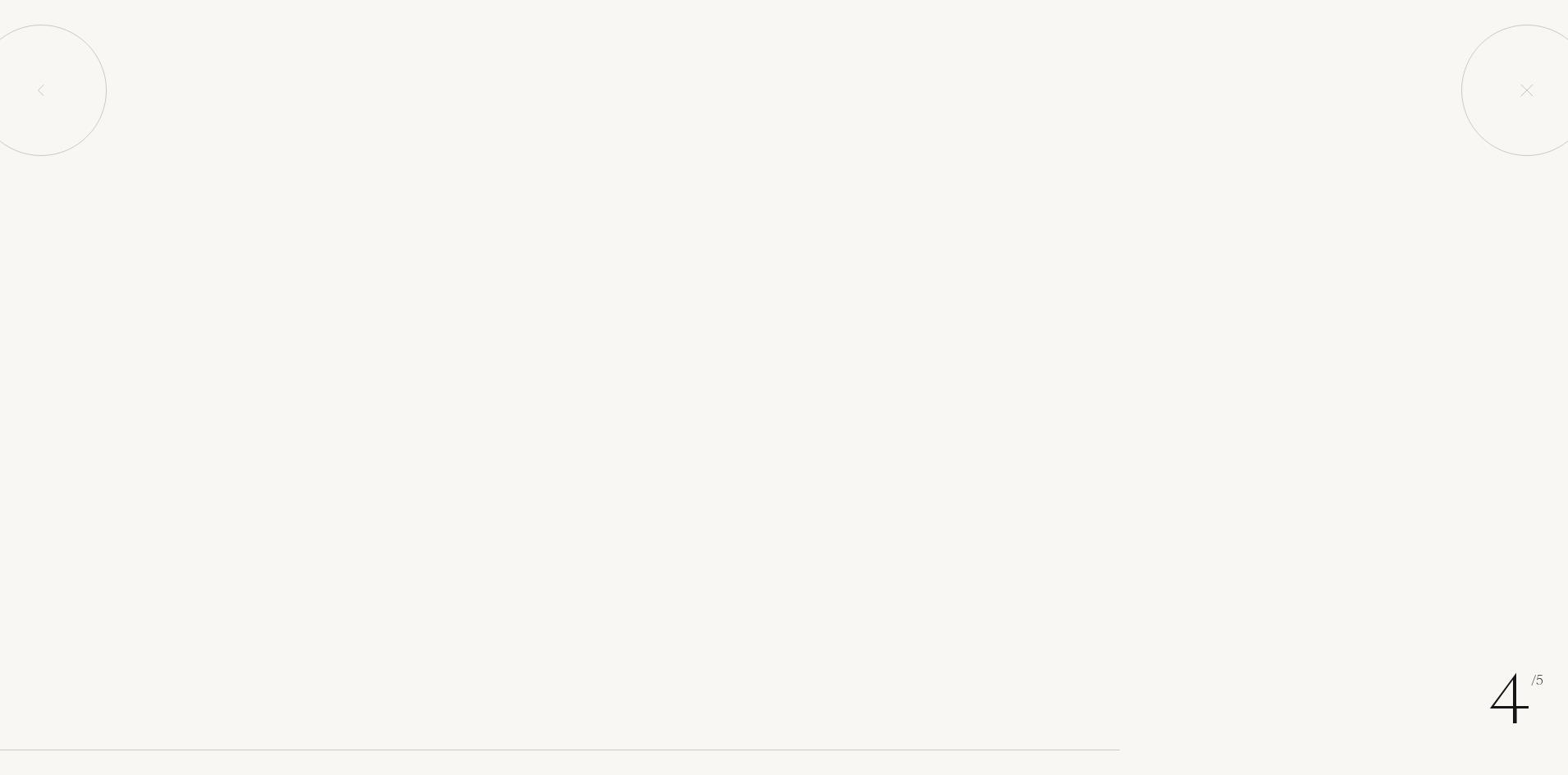
click at [1253, 619] on div "4 /5 In everyday's life... Do you like this scent? Fruit basket Fruity notes Ye…" at bounding box center [784, 388] width 1568 height 775
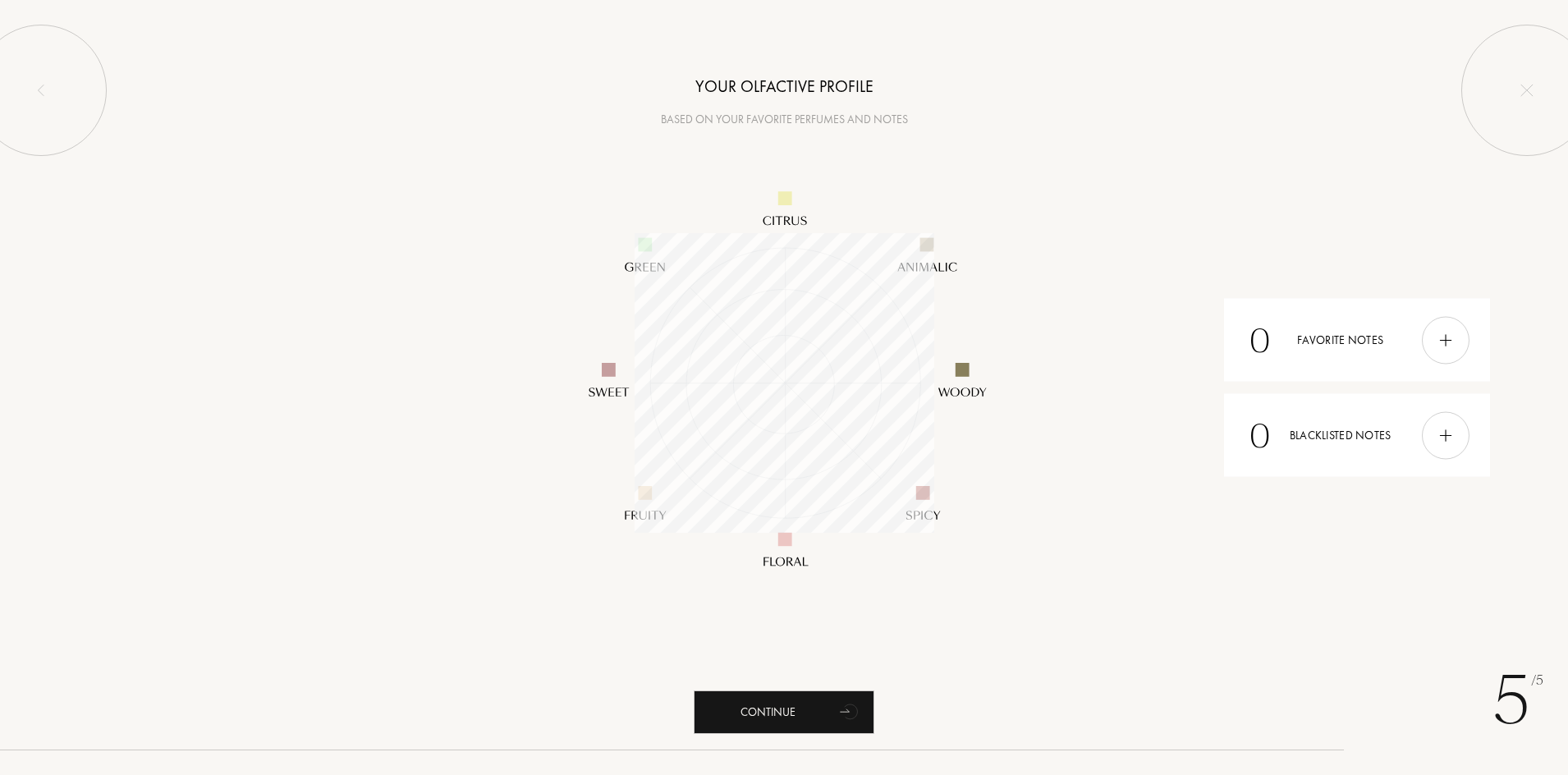
scroll to position [300, 300]
click at [1253, 619] on div "5 /5 Your olfactive profile Based on your favorite perfumes and notes 0 Favorit…" at bounding box center [784, 388] width 1568 height 775
click at [785, 619] on div "Continue" at bounding box center [783, 712] width 180 height 44
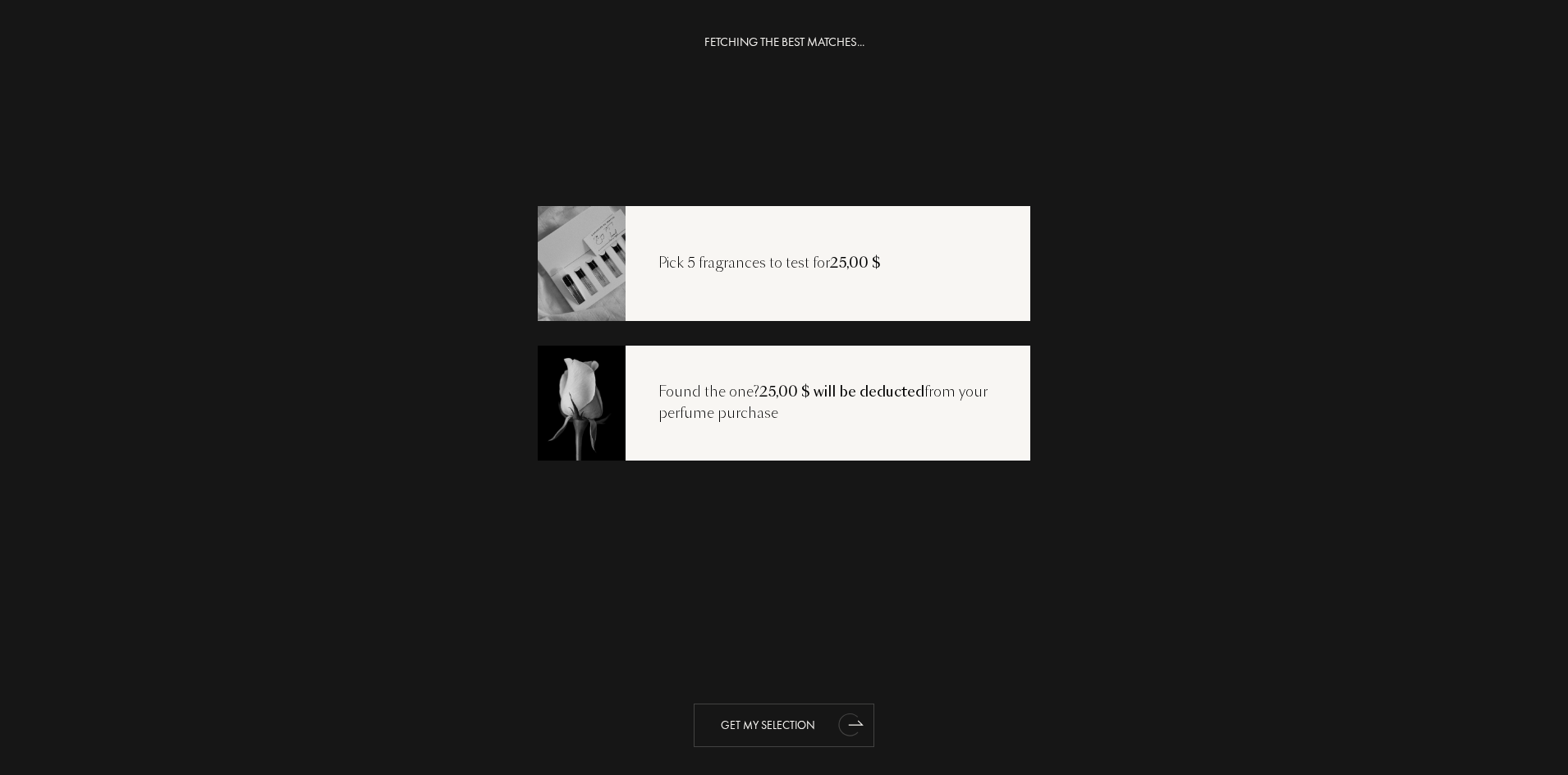
click at [737, 619] on div "Get my selection" at bounding box center [783, 724] width 180 height 44
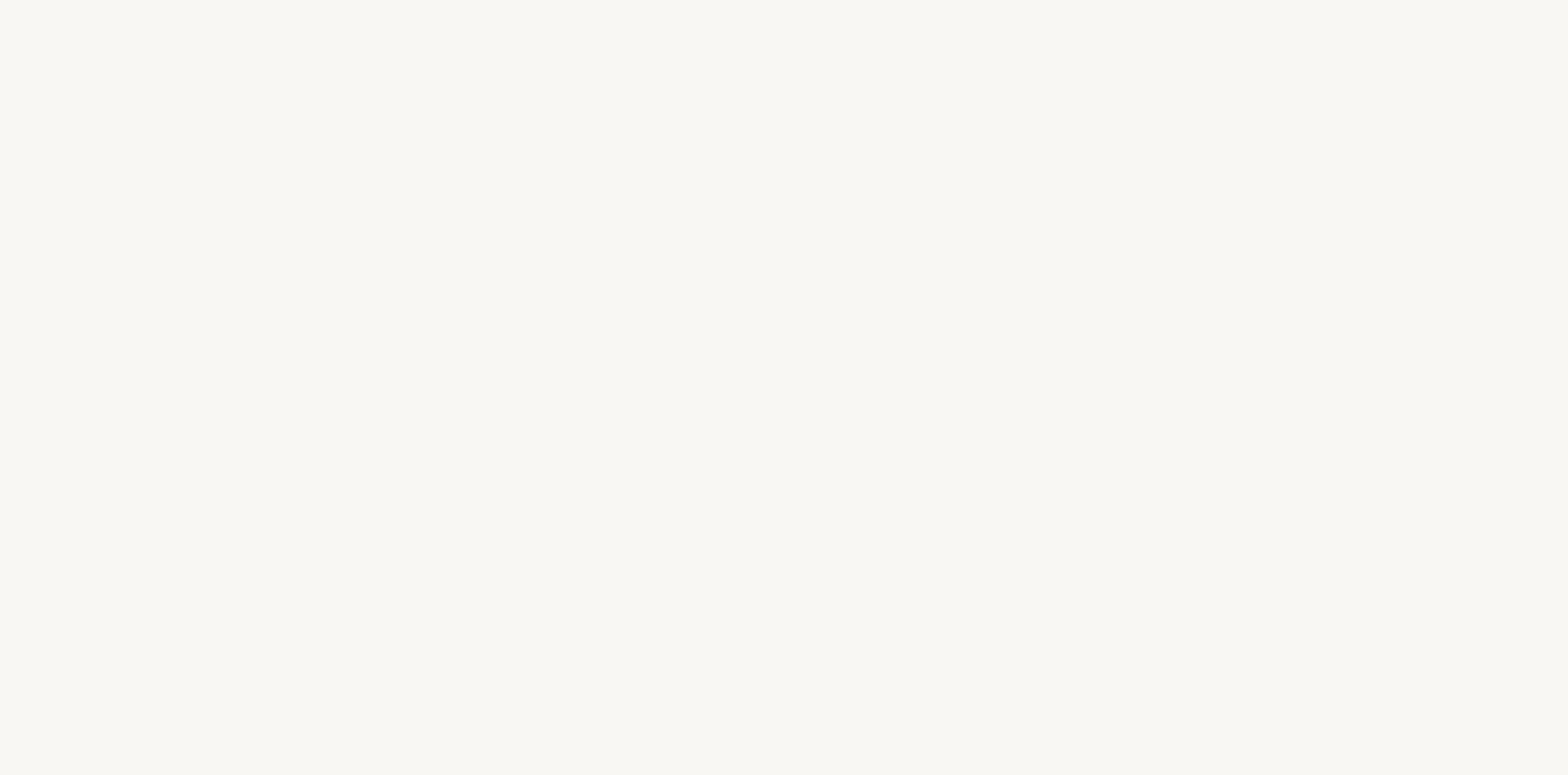
select select "US"
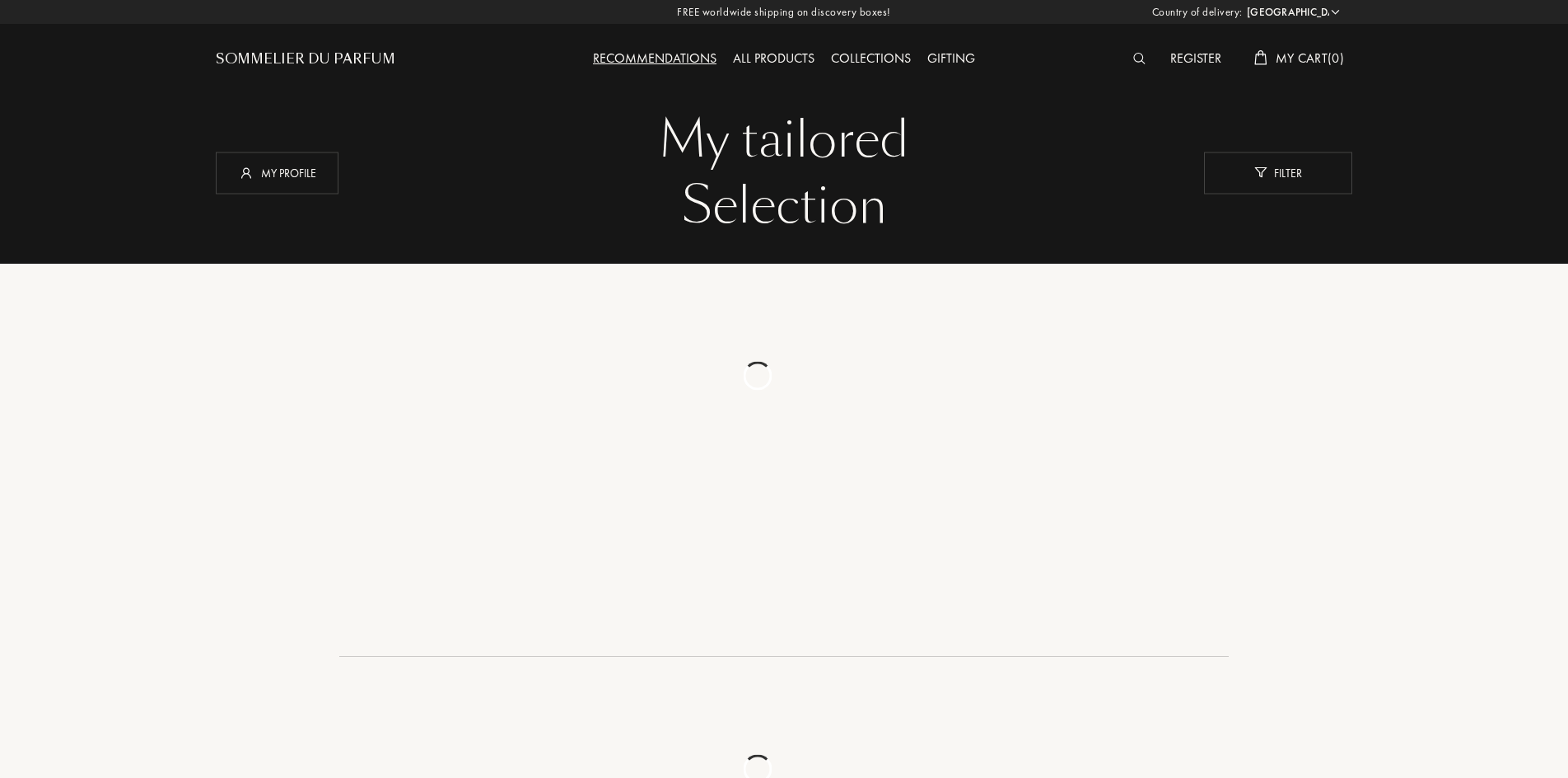
click at [620, 493] on div at bounding box center [568, 457] width 288 height 324
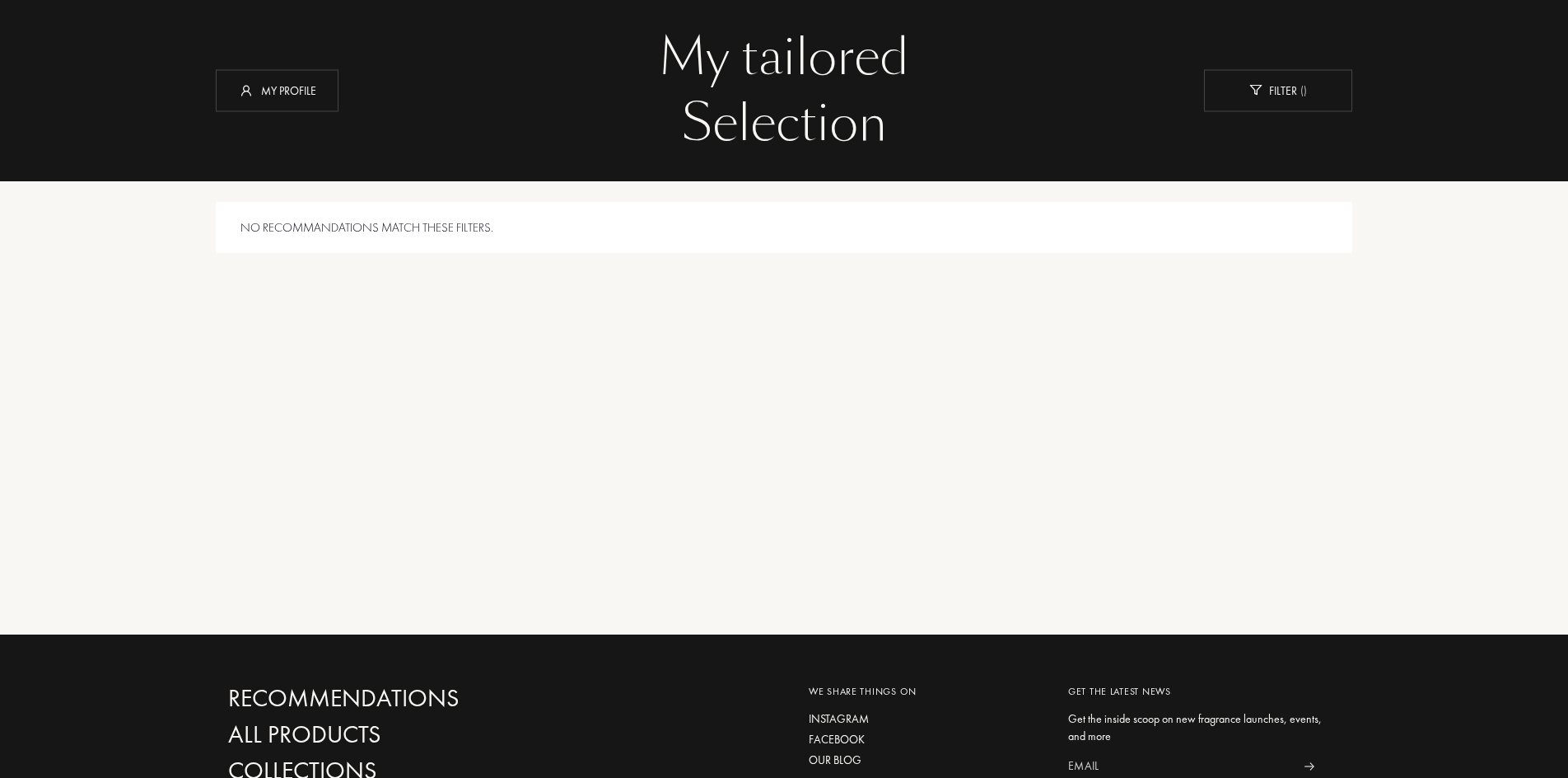
scroll to position [41, 0]
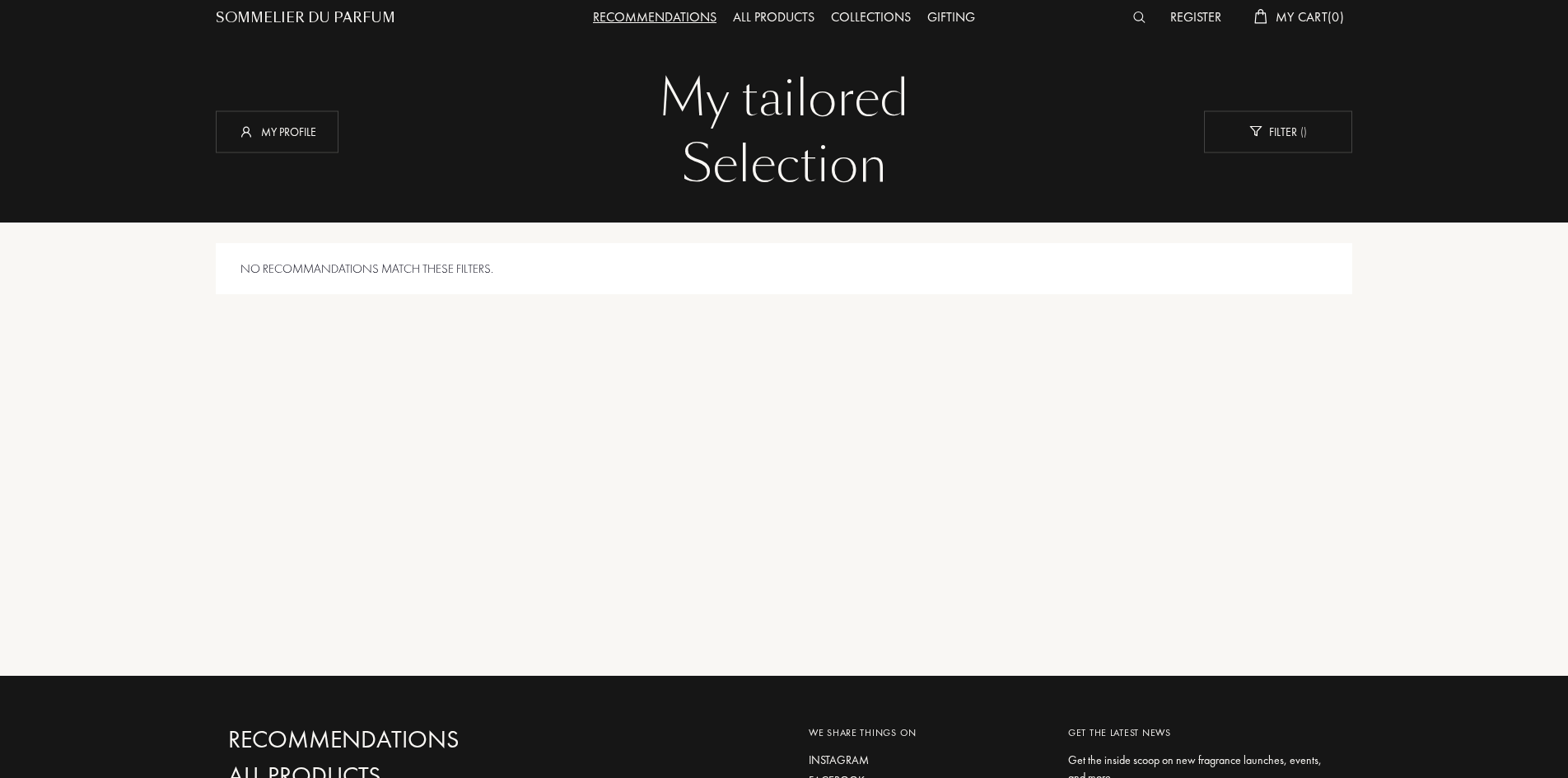
click at [1500, 286] on div "Country of delivery: [GEOGRAPHIC_DATA] [GEOGRAPHIC_DATA] [GEOGRAPHIC_DATA] [GEO…" at bounding box center [784, 571] width 1568 height 1224
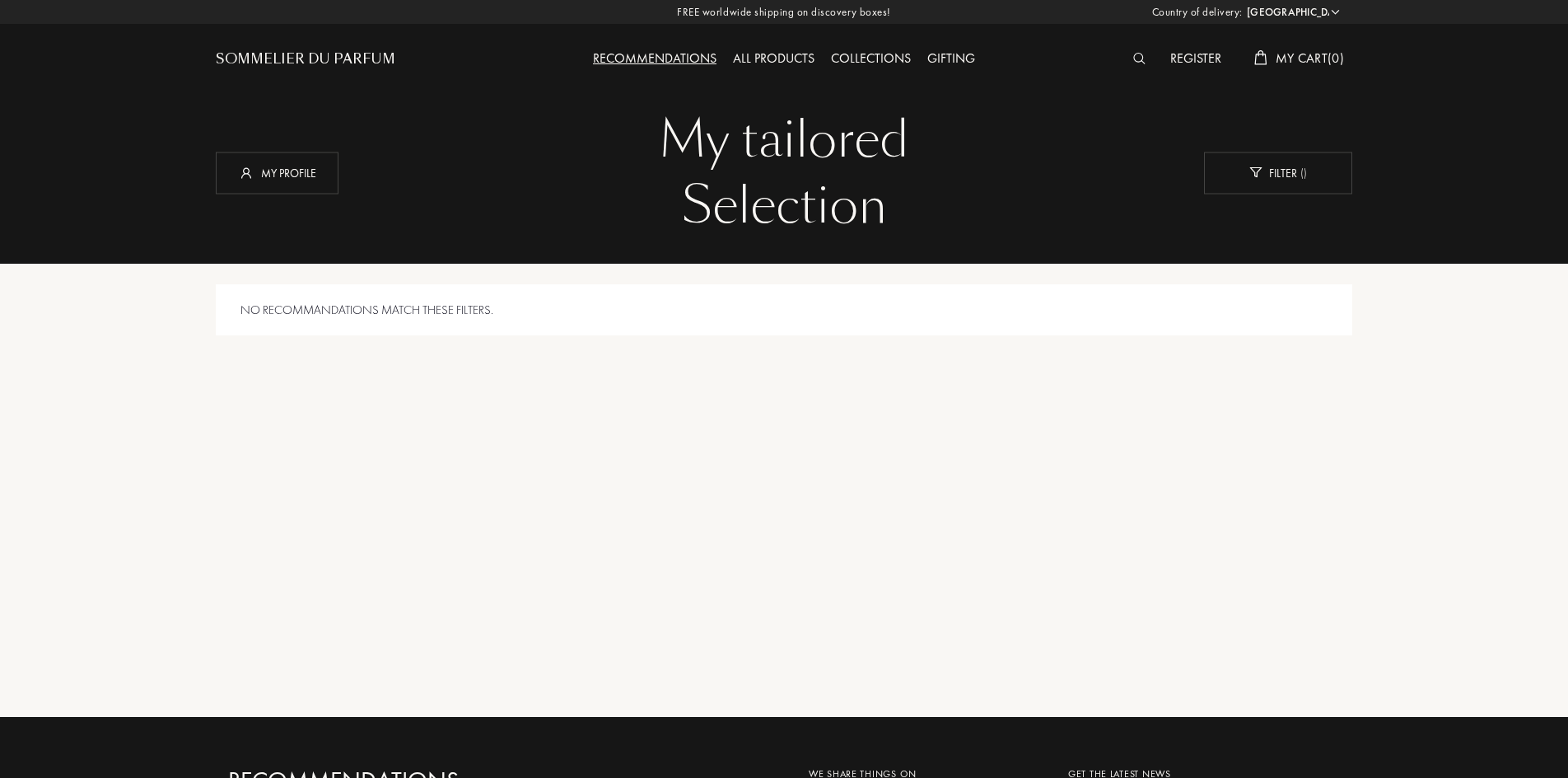
click at [397, 260] on div "My tailored Selection My tailored Selection My profile Filter ( )" at bounding box center [784, 132] width 1162 height 264
click at [228, 168] on div "My profile" at bounding box center [277, 172] width 123 height 42
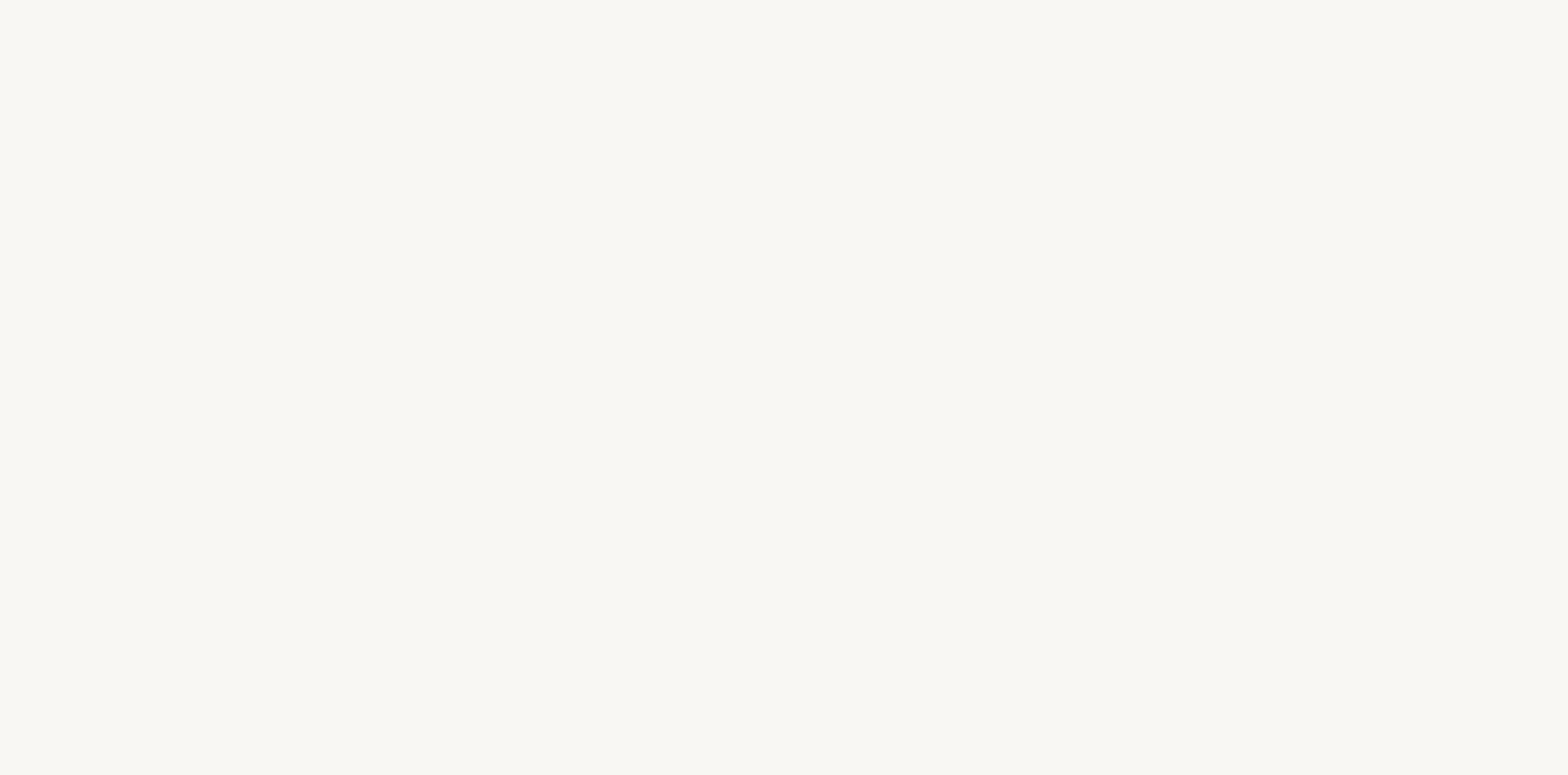
select select "US"
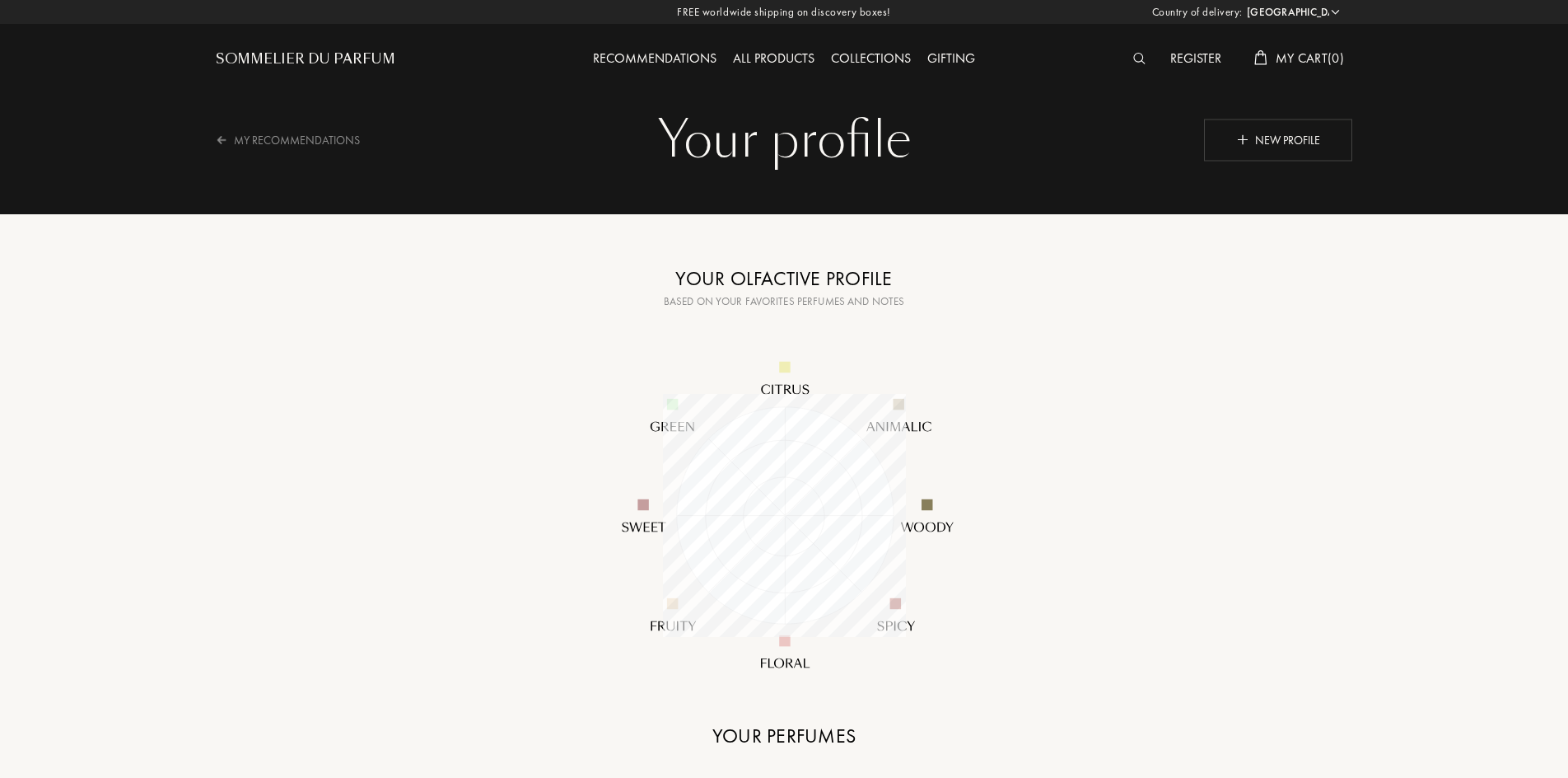
scroll to position [243, 243]
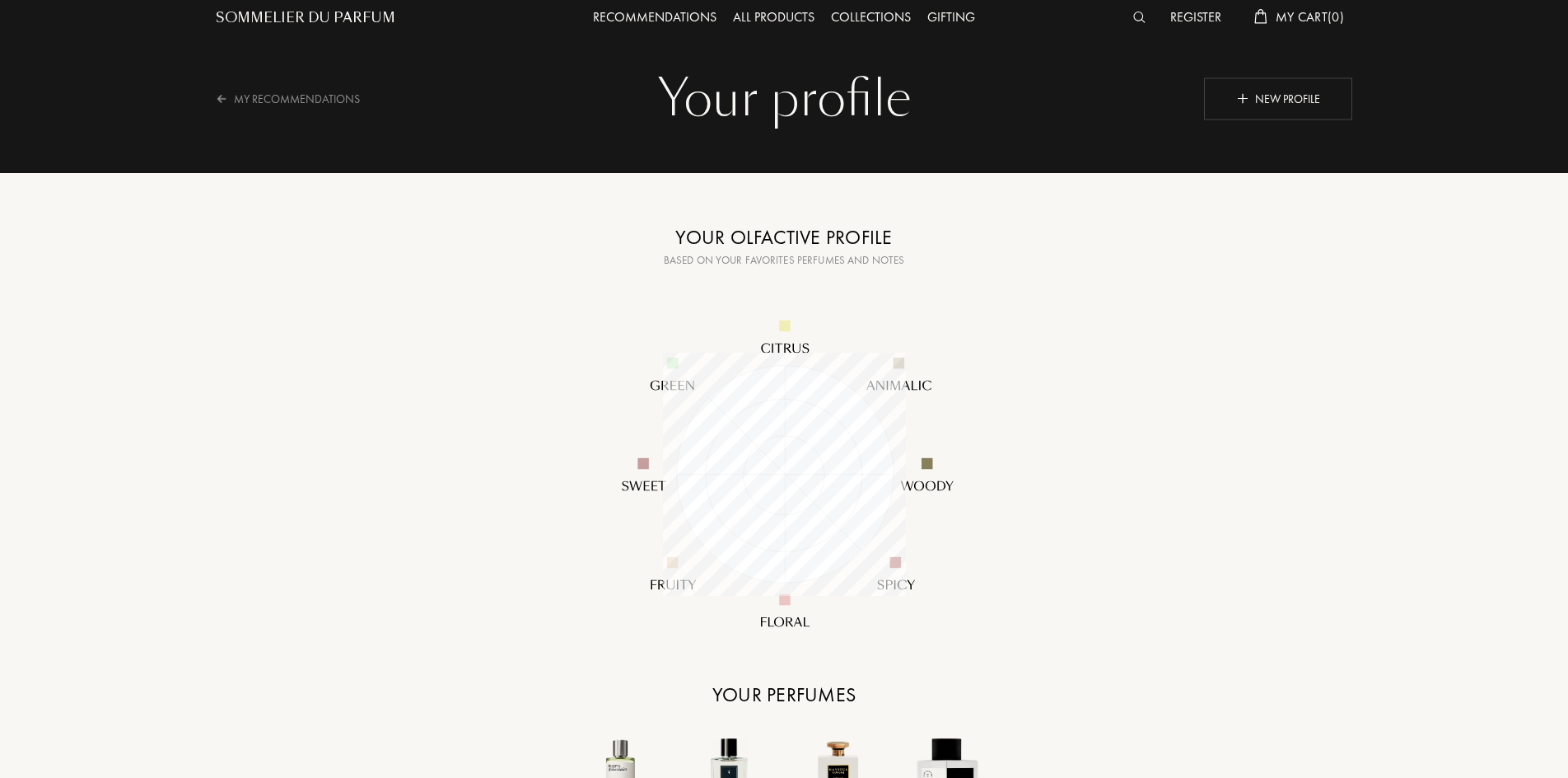
click at [1348, 310] on div "Your profile Your profile New profile My Recommendations Copied ! Your olfactiv…" at bounding box center [784, 598] width 1186 height 1278
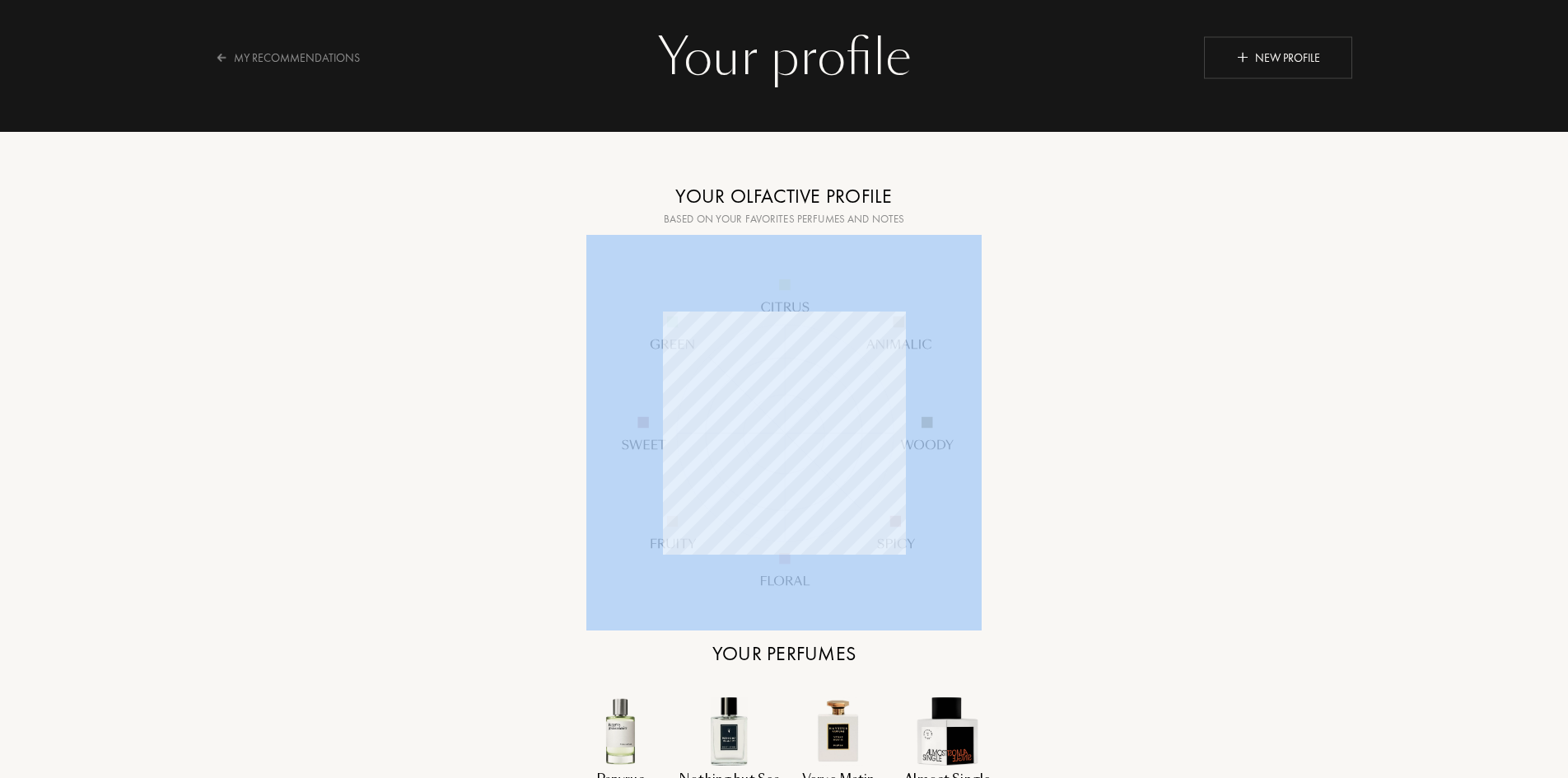
click at [1348, 310] on div "Your profile Your profile New profile My Recommendations Copied ! Your olfactiv…" at bounding box center [784, 557] width 1186 height 1278
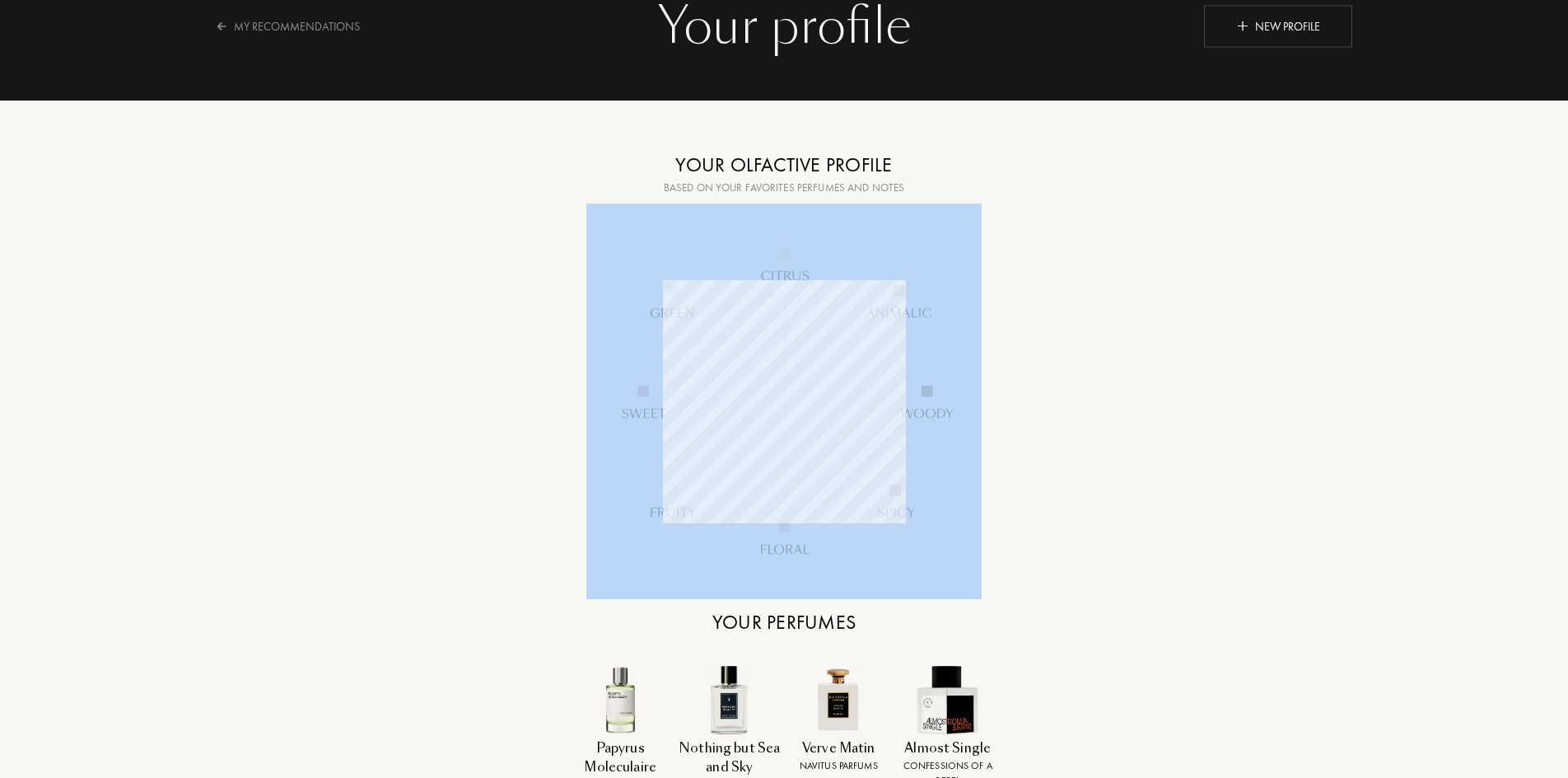
scroll to position [123, 0]
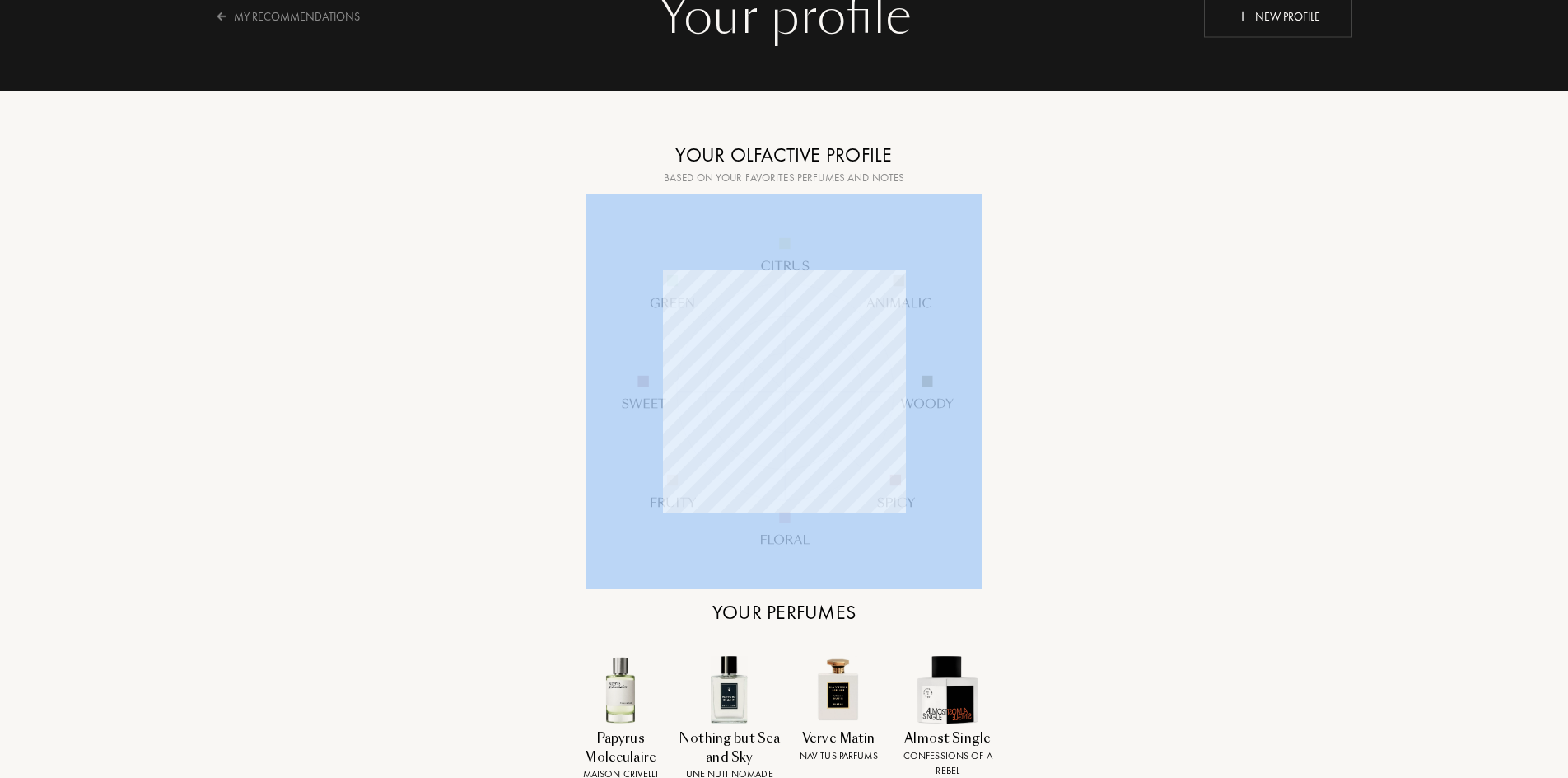
click at [1348, 310] on div "Your profile Your profile New profile My Recommendations Copied ! Your olfactiv…" at bounding box center [784, 516] width 1186 height 1278
click at [1397, 480] on div "Country of delivery: Afghanistan Albania Algeria Andorra Angola Anguilla Antart…" at bounding box center [784, 769] width 1568 height 1786
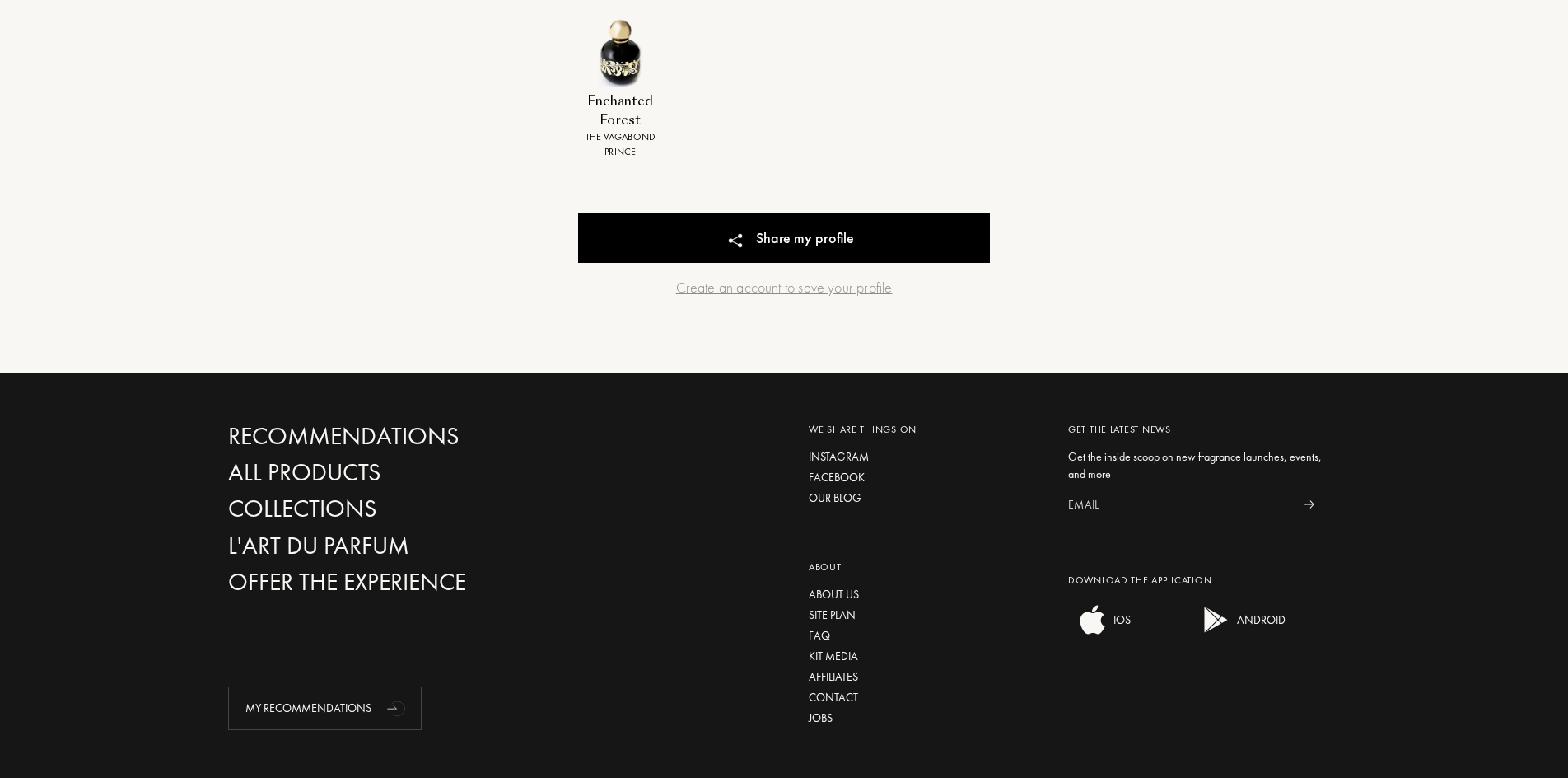
scroll to position [865, 0]
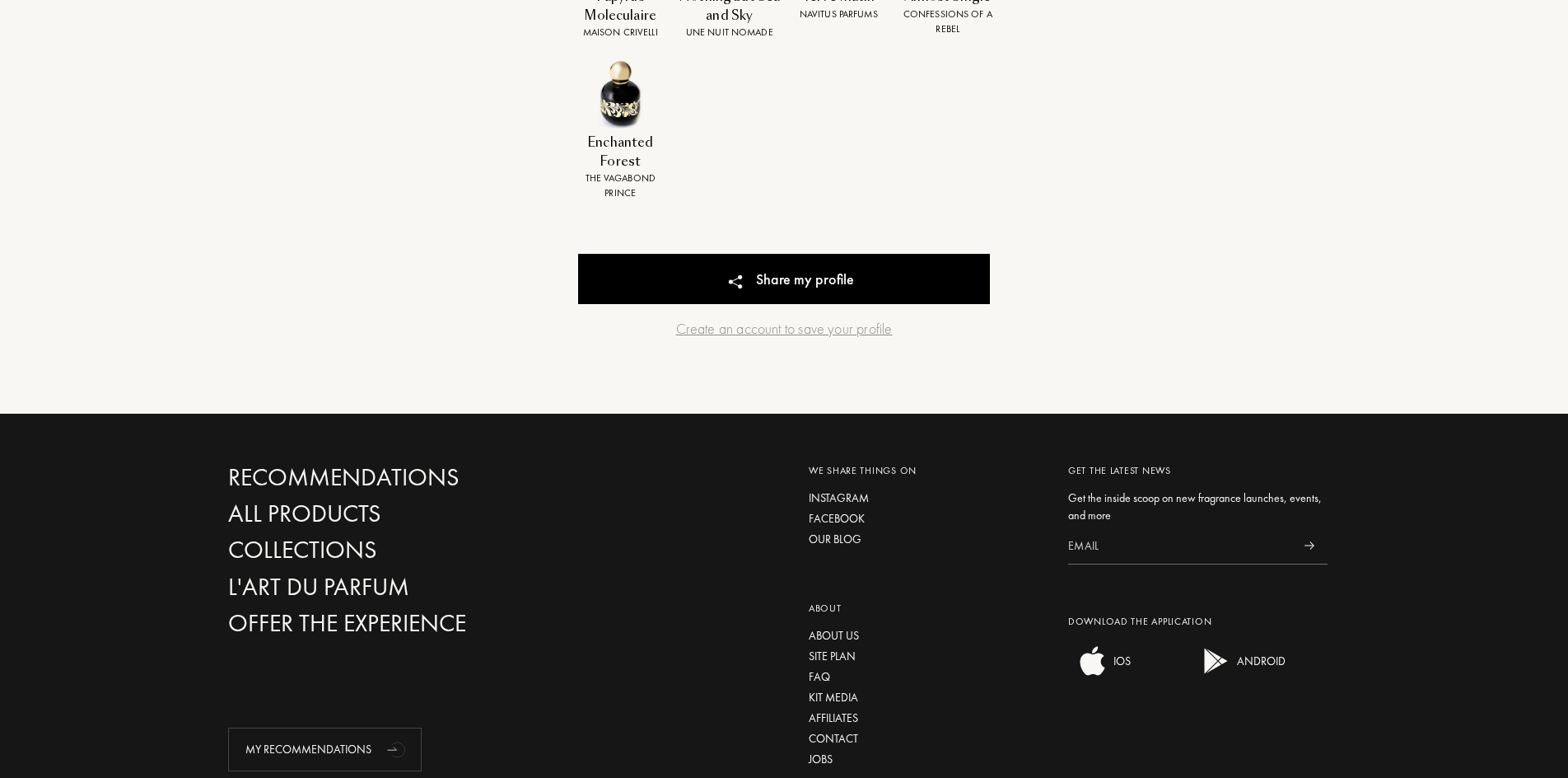
click at [1397, 480] on div "Recommendations All products Collections L'Art du Parfum Offer the experience M…" at bounding box center [784, 623] width 1568 height 419
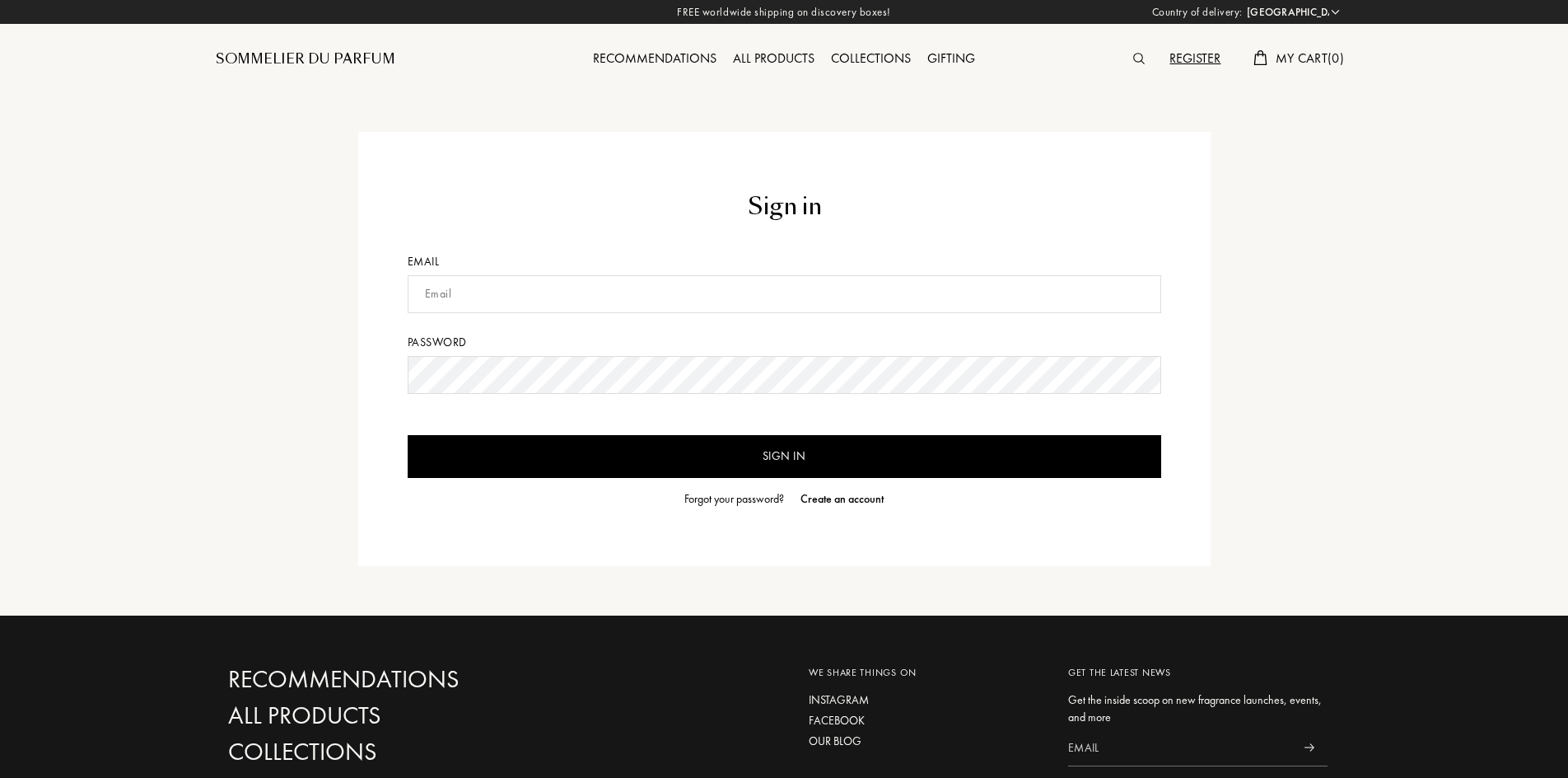
select select "US"
click at [474, 296] on input "text" at bounding box center [784, 294] width 753 height 38
type input "[EMAIL_ADDRESS][DOMAIN_NAME]"
click at [794, 438] on input "Sign in" at bounding box center [784, 456] width 753 height 43
click at [728, 449] on input "Sign in" at bounding box center [784, 456] width 753 height 43
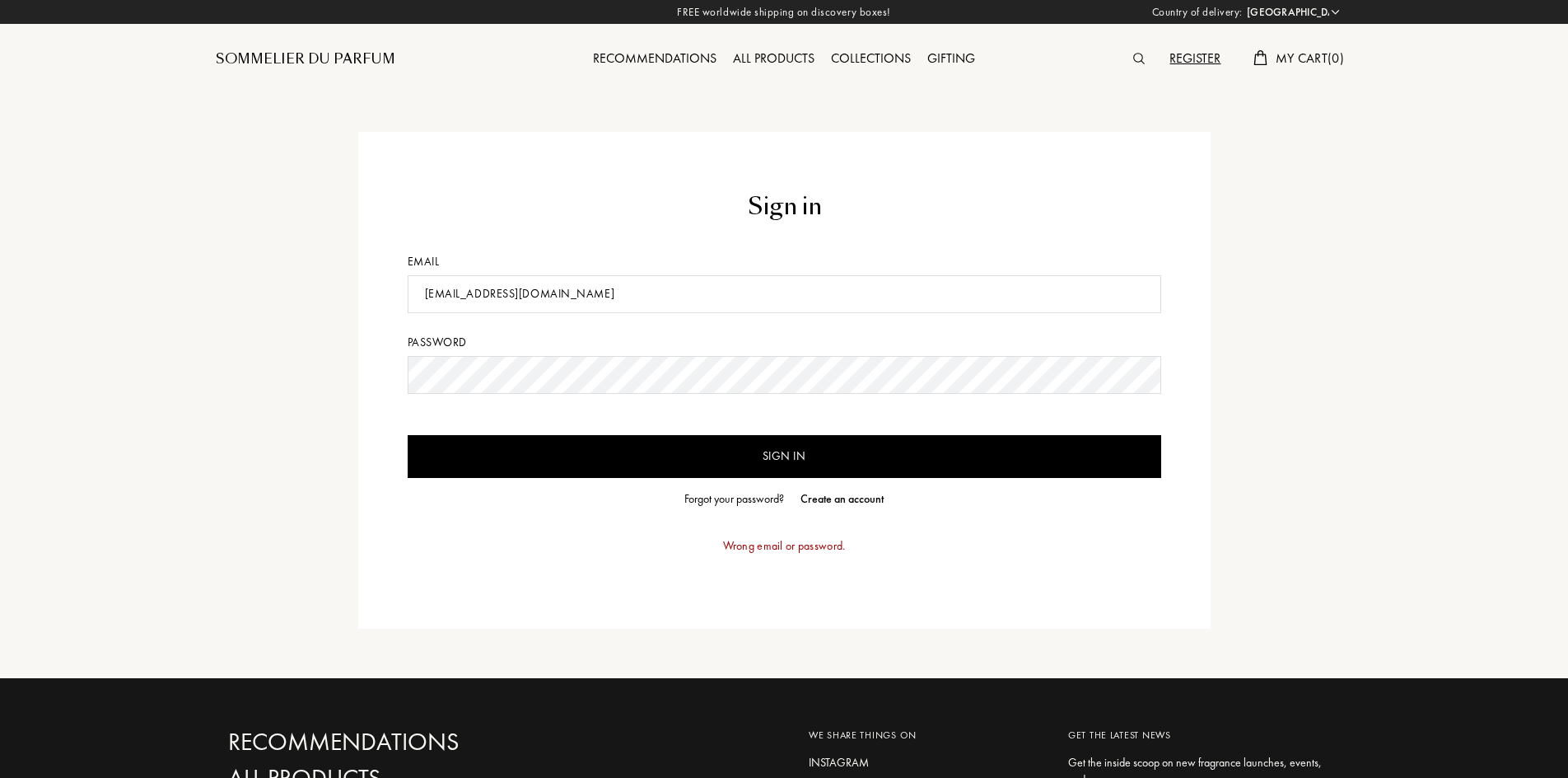
click at [726, 496] on div "Forgot your password?" at bounding box center [734, 499] width 100 height 18
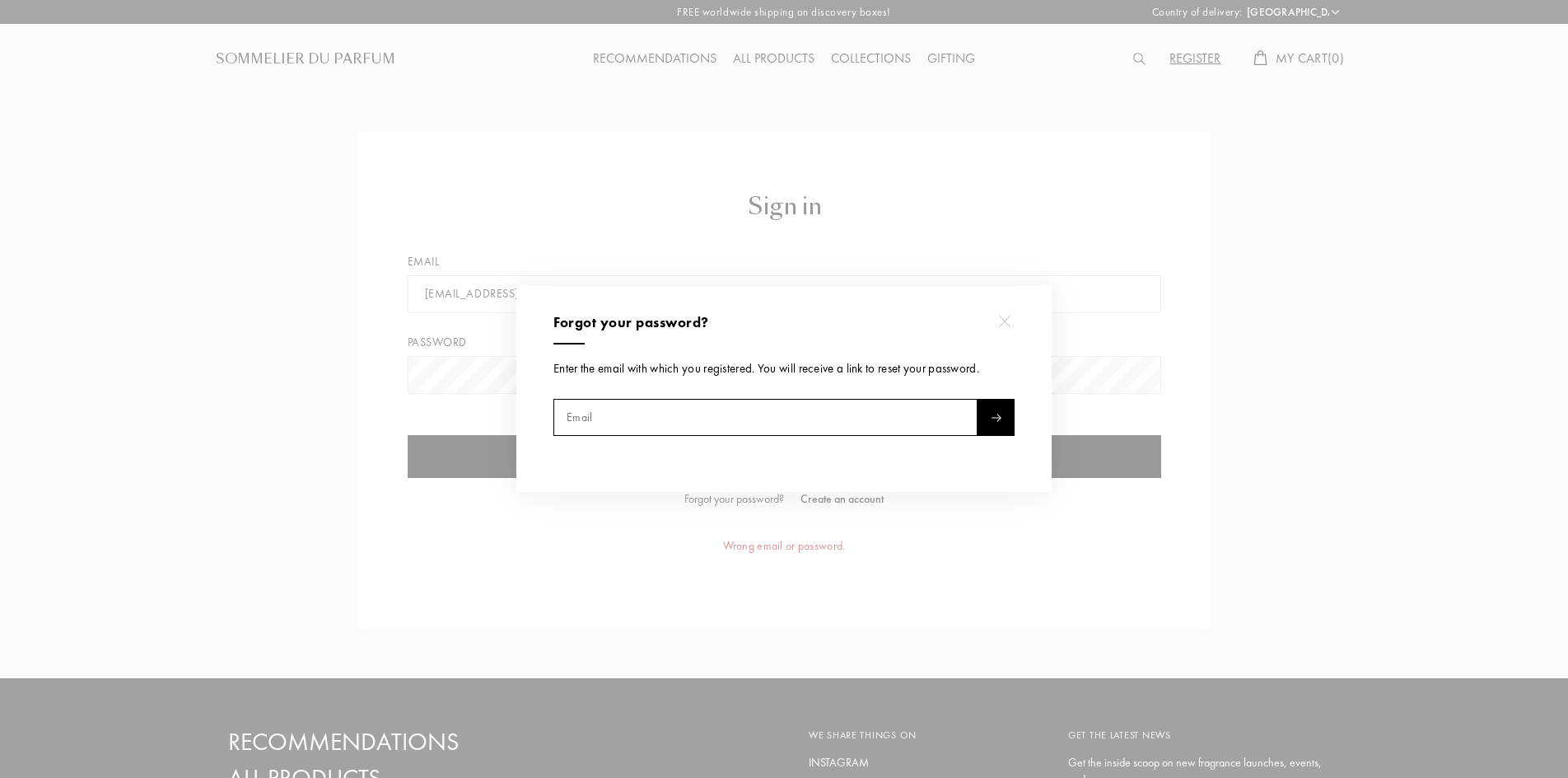
click at [665, 409] on input "text" at bounding box center [765, 417] width 424 height 37
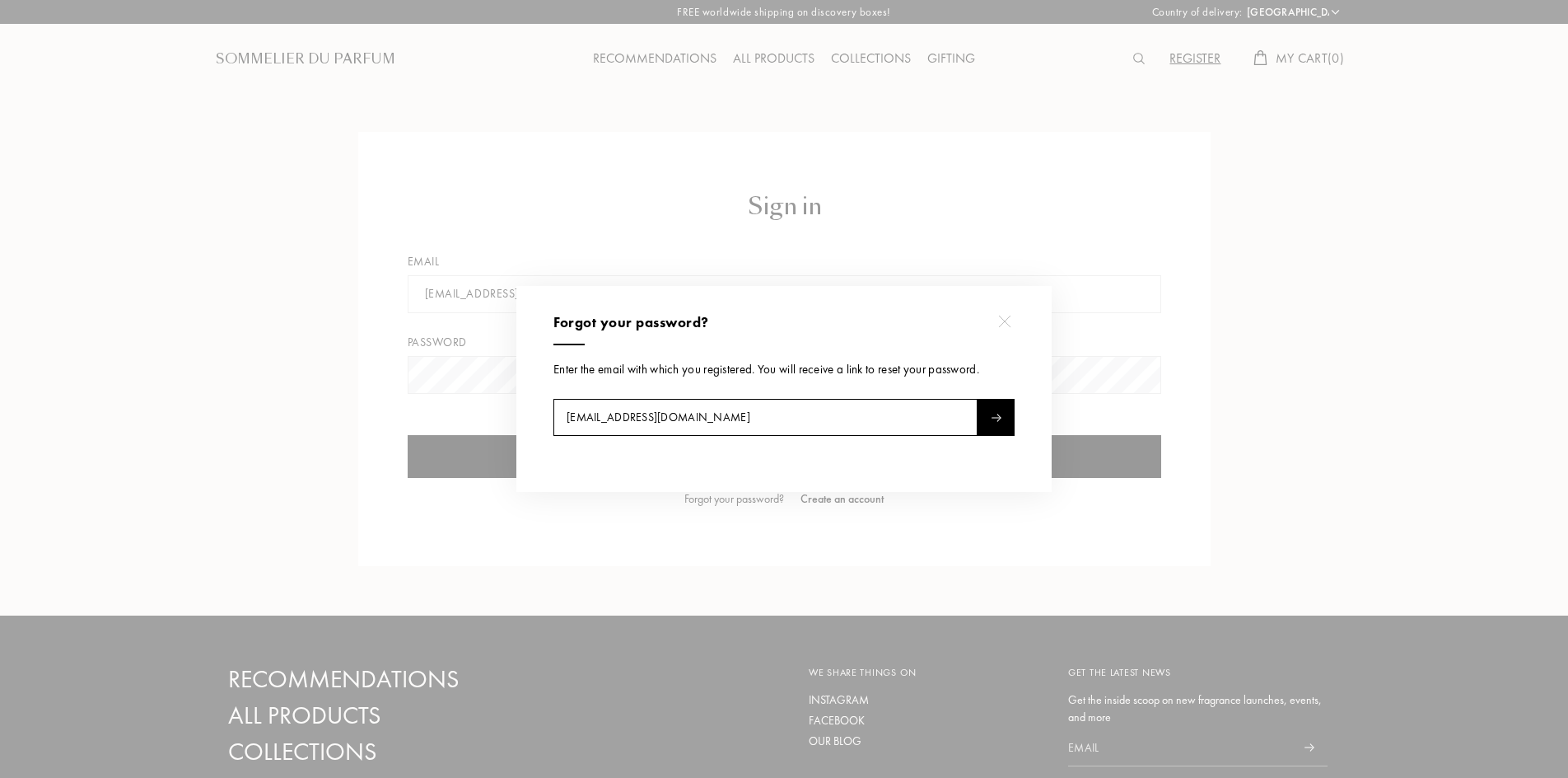
type input "[EMAIL_ADDRESS][DOMAIN_NAME]"
click at [986, 408] on div at bounding box center [996, 417] width 37 height 37
click at [1020, 327] on div at bounding box center [1004, 321] width 37 height 37
